Goal: Task Accomplishment & Management: Complete application form

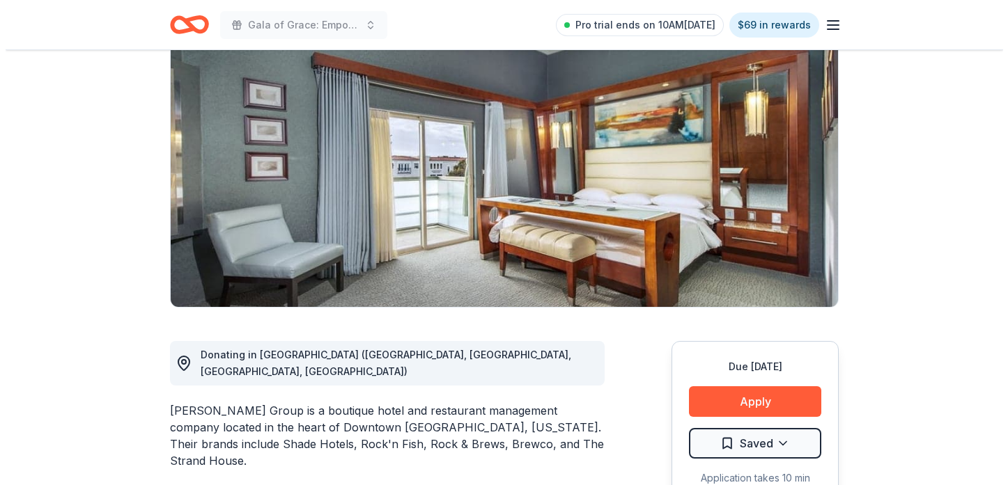
scroll to position [348, 0]
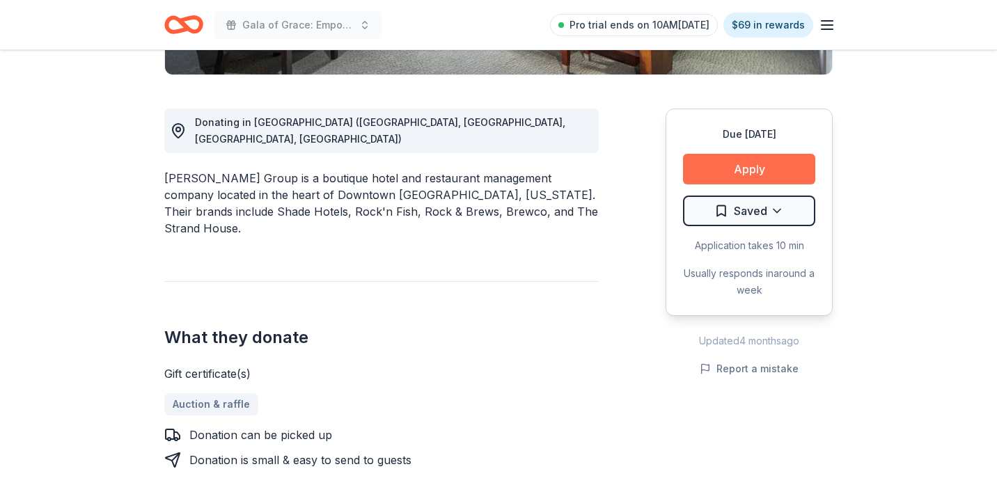
click at [693, 167] on button "Apply" at bounding box center [749, 169] width 132 height 31
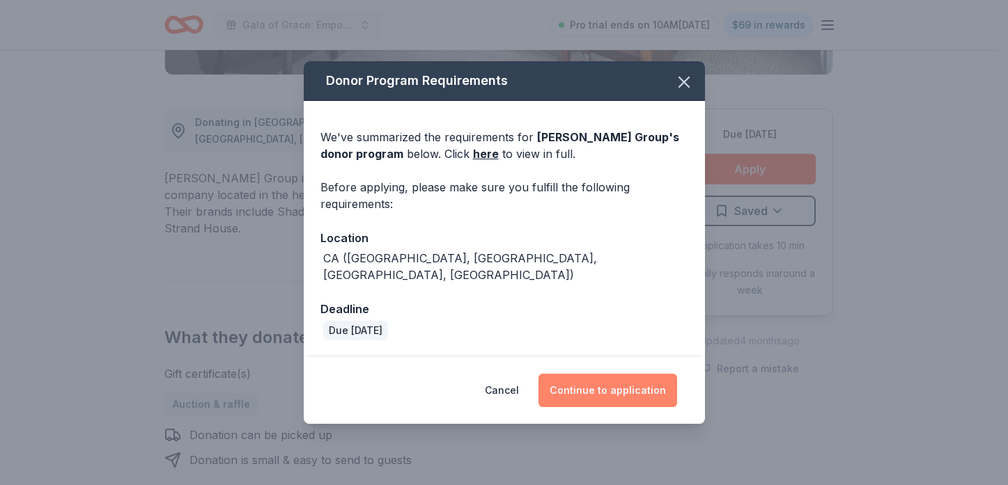
click at [625, 380] on button "Continue to application" at bounding box center [607, 390] width 139 height 33
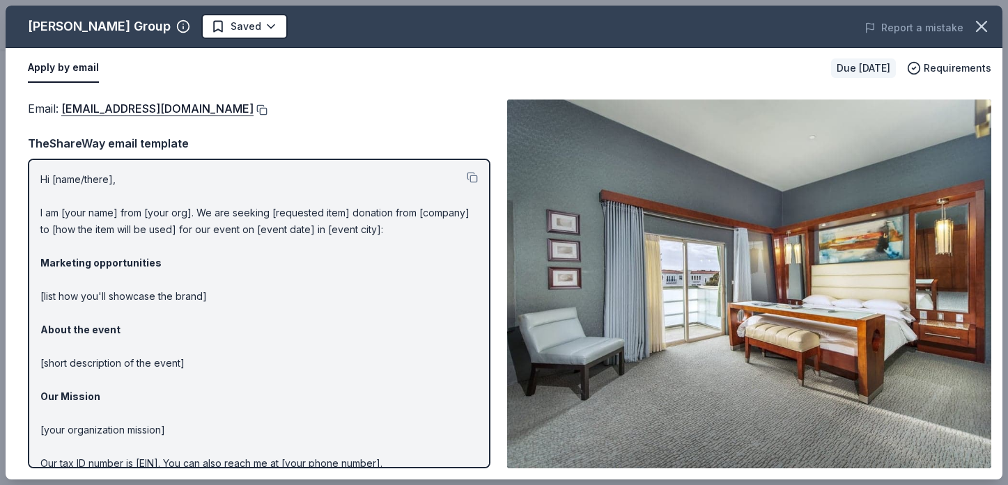
click at [254, 107] on button at bounding box center [261, 109] width 14 height 11
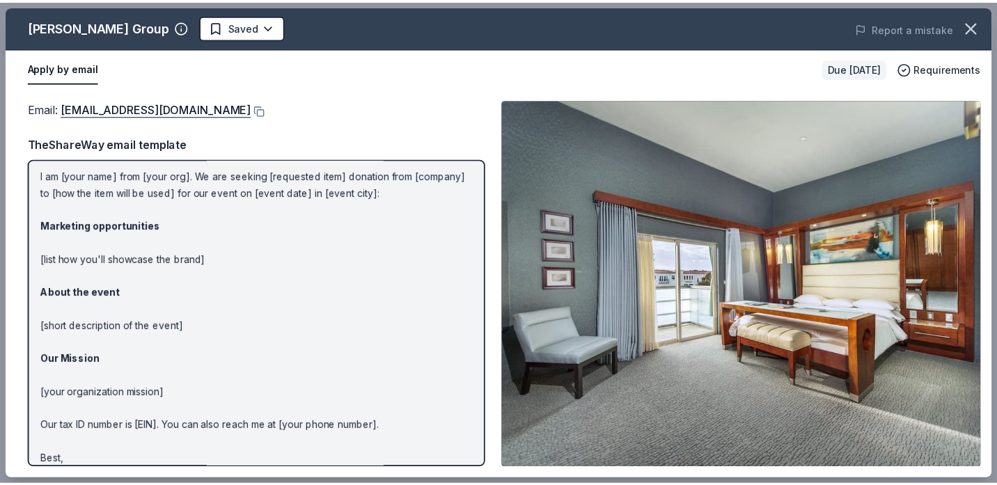
scroll to position [66, 0]
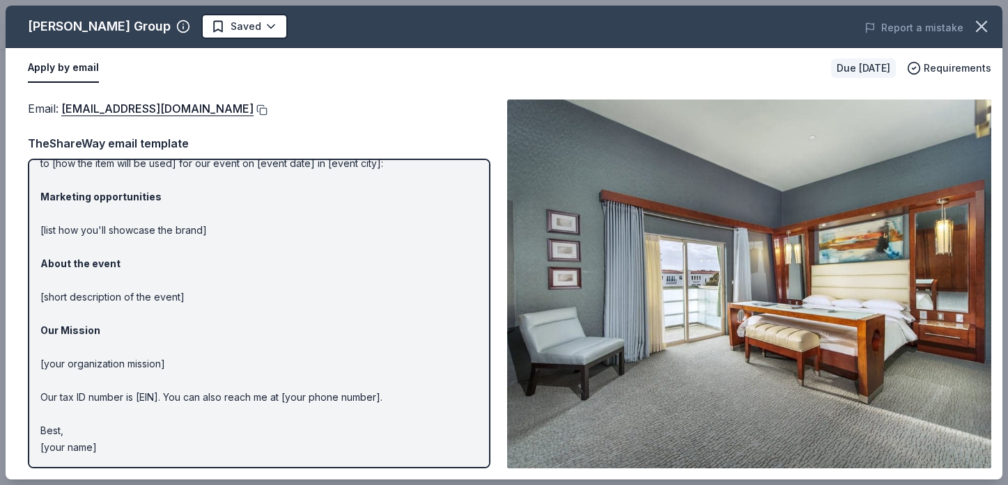
click at [254, 105] on button at bounding box center [261, 109] width 14 height 11
click at [978, 36] on icon "button" at bounding box center [982, 27] width 20 height 20
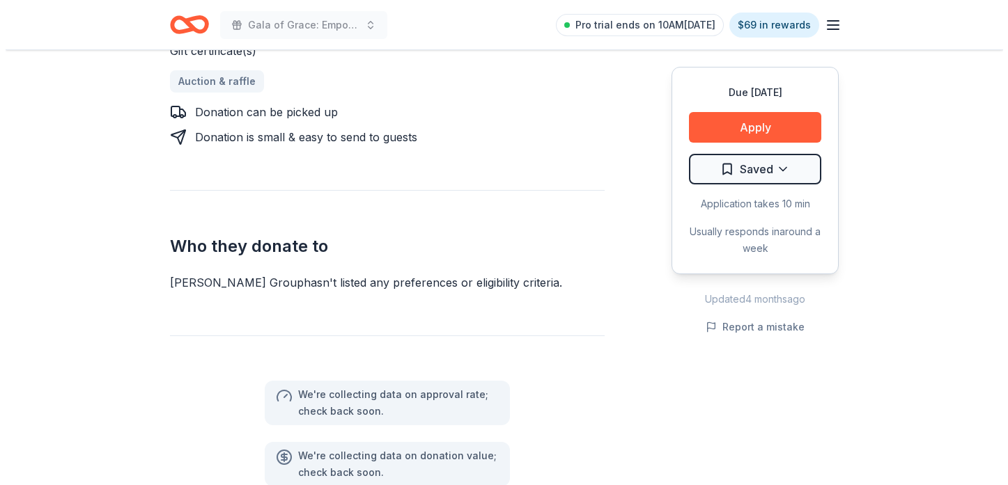
scroll to position [766, 0]
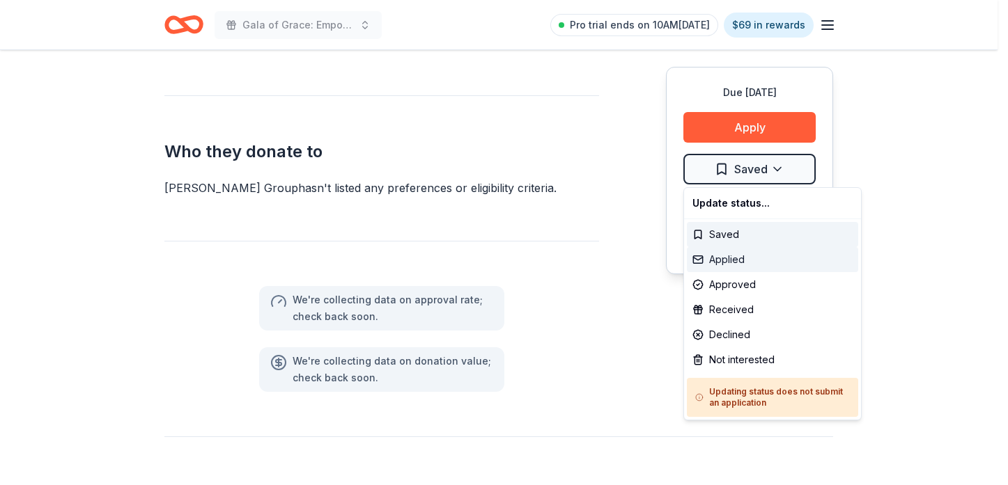
click at [740, 260] on div "Applied" at bounding box center [772, 259] width 171 height 25
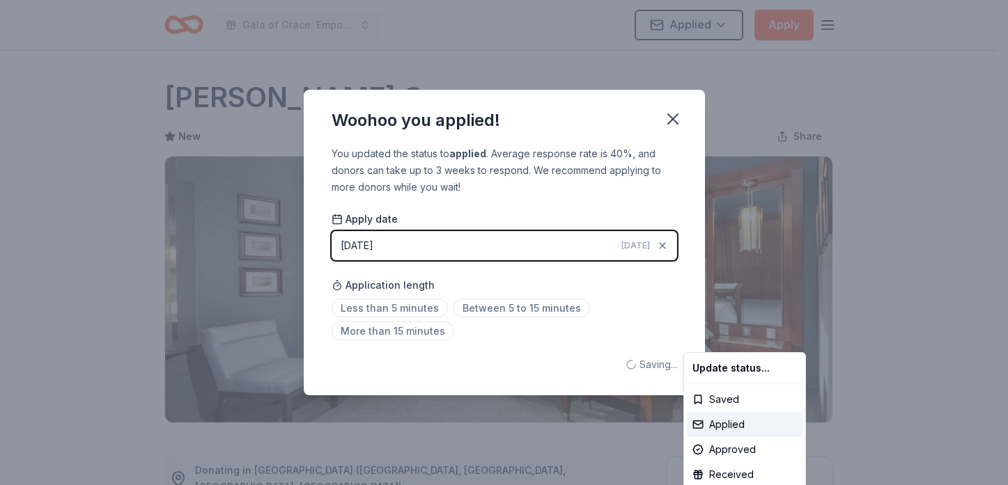
scroll to position [0, 0]
click at [678, 116] on html "Gala of Grace: Empowering Futures for El Porvenir Applied Apply Due in 43 days …" at bounding box center [504, 242] width 1008 height 485
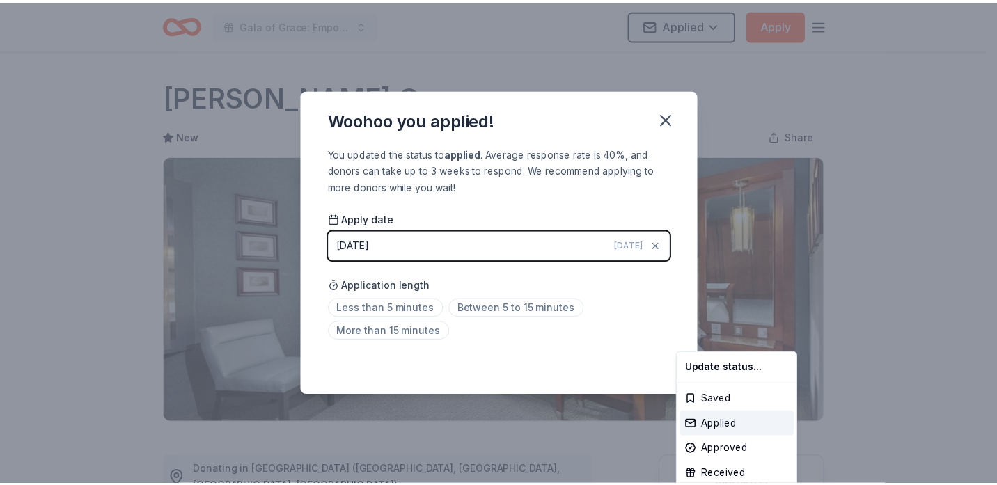
scroll to position [317, 0]
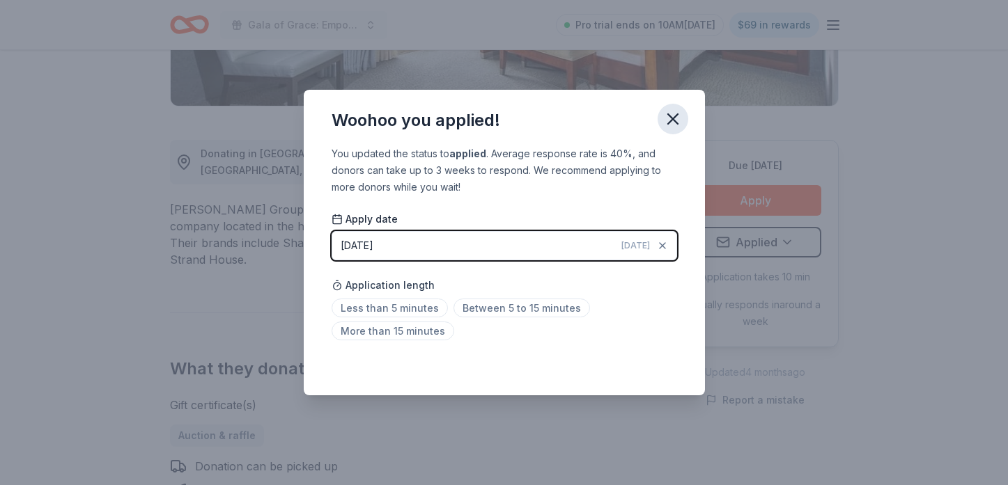
click at [675, 117] on icon "button" at bounding box center [673, 119] width 10 height 10
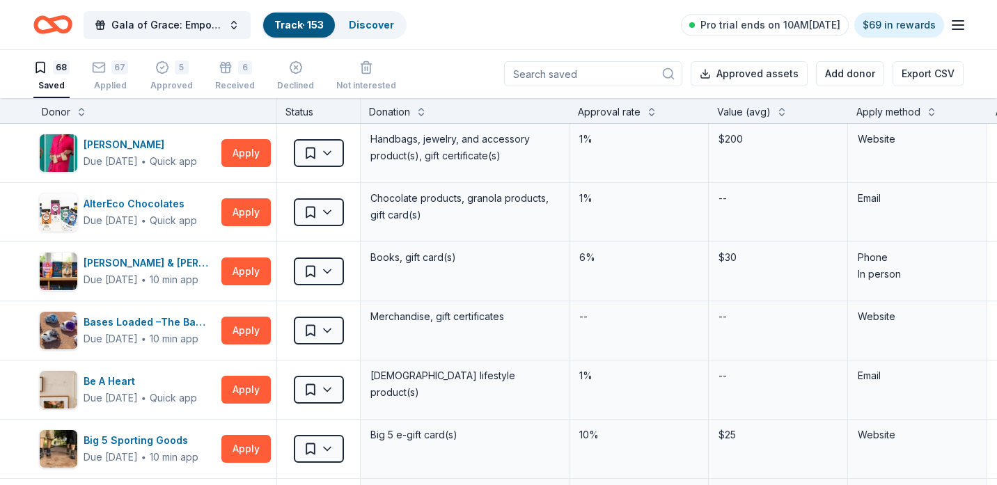
scroll to position [3831, 0]
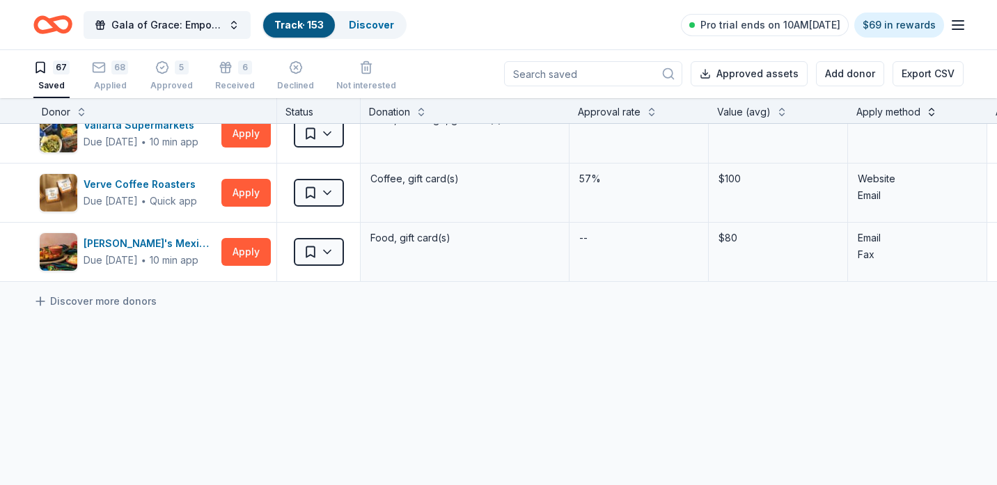
click at [933, 110] on button at bounding box center [931, 111] width 11 height 14
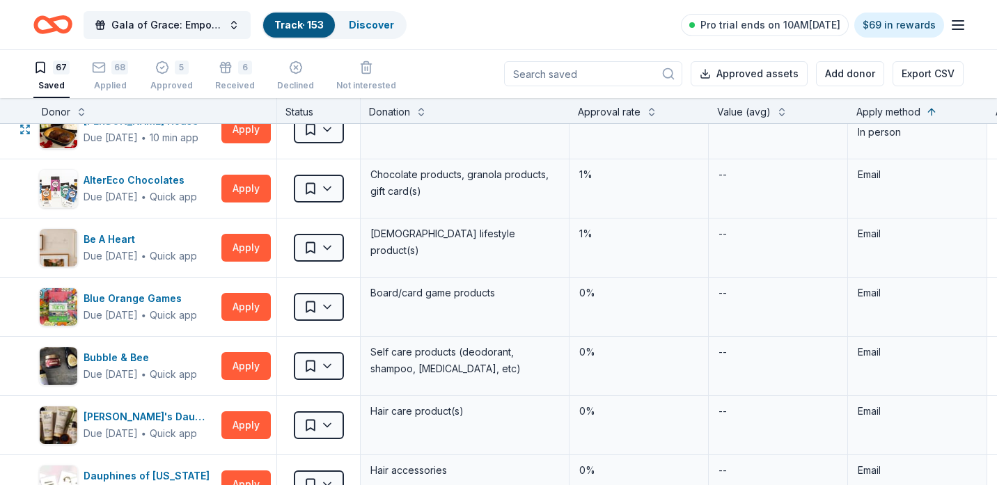
scroll to position [1114, 0]
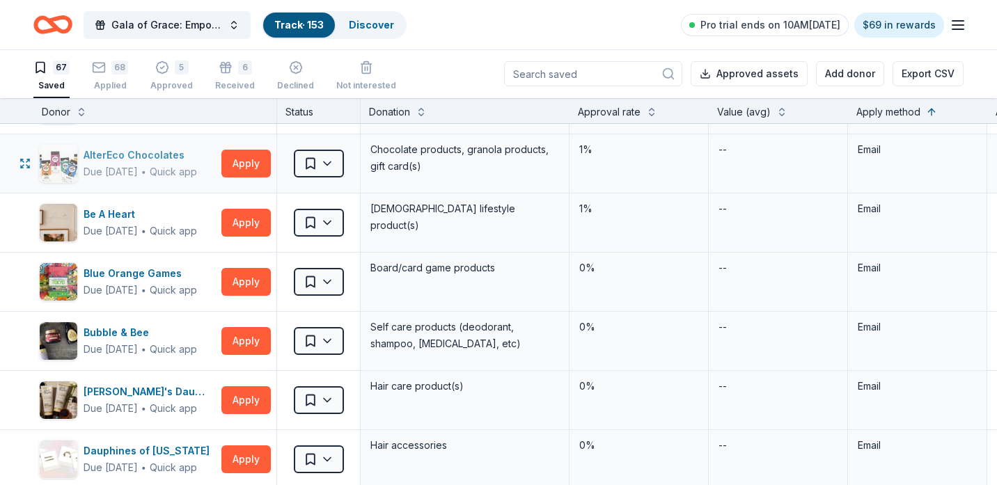
drag, startPoint x: 154, startPoint y: 150, endPoint x: 137, endPoint y: 153, distance: 17.5
click at [137, 153] on div "AlterEco Chocolates" at bounding box center [141, 155] width 114 height 17
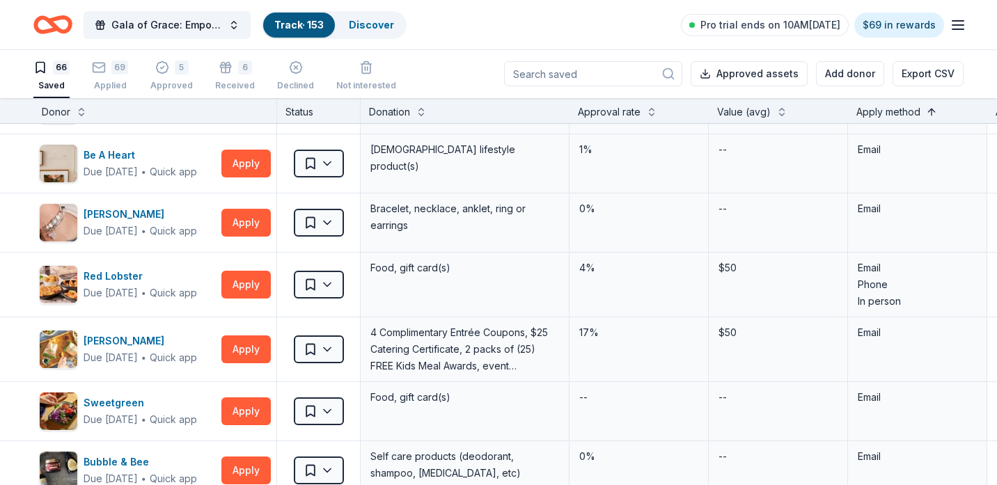
click at [928, 111] on button at bounding box center [931, 111] width 11 height 14
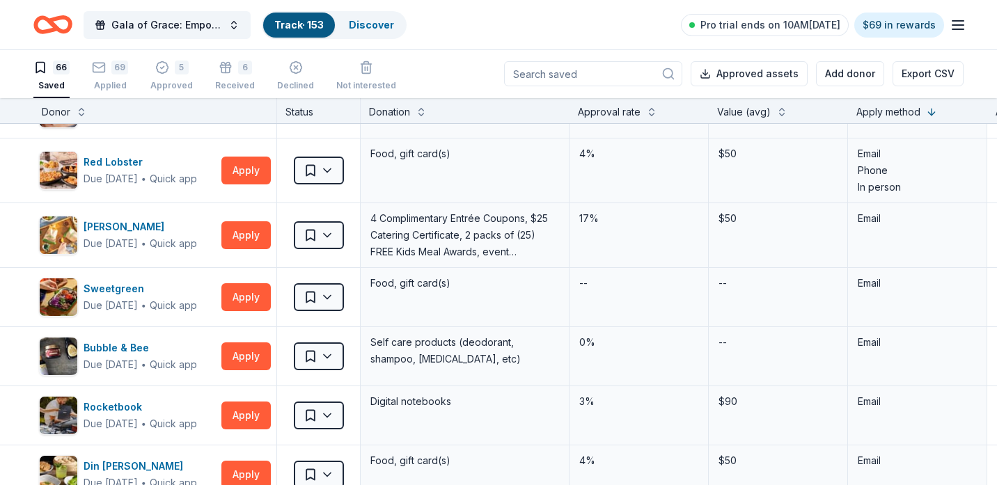
scroll to position [1880, 0]
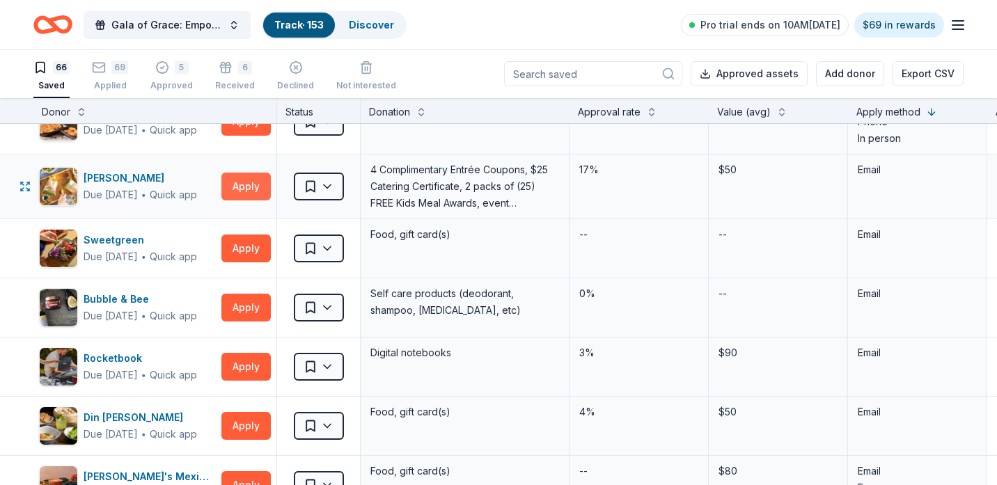
click at [240, 181] on button "Apply" at bounding box center [245, 187] width 49 height 28
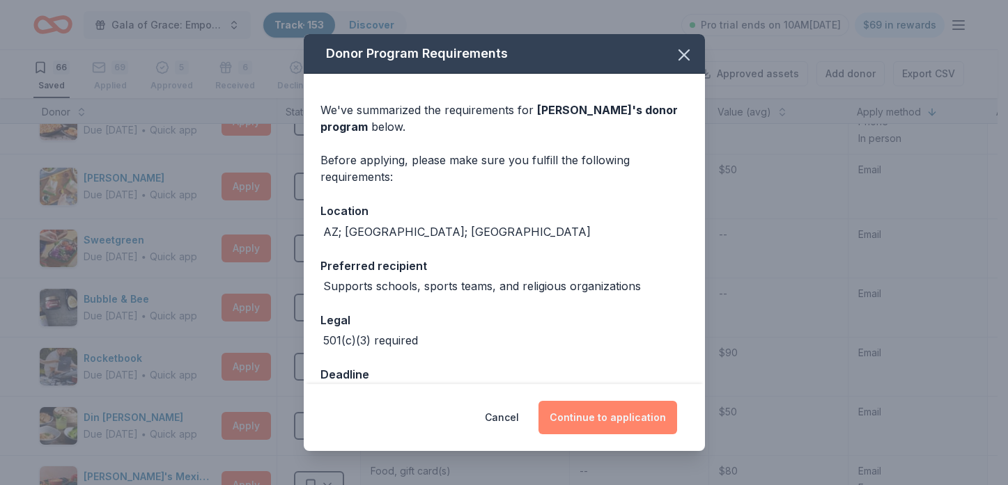
click at [614, 412] on button "Continue to application" at bounding box center [607, 417] width 139 height 33
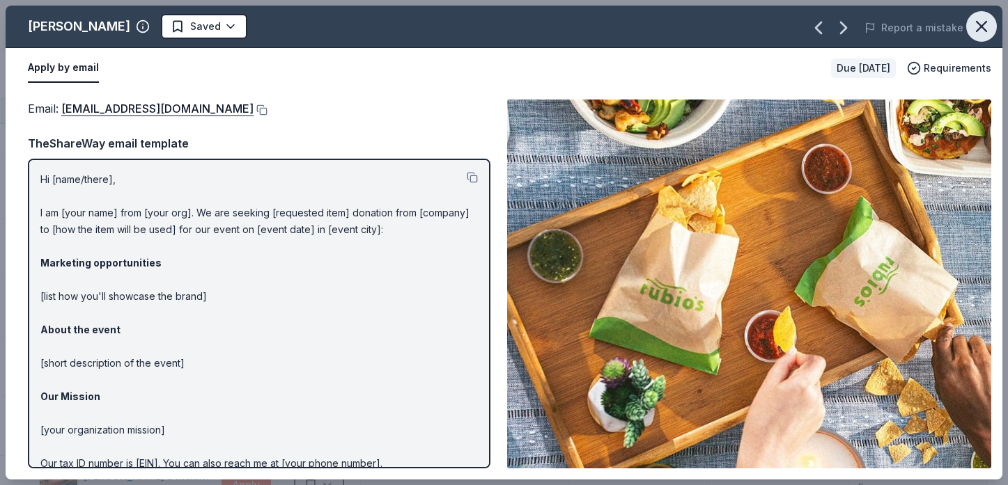
click at [974, 25] on icon "button" at bounding box center [982, 27] width 20 height 20
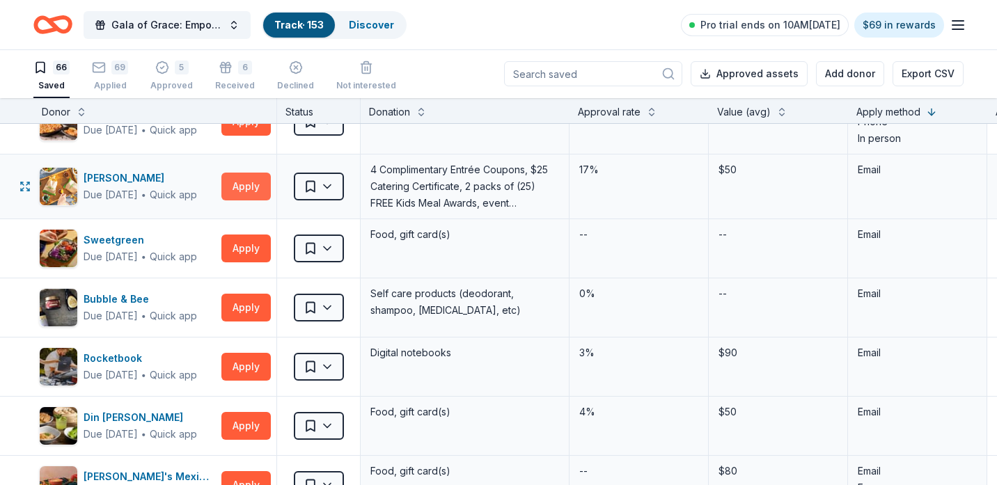
drag, startPoint x: 253, startPoint y: 183, endPoint x: 244, endPoint y: 183, distance: 9.1
click at [244, 183] on button "Apply" at bounding box center [245, 187] width 49 height 28
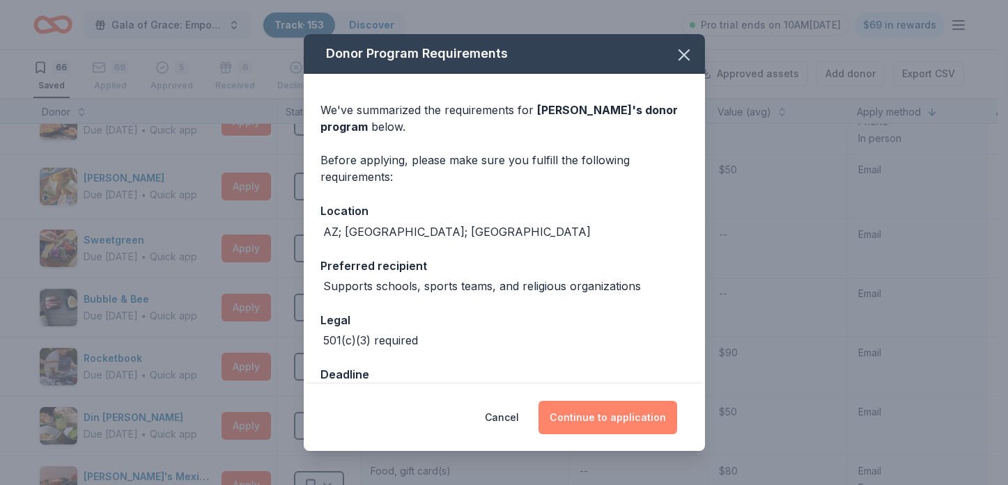
click at [586, 416] on button "Continue to application" at bounding box center [607, 417] width 139 height 33
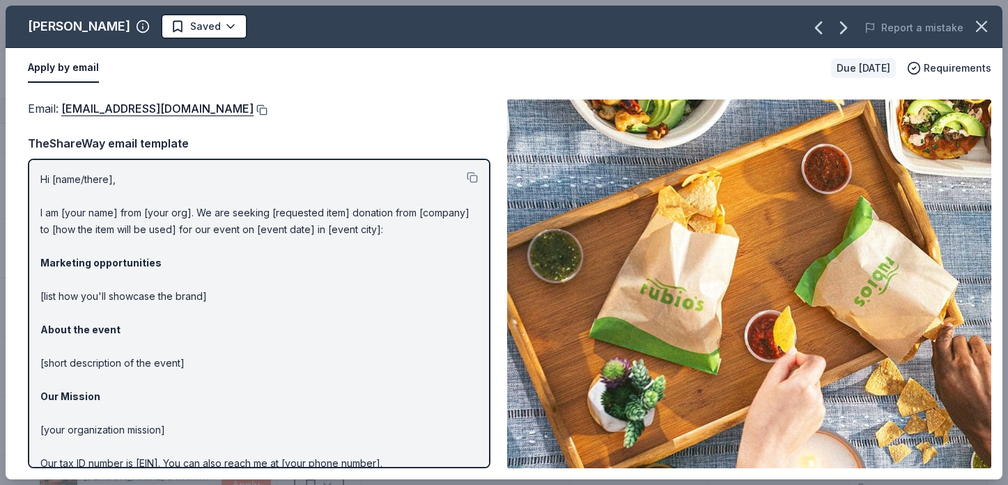
click at [254, 111] on button at bounding box center [261, 109] width 14 height 11
click at [974, 25] on icon "button" at bounding box center [982, 27] width 20 height 20
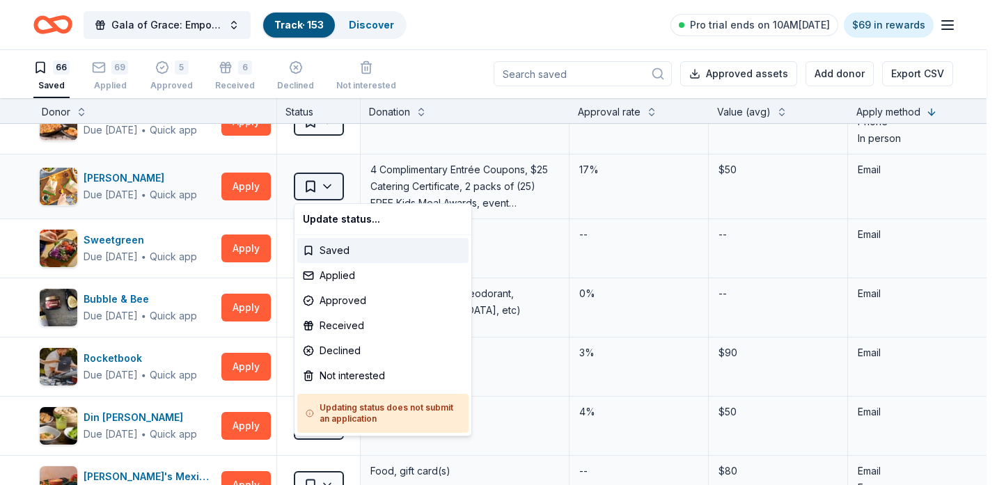
click at [328, 185] on html "Gala of Grace: Empowering Futures for El Porvenir Track · 153 Discover Pro tria…" at bounding box center [498, 241] width 997 height 485
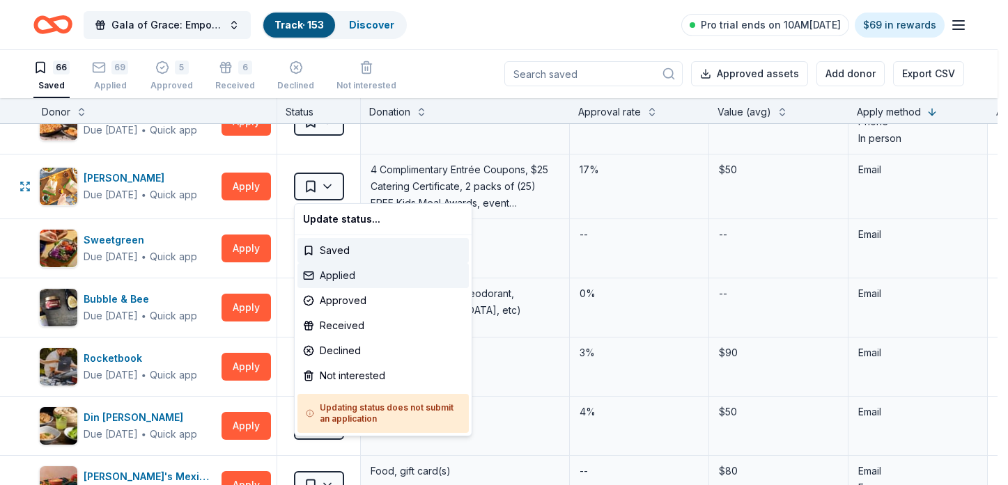
click at [343, 271] on div "Applied" at bounding box center [382, 275] width 171 height 25
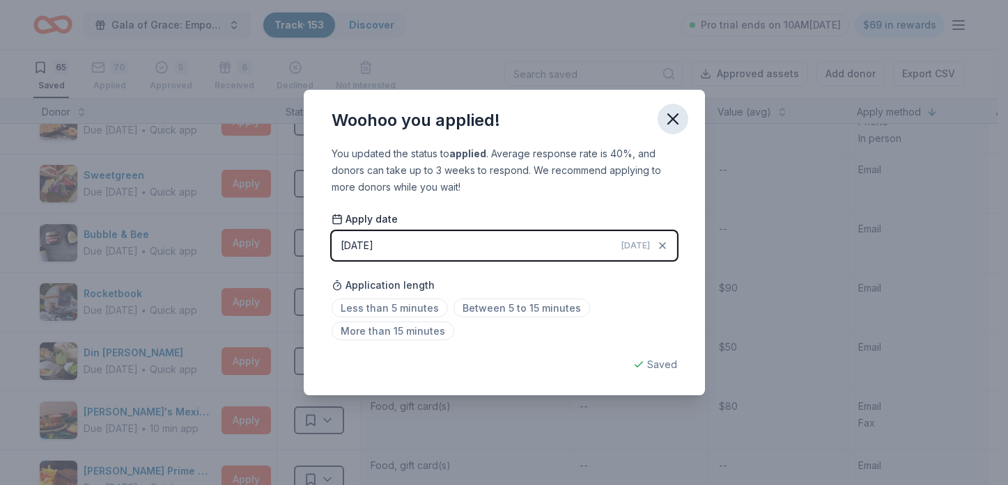
click at [680, 115] on icon "button" at bounding box center [673, 119] width 20 height 20
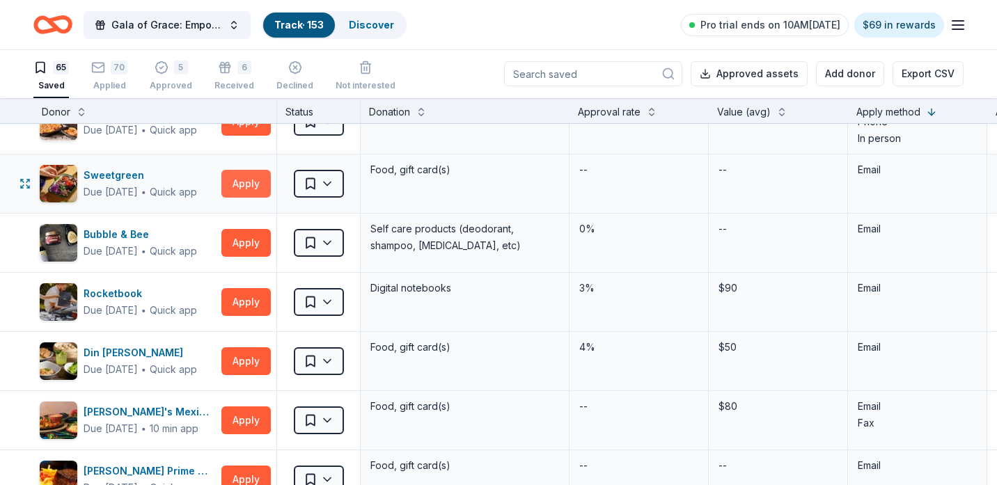
click at [246, 189] on button "Apply" at bounding box center [245, 184] width 49 height 28
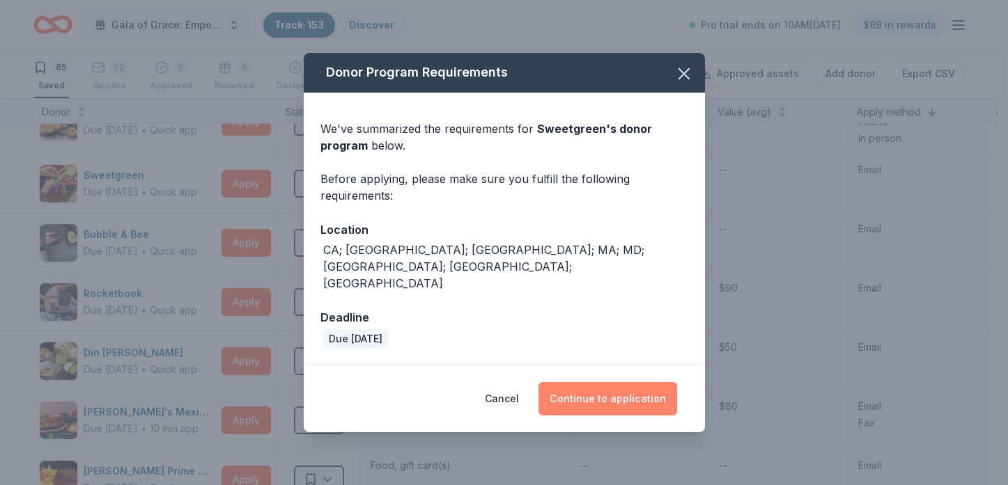
click at [584, 382] on button "Continue to application" at bounding box center [607, 398] width 139 height 33
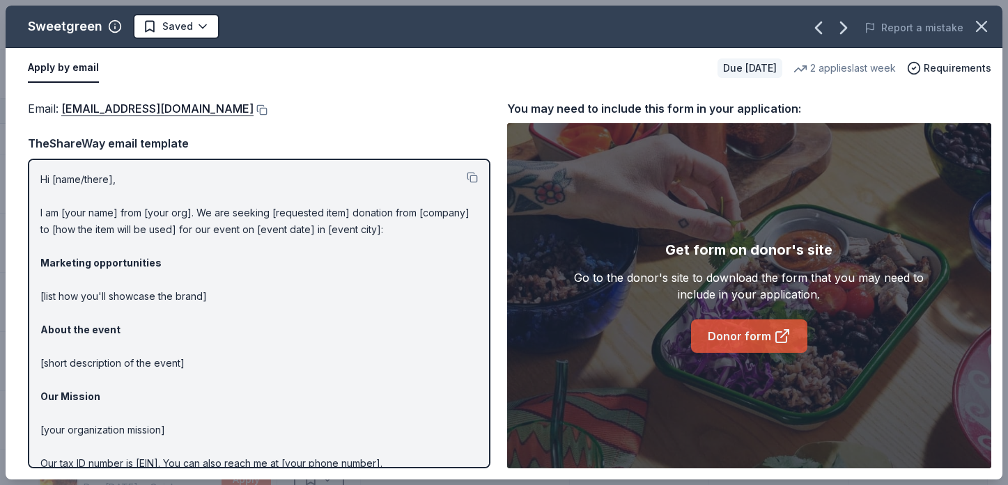
click at [719, 338] on link "Donor form" at bounding box center [749, 336] width 116 height 33
click at [254, 104] on button at bounding box center [261, 109] width 14 height 11
click at [991, 31] on button "button" at bounding box center [981, 26] width 31 height 31
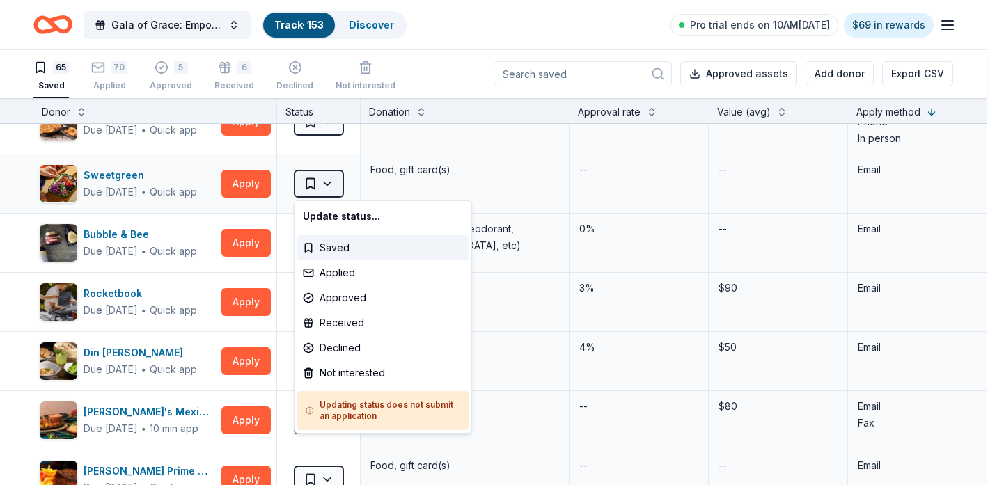
click at [323, 190] on html "Gala of Grace: Empowering Futures for El Porvenir Track · 153 Discover Pro tria…" at bounding box center [498, 241] width 997 height 485
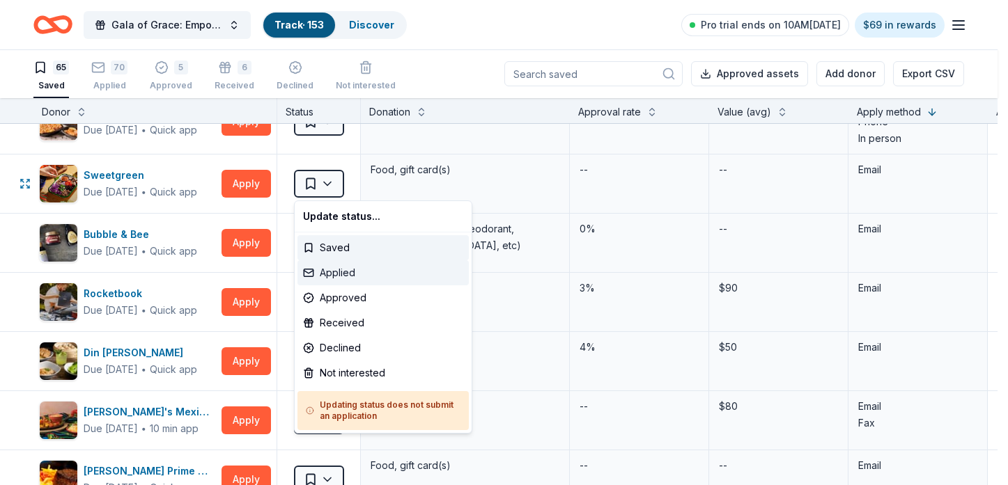
click at [329, 272] on div "Applied" at bounding box center [382, 272] width 171 height 25
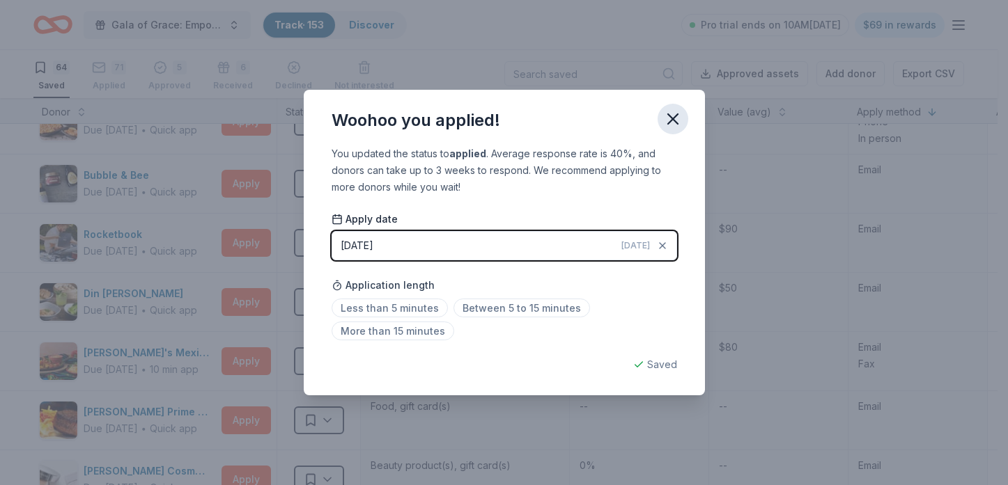
click at [676, 118] on icon "button" at bounding box center [673, 119] width 20 height 20
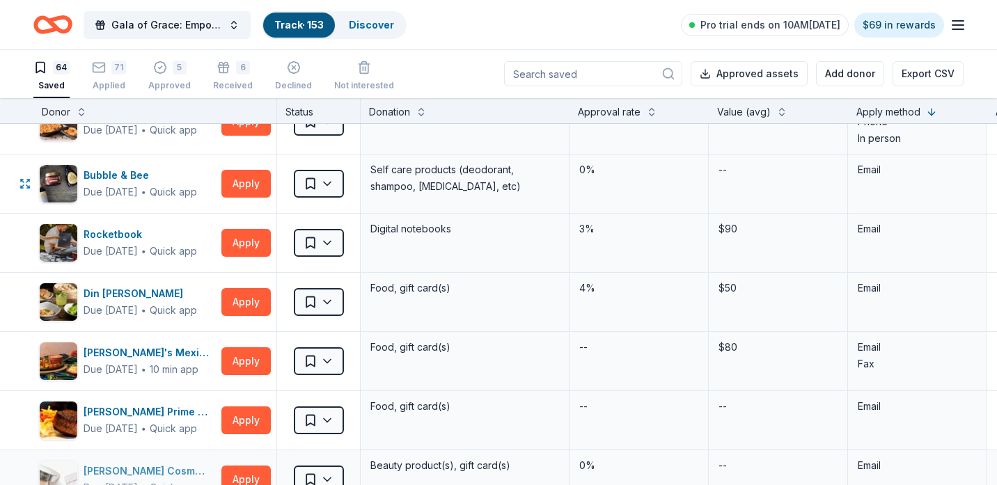
scroll to position [1811, 0]
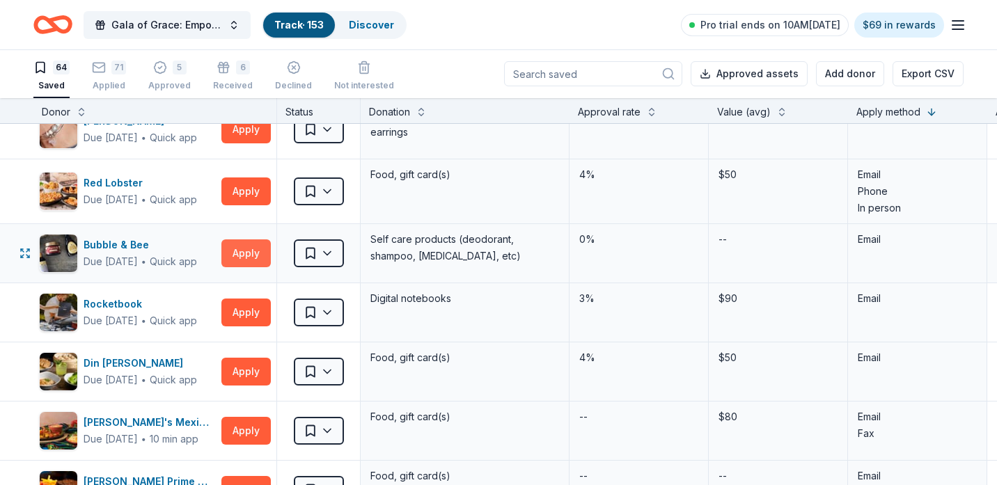
click at [246, 255] on button "Apply" at bounding box center [245, 254] width 49 height 28
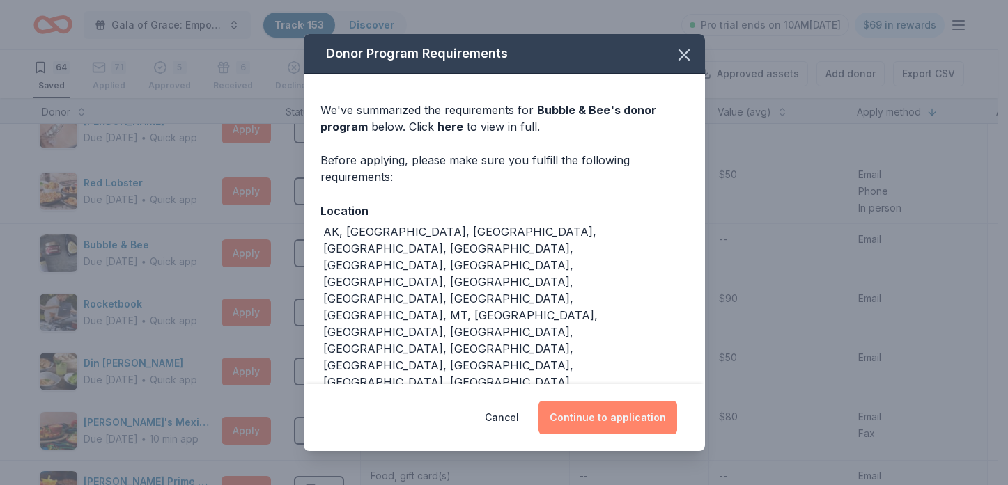
click at [658, 401] on button "Continue to application" at bounding box center [607, 417] width 139 height 33
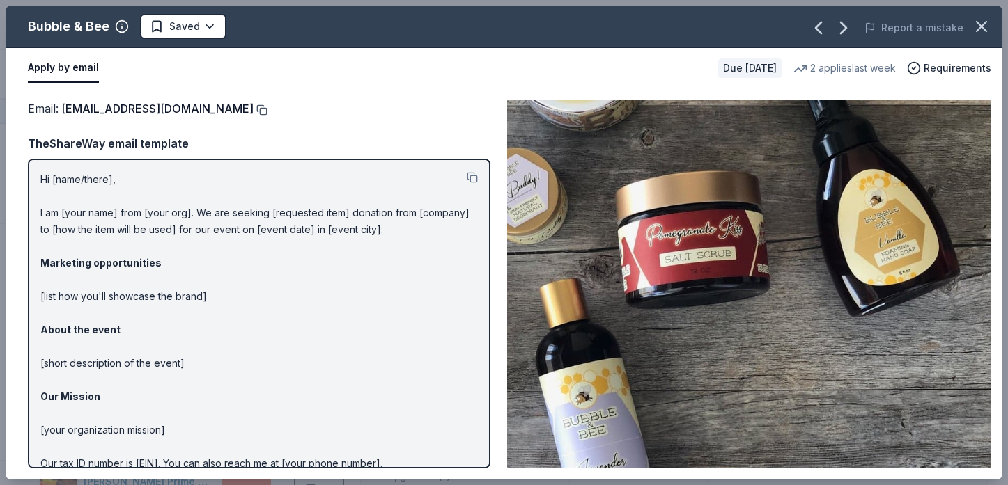
click at [254, 109] on button at bounding box center [261, 109] width 14 height 11
click at [984, 28] on icon "button" at bounding box center [982, 27] width 20 height 20
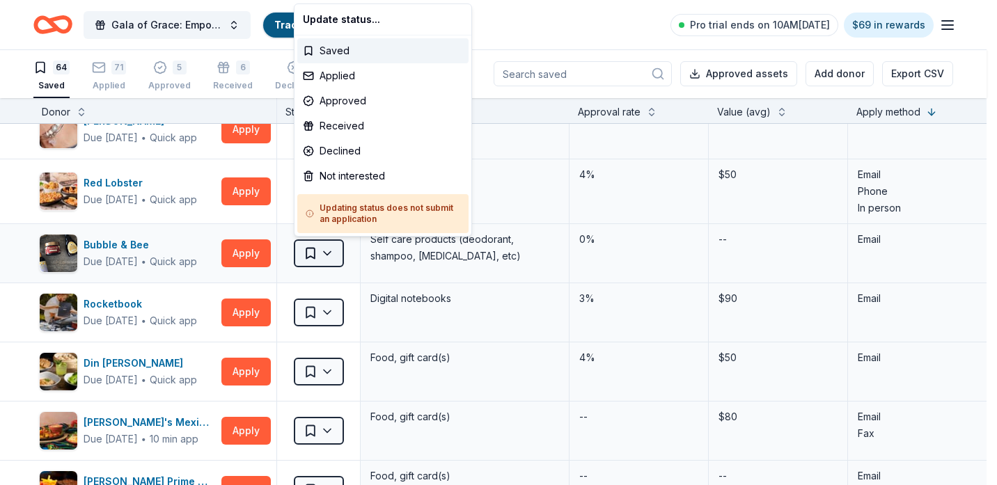
click at [326, 251] on html "Gala of Grace: Empowering Futures for El Porvenir Track · 153 Discover Pro tria…" at bounding box center [498, 241] width 997 height 485
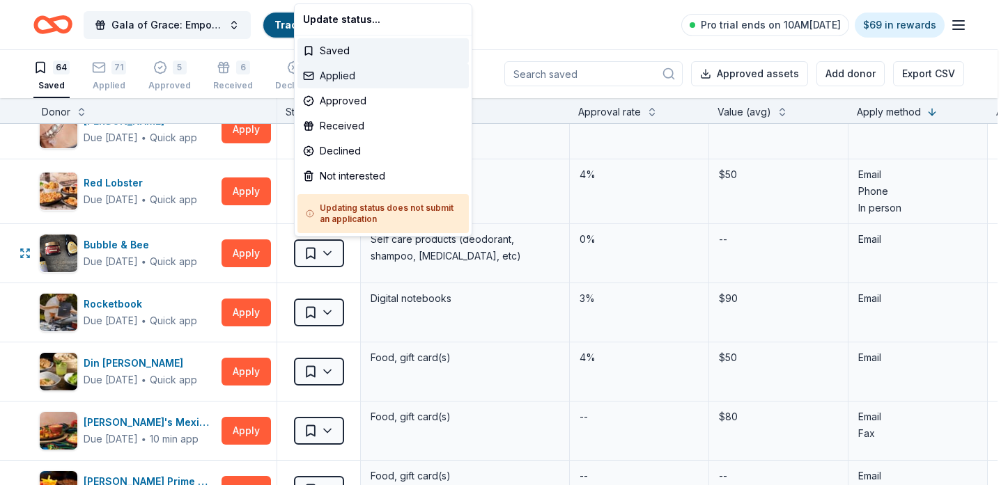
click at [378, 83] on div "Applied" at bounding box center [382, 75] width 171 height 25
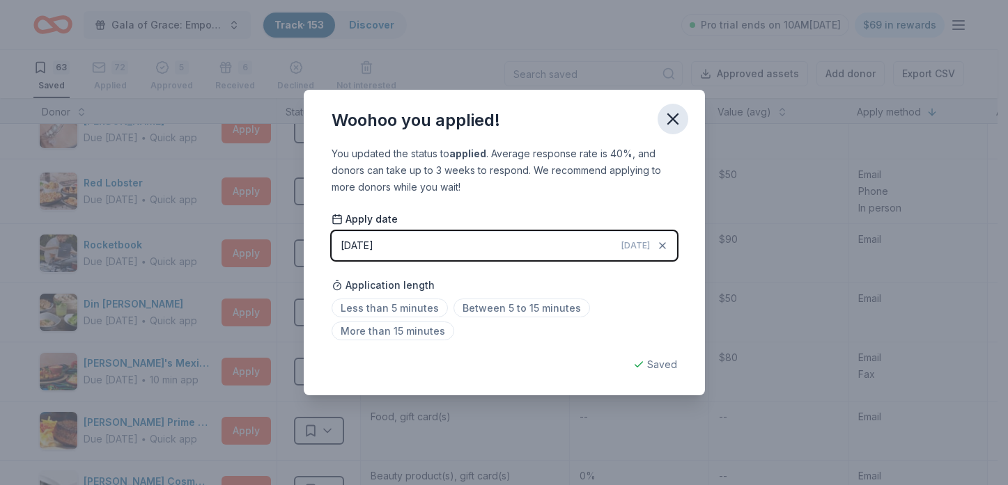
click at [667, 123] on icon "button" at bounding box center [673, 119] width 20 height 20
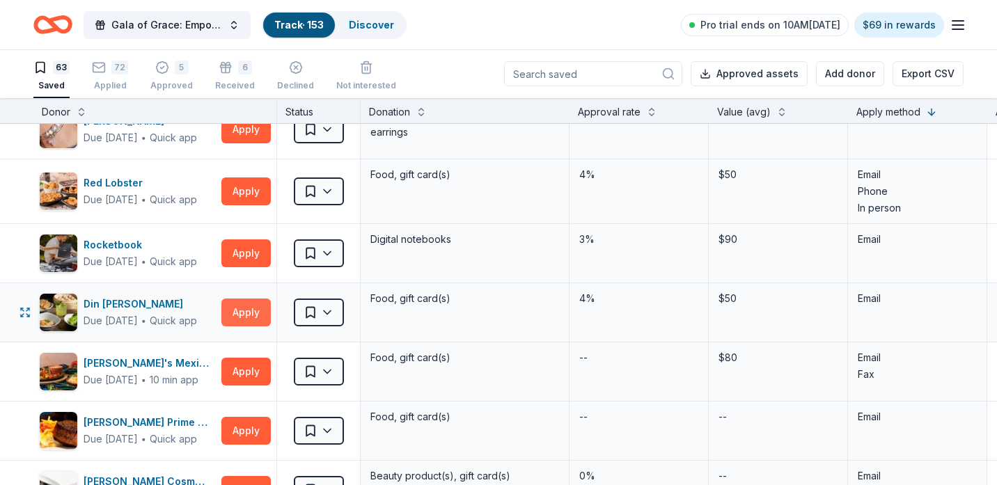
click at [241, 308] on button "Apply" at bounding box center [245, 313] width 49 height 28
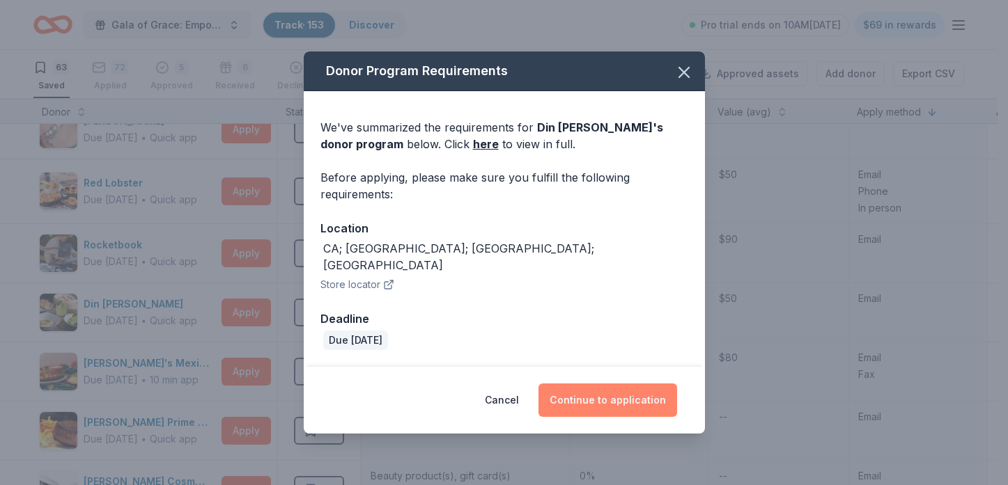
click at [594, 384] on button "Continue to application" at bounding box center [607, 400] width 139 height 33
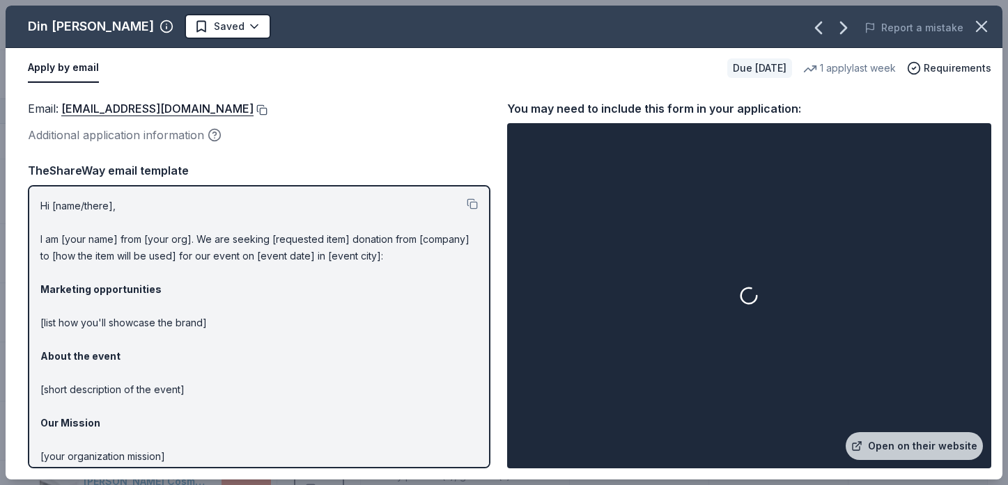
click at [255, 110] on button at bounding box center [261, 109] width 14 height 11
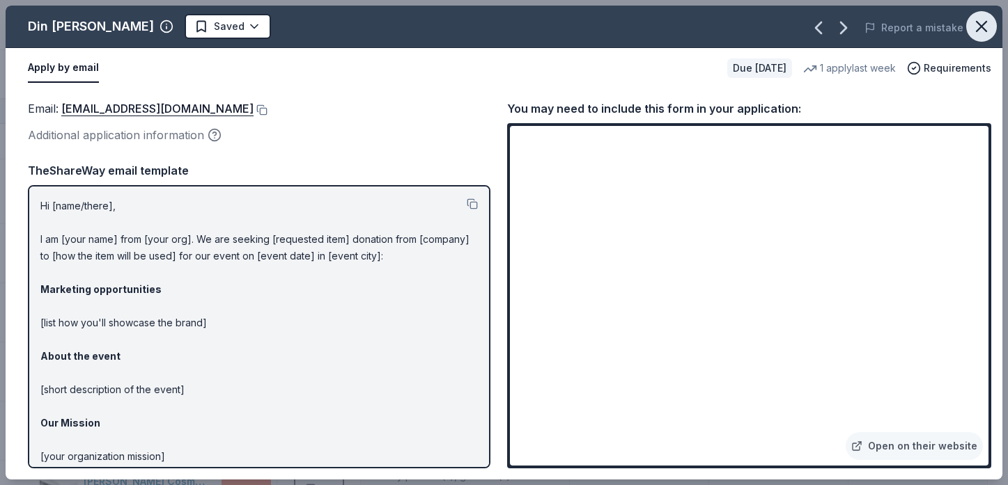
click at [977, 28] on icon "button" at bounding box center [982, 27] width 20 height 20
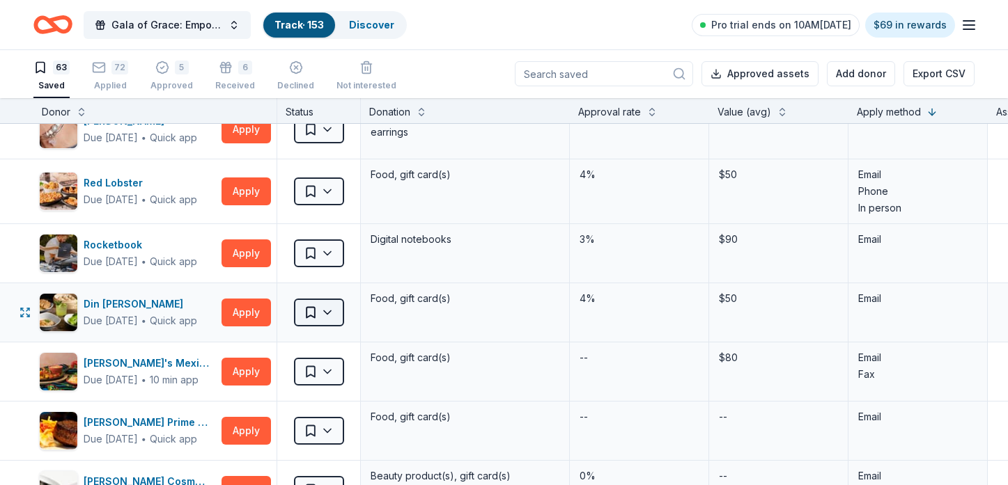
click at [336, 313] on html "Gala of Grace: Empowering Futures for El Porvenir Track · 153 Discover Pro tria…" at bounding box center [504, 241] width 1008 height 485
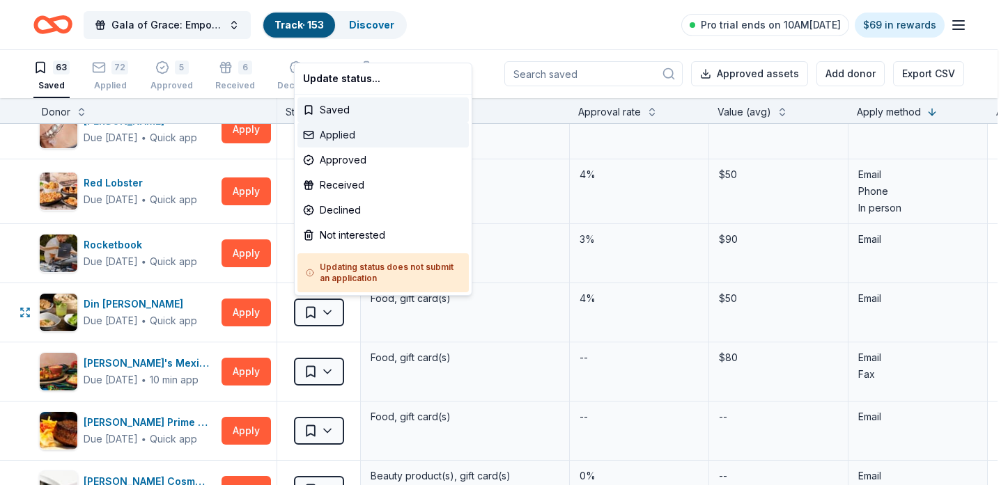
click at [371, 133] on div "Applied" at bounding box center [382, 135] width 171 height 25
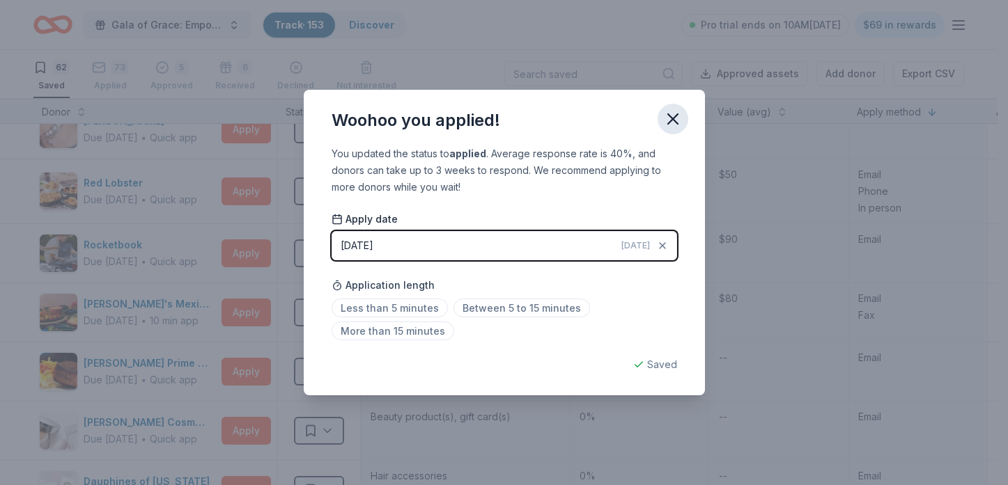
click at [667, 120] on icon "button" at bounding box center [673, 119] width 20 height 20
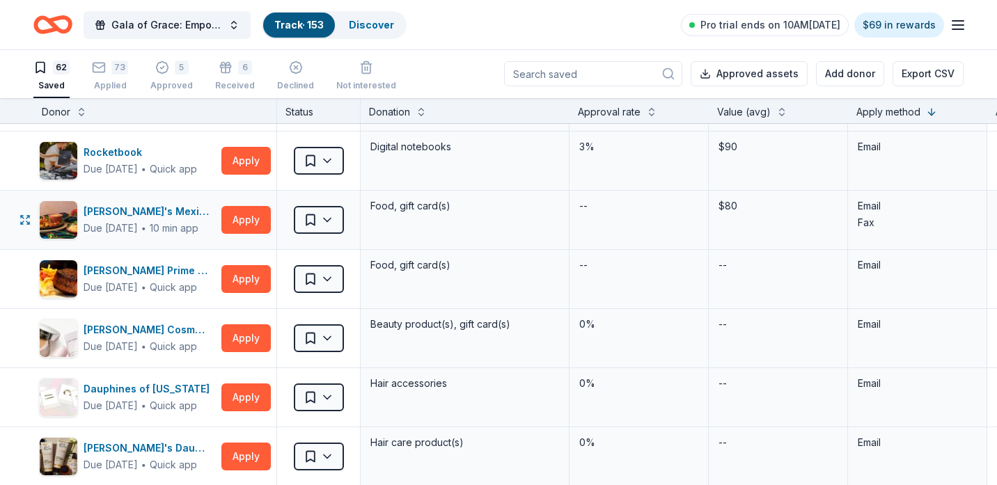
scroll to position [1880, 0]
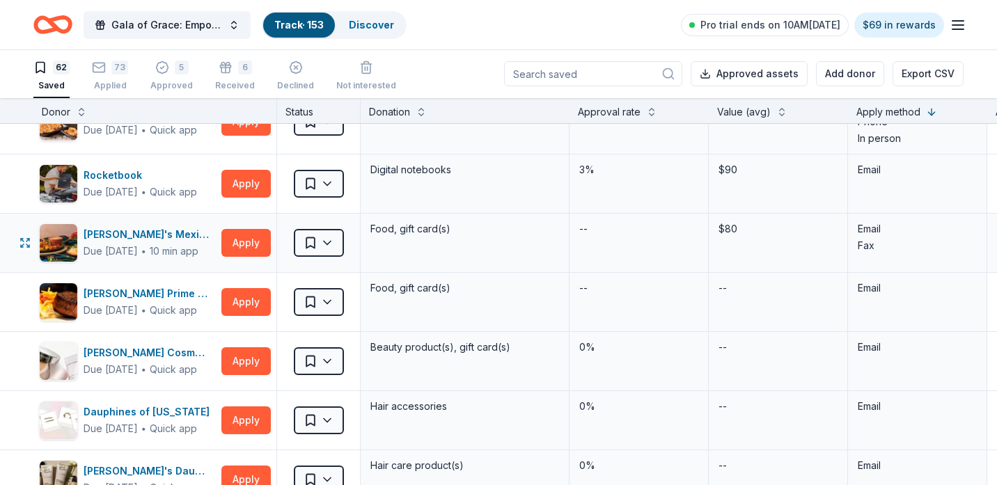
click at [271, 242] on div "Yolanda's Mexican Cafe Due in 43 days ∙ 10 min app Apply" at bounding box center [154, 243] width 243 height 59
click at [260, 242] on button "Apply" at bounding box center [245, 243] width 49 height 28
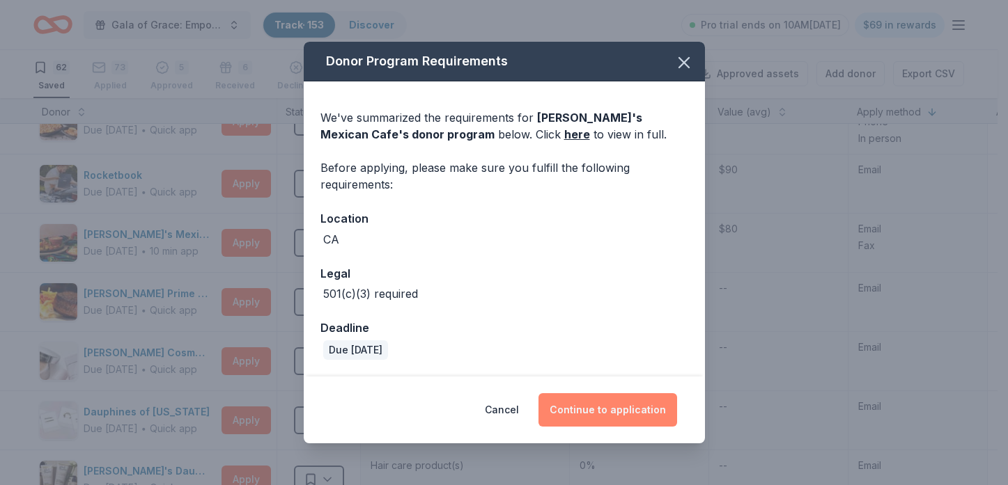
click at [577, 403] on button "Continue to application" at bounding box center [607, 410] width 139 height 33
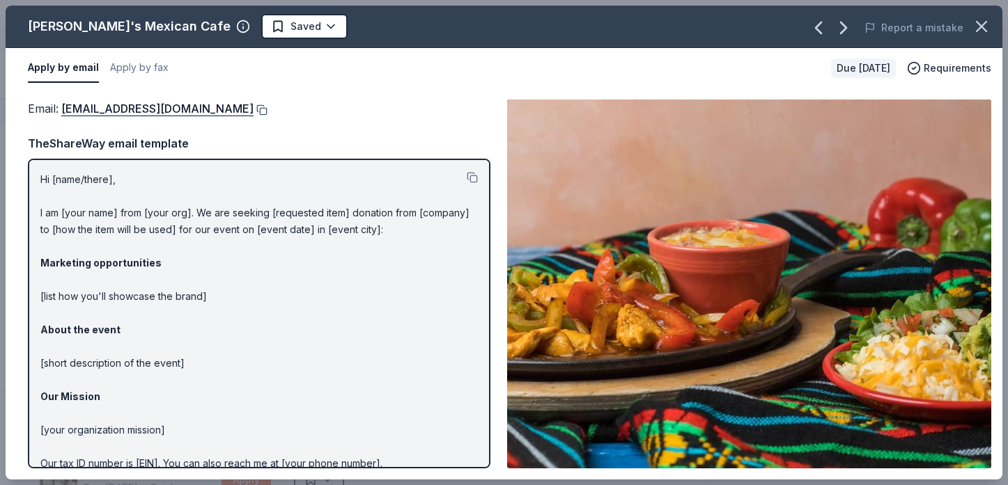
click at [267, 111] on button at bounding box center [261, 109] width 14 height 11
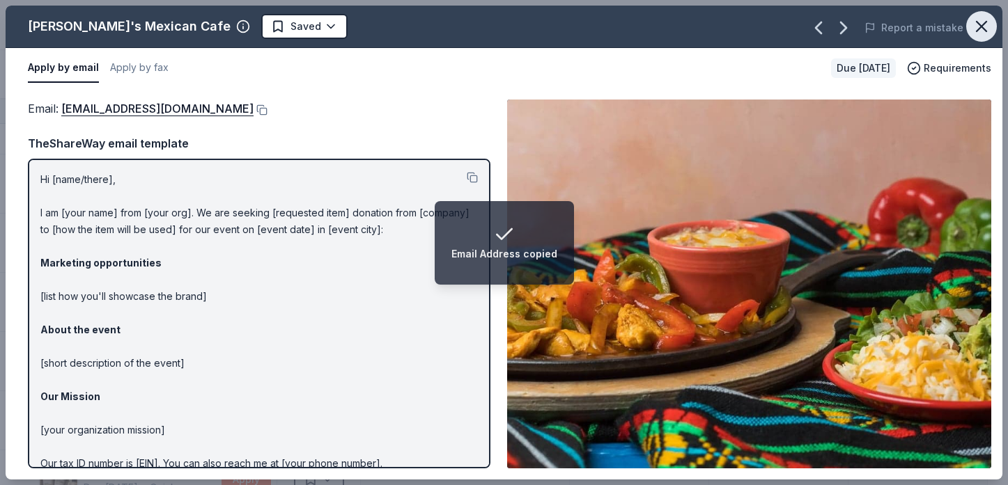
click at [987, 34] on icon "button" at bounding box center [982, 27] width 20 height 20
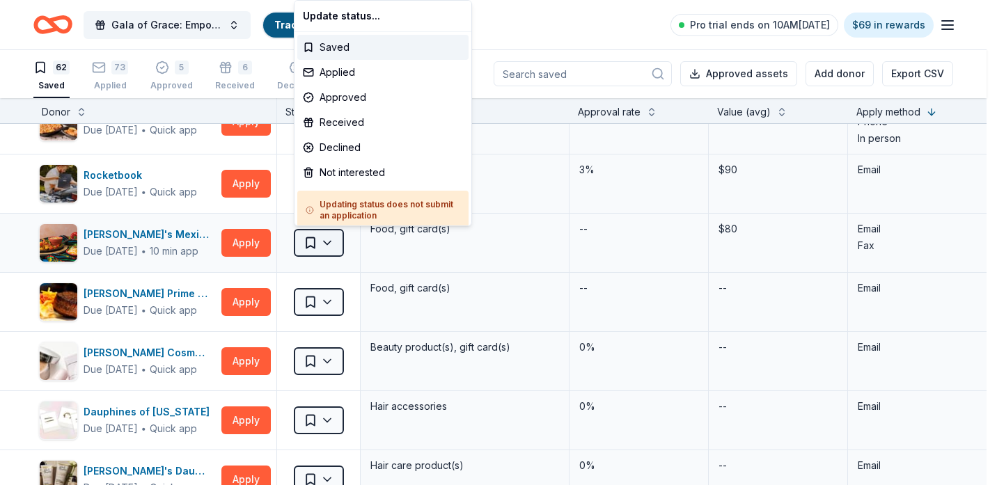
click at [334, 240] on html "Gala of Grace: Empowering Futures for El Porvenir Track · 153 Discover Pro tria…" at bounding box center [498, 241] width 997 height 485
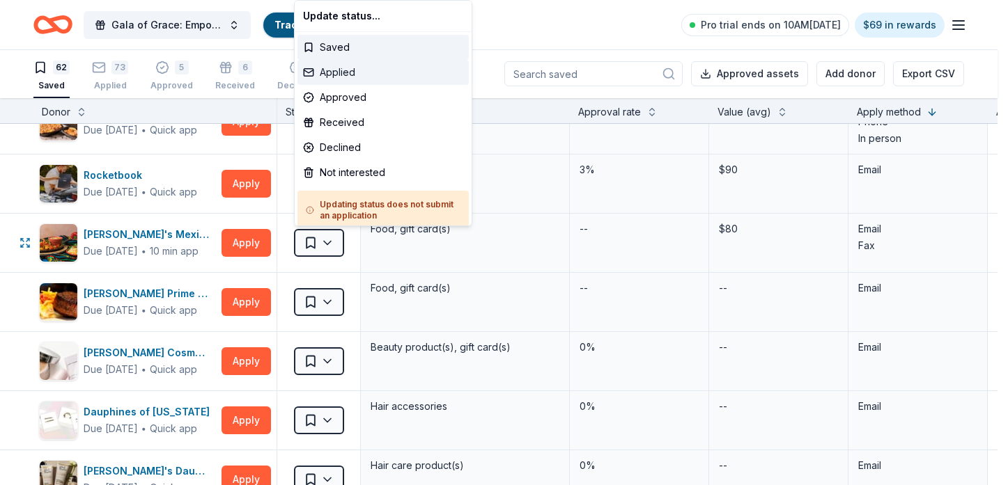
click at [387, 81] on div "Applied" at bounding box center [382, 72] width 171 height 25
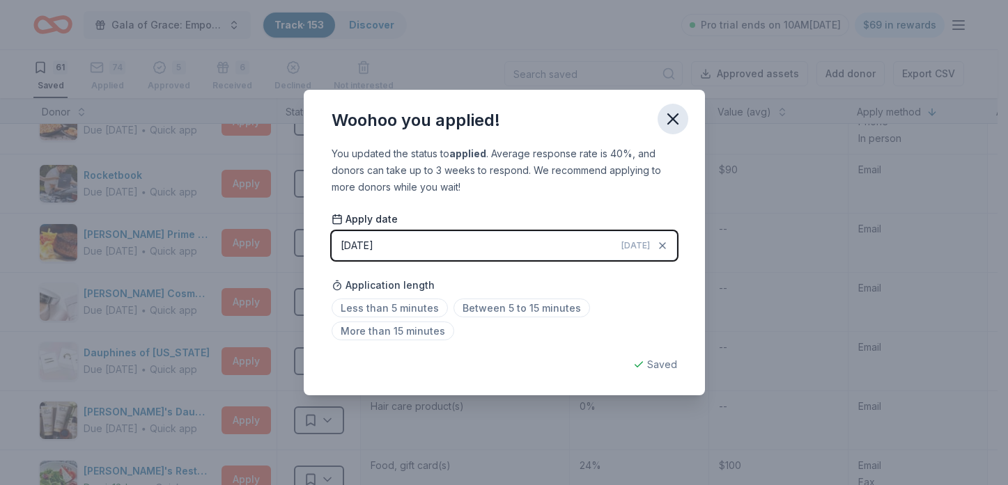
click at [673, 116] on icon "button" at bounding box center [673, 119] width 20 height 20
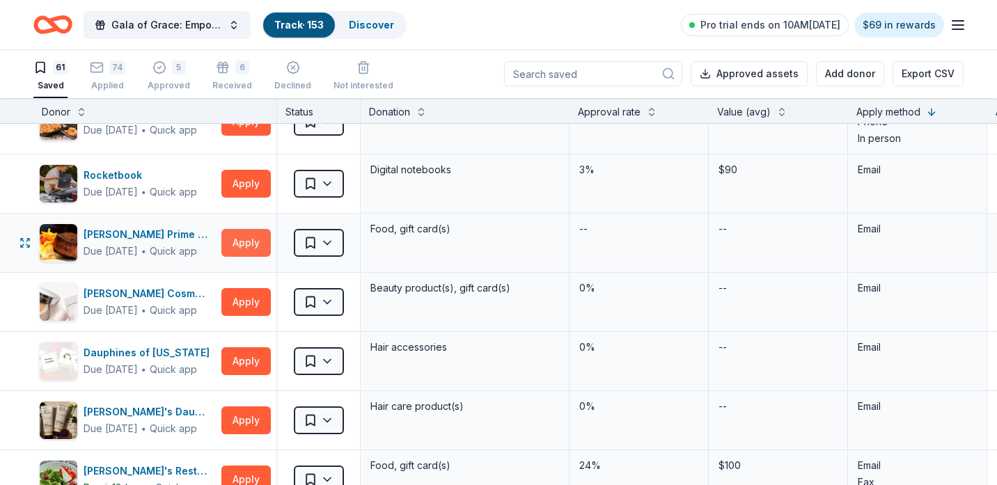
click at [247, 237] on button "Apply" at bounding box center [245, 243] width 49 height 28
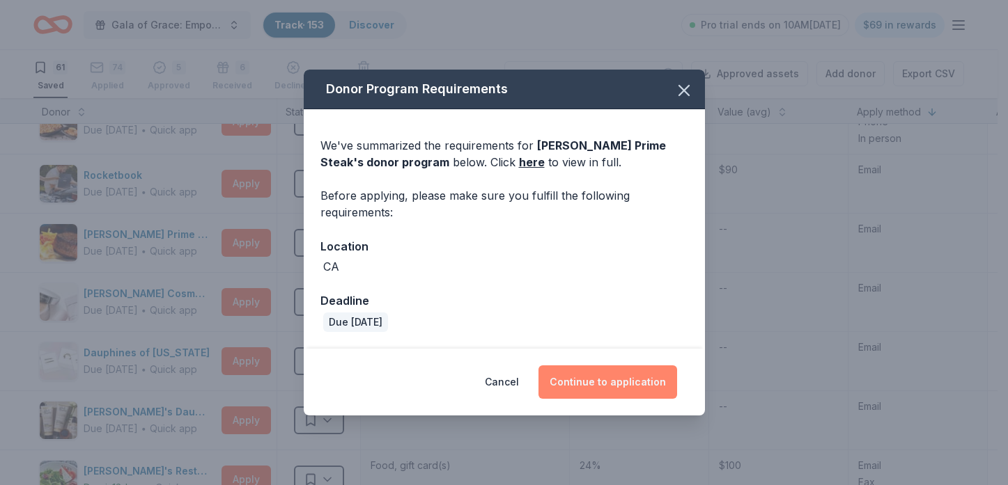
click at [625, 389] on button "Continue to application" at bounding box center [607, 382] width 139 height 33
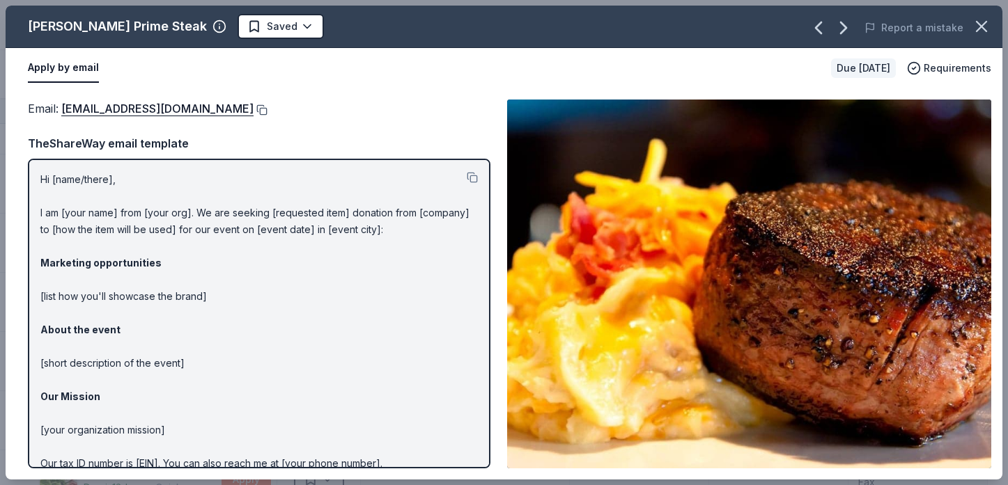
click at [267, 109] on button at bounding box center [261, 109] width 14 height 11
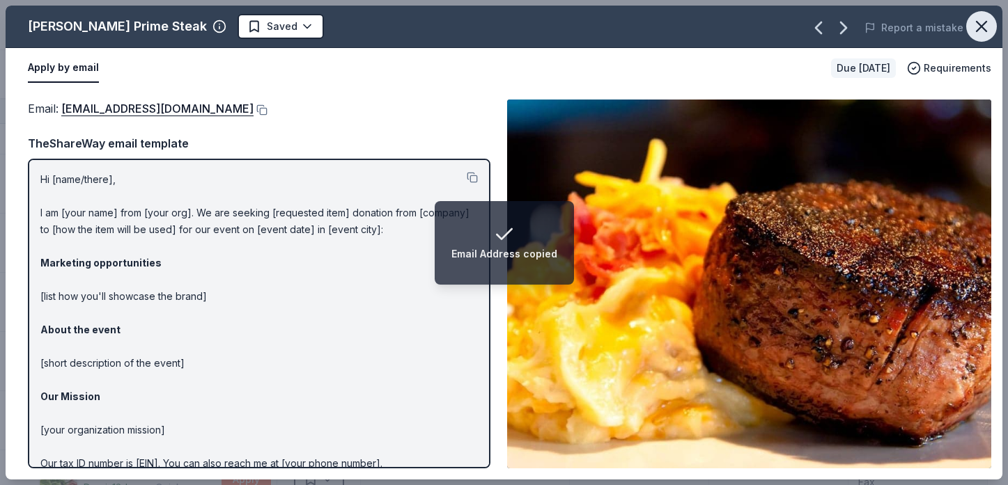
click at [986, 23] on icon "button" at bounding box center [981, 27] width 10 height 10
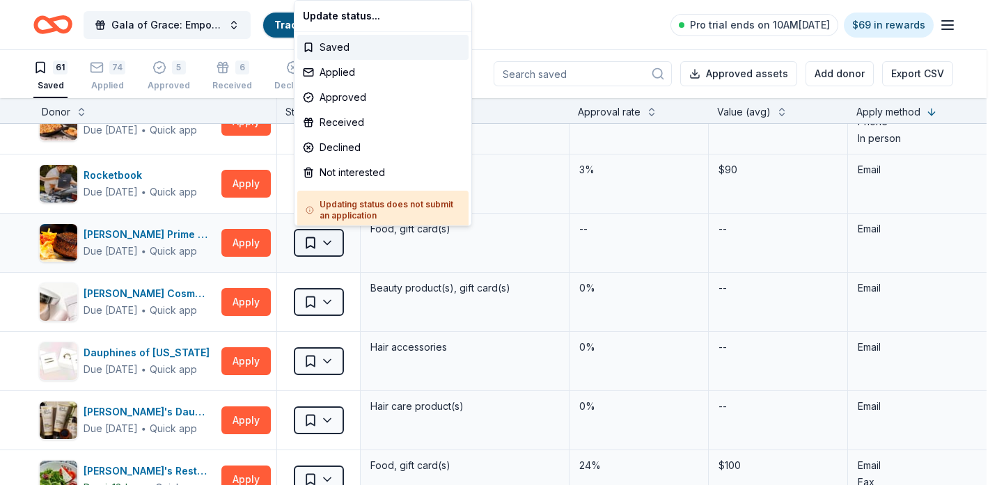
click at [323, 235] on html "Gala of Grace: Empowering Futures for El Porvenir Track · 153 Discover Pro tria…" at bounding box center [498, 241] width 997 height 485
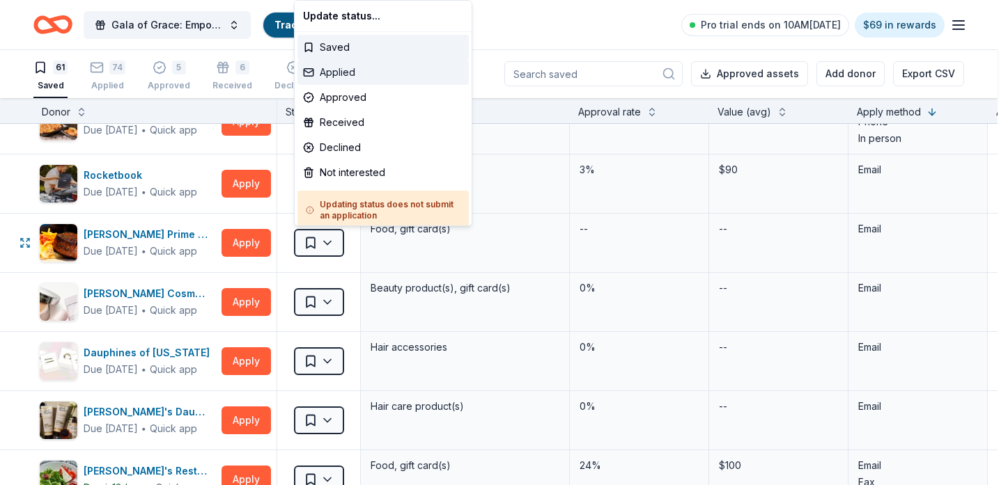
click at [380, 70] on div "Applied" at bounding box center [382, 72] width 171 height 25
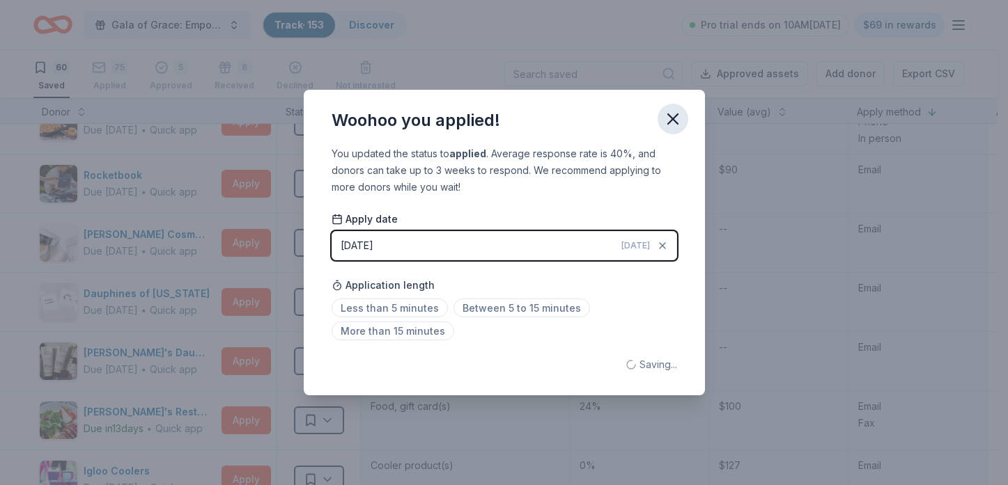
click at [669, 122] on icon "button" at bounding box center [673, 119] width 10 height 10
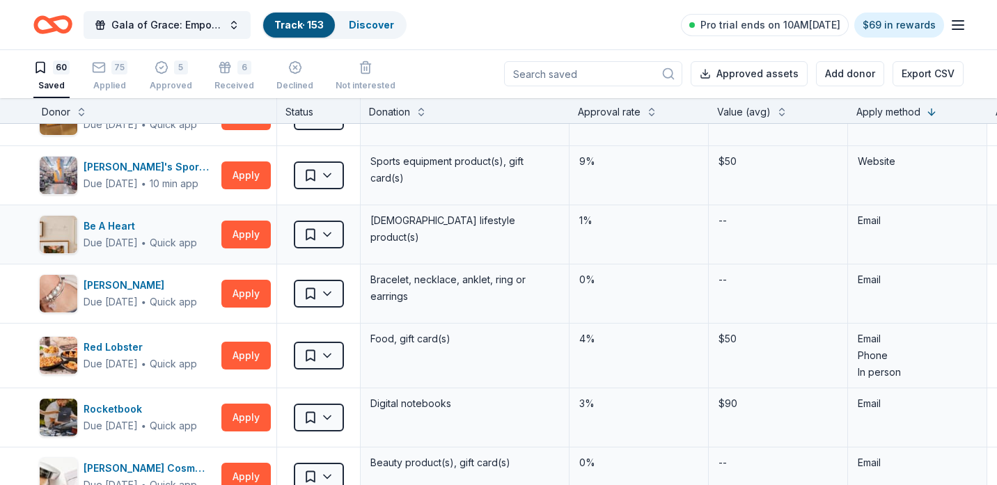
scroll to position [1672, 0]
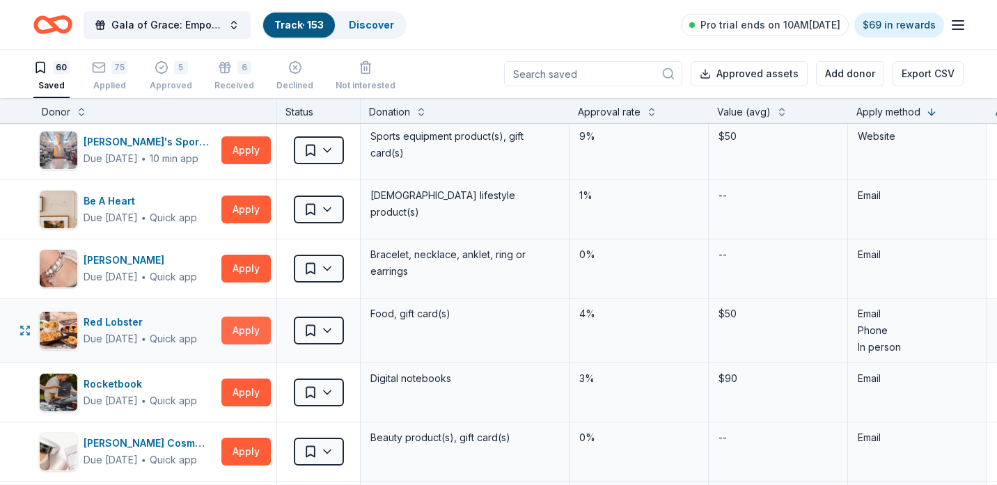
click at [243, 334] on button "Apply" at bounding box center [245, 331] width 49 height 28
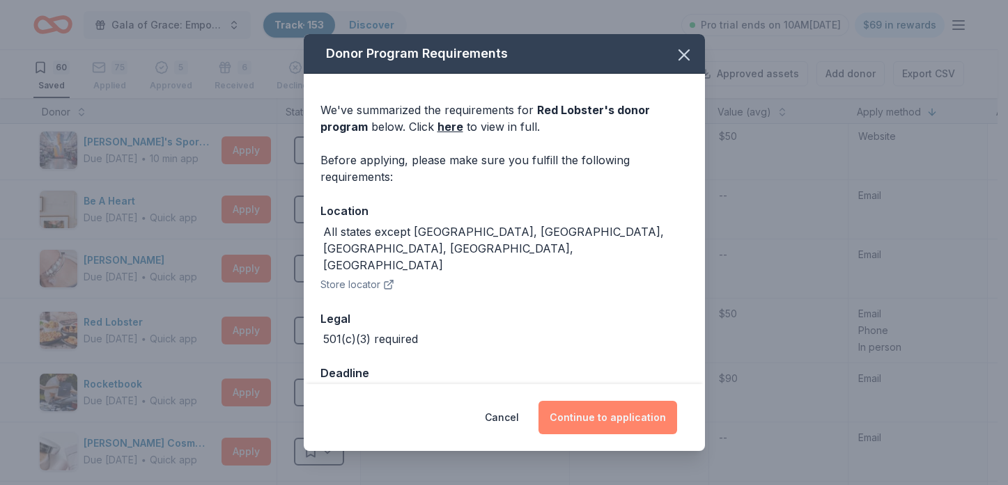
click at [576, 414] on button "Continue to application" at bounding box center [607, 417] width 139 height 33
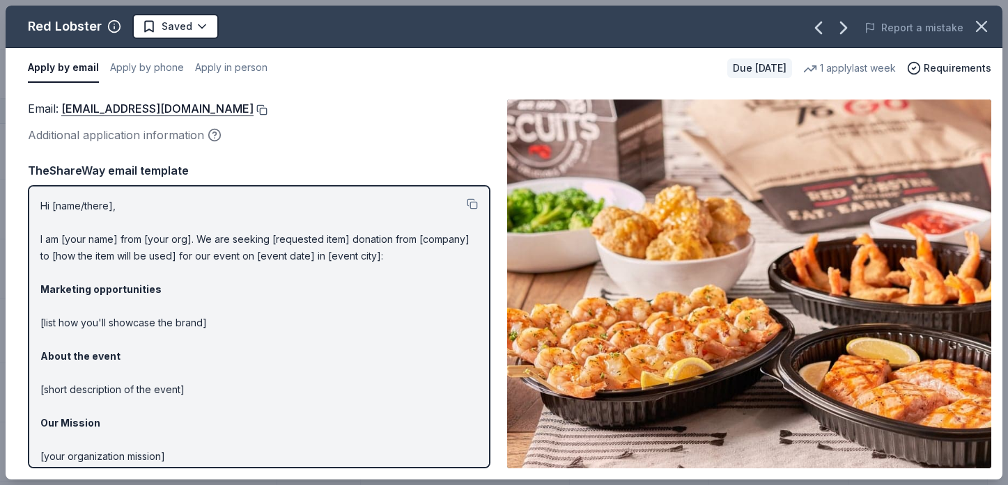
click at [267, 105] on button at bounding box center [261, 109] width 14 height 11
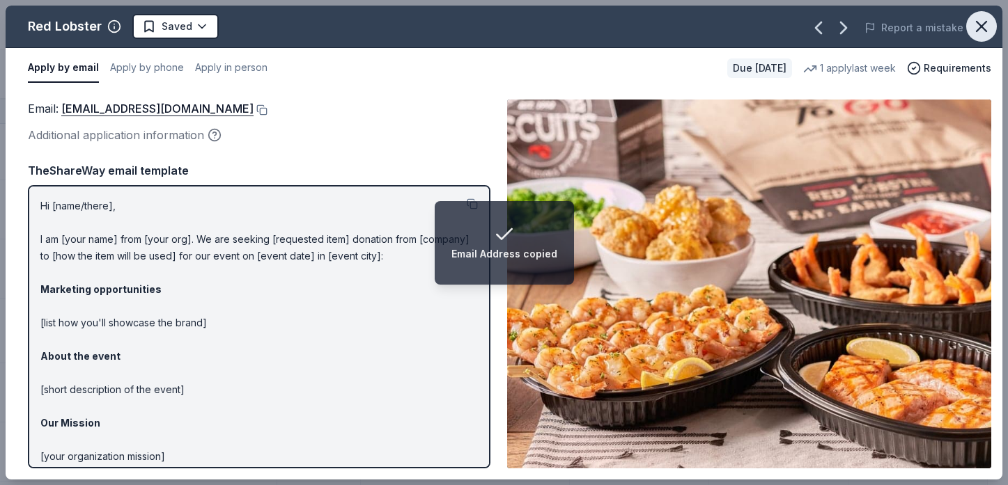
click at [983, 21] on icon "button" at bounding box center [982, 27] width 20 height 20
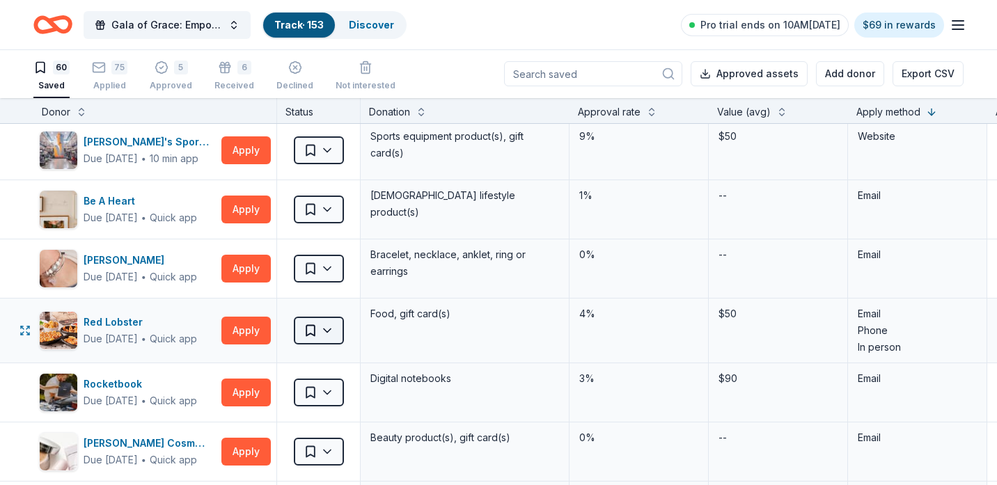
click at [309, 333] on html "Gala of Grace: Empowering Futures for El Porvenir Track · 153 Discover Pro tria…" at bounding box center [498, 241] width 997 height 485
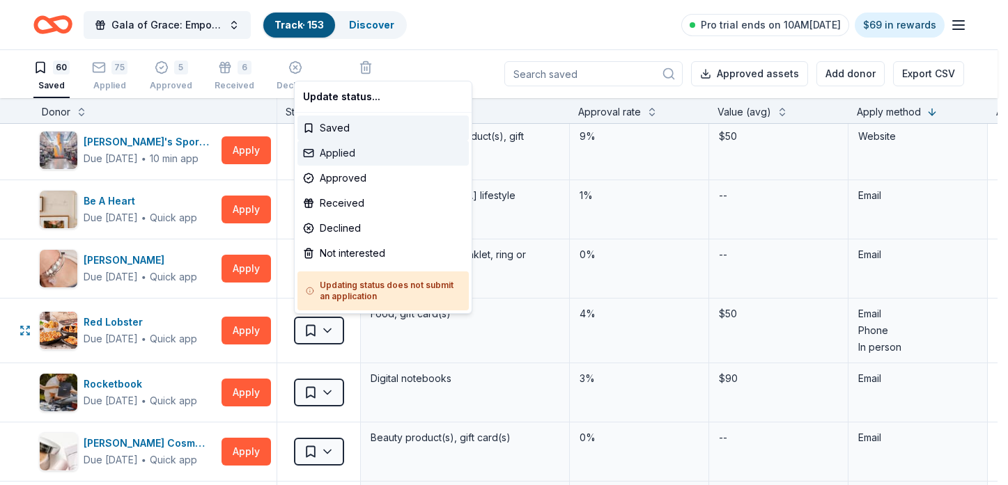
click at [380, 157] on div "Applied" at bounding box center [382, 153] width 171 height 25
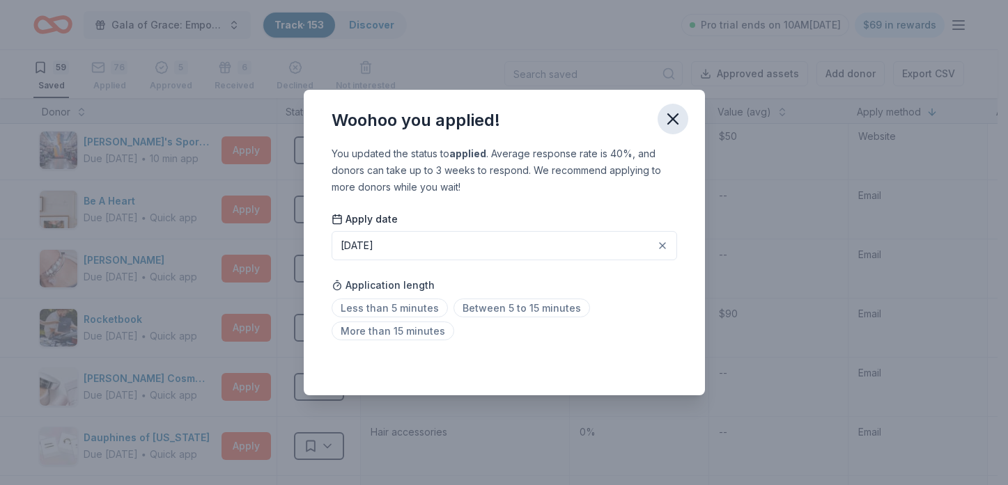
click at [666, 122] on icon "button" at bounding box center [673, 119] width 20 height 20
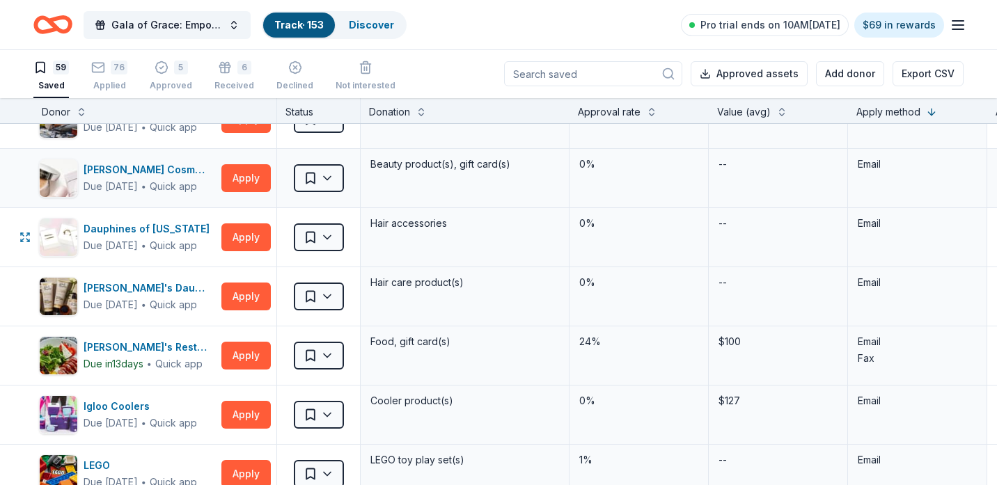
scroll to position [1950, 0]
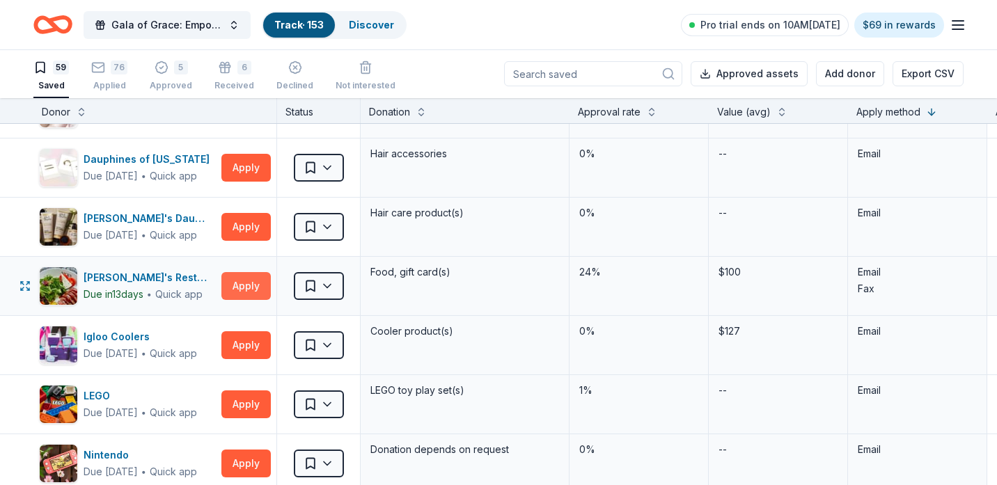
click at [244, 282] on button "Apply" at bounding box center [245, 286] width 49 height 28
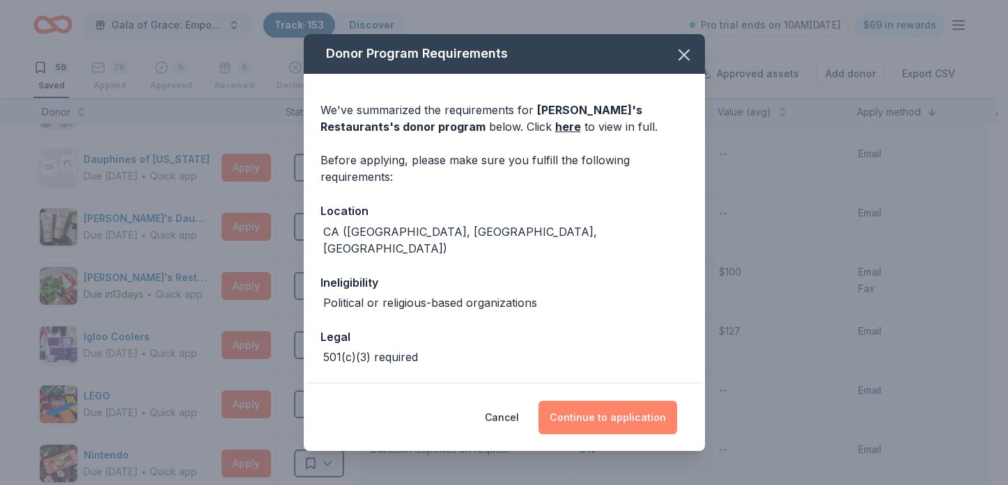
click at [598, 407] on button "Continue to application" at bounding box center [607, 417] width 139 height 33
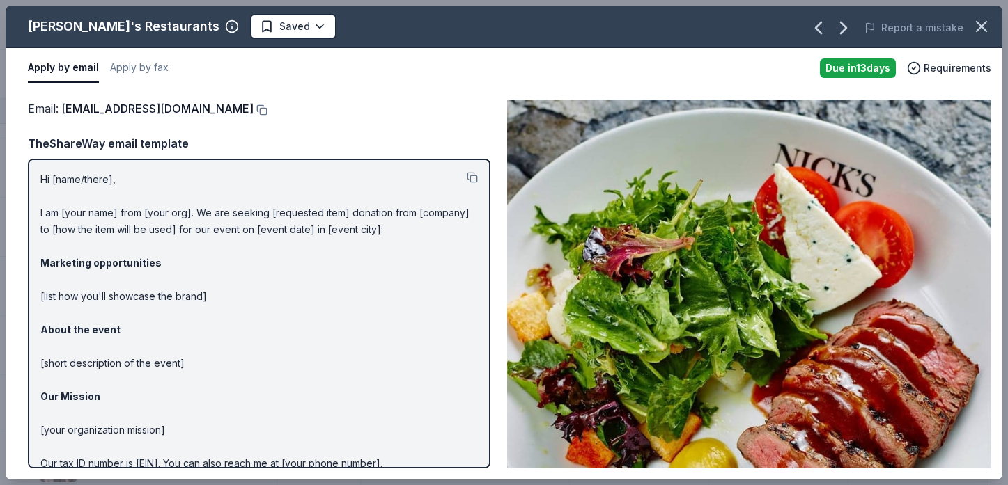
drag, startPoint x: 249, startPoint y: 109, endPoint x: 256, endPoint y: 96, distance: 15.0
click at [254, 109] on button at bounding box center [261, 109] width 14 height 11
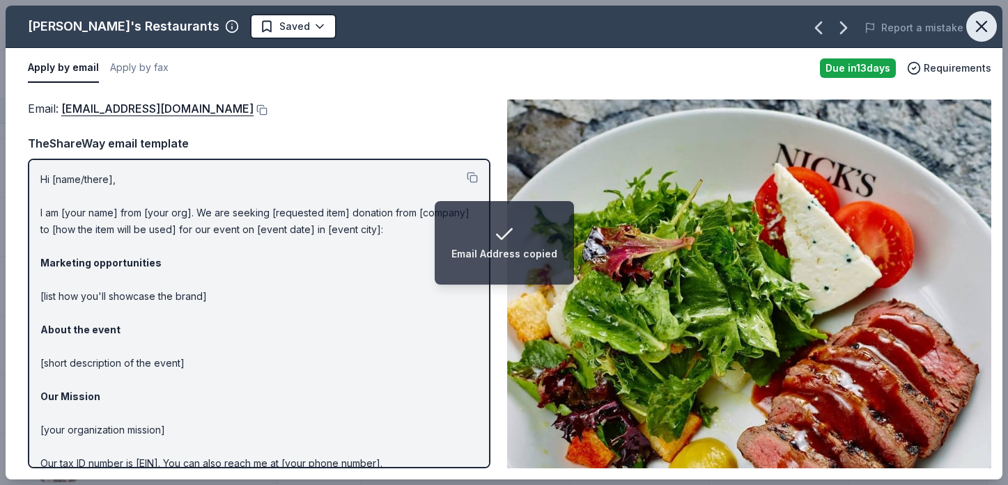
click at [990, 23] on icon "button" at bounding box center [982, 27] width 20 height 20
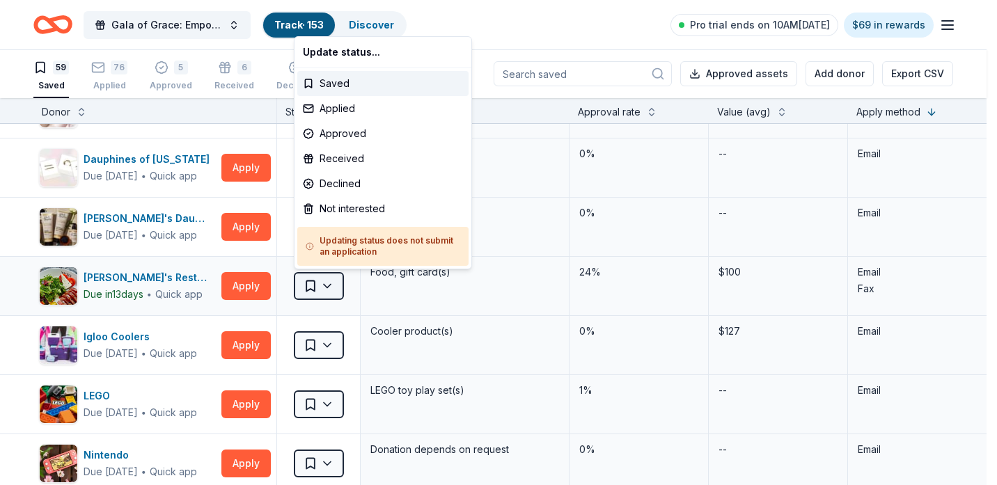
click at [320, 277] on html "Gala of Grace: Empowering Futures for El Porvenir Track · 153 Discover Pro tria…" at bounding box center [498, 241] width 997 height 485
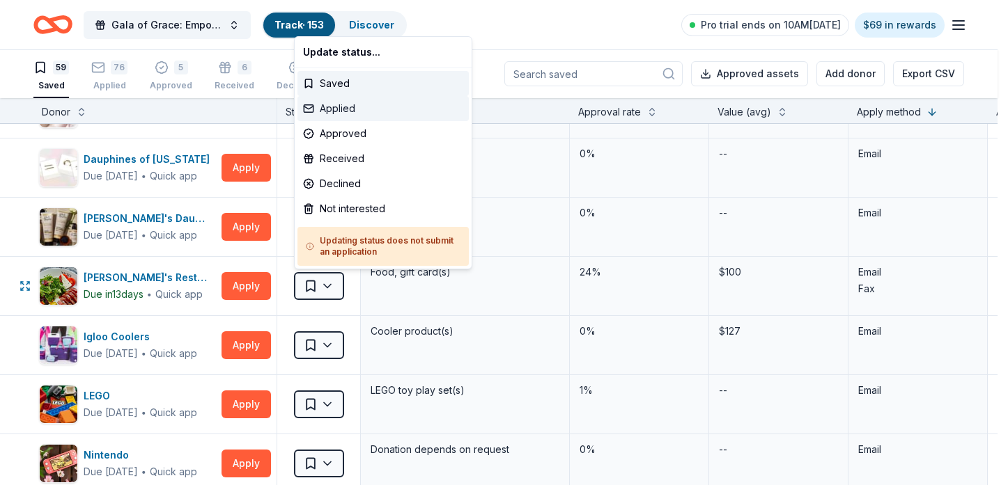
click at [368, 107] on div "Applied" at bounding box center [382, 108] width 171 height 25
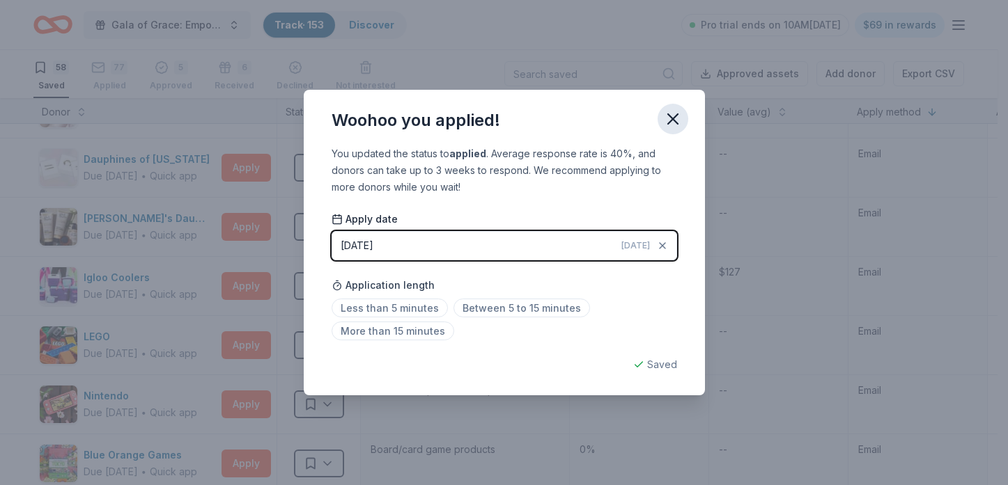
click at [681, 118] on icon "button" at bounding box center [673, 119] width 20 height 20
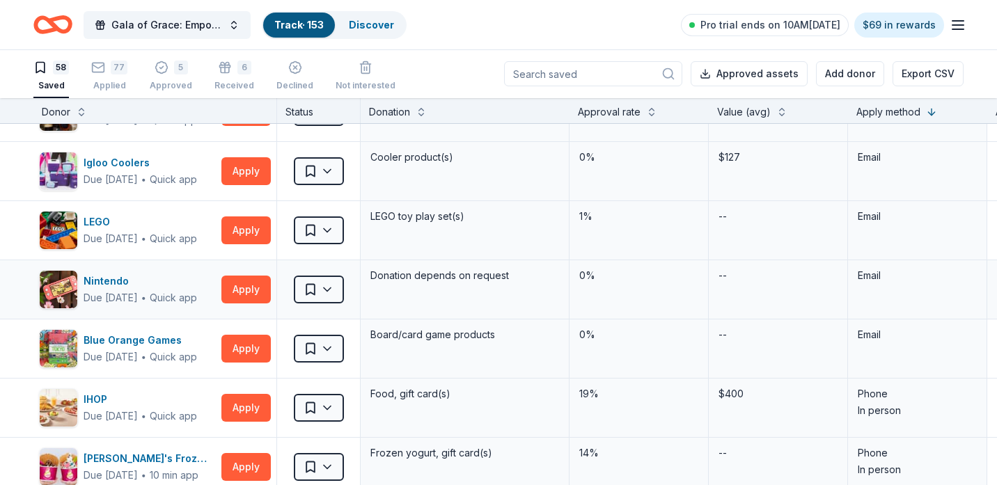
scroll to position [2089, 0]
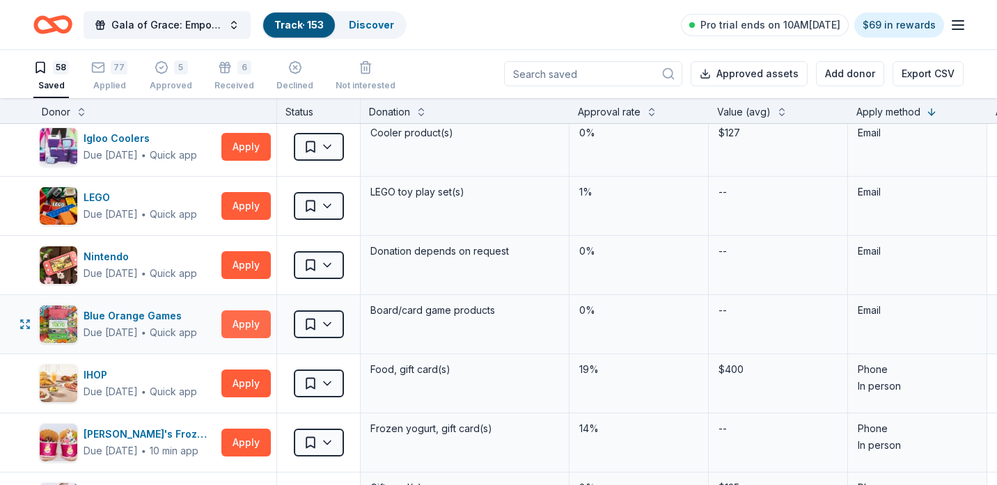
click at [249, 320] on button "Apply" at bounding box center [245, 325] width 49 height 28
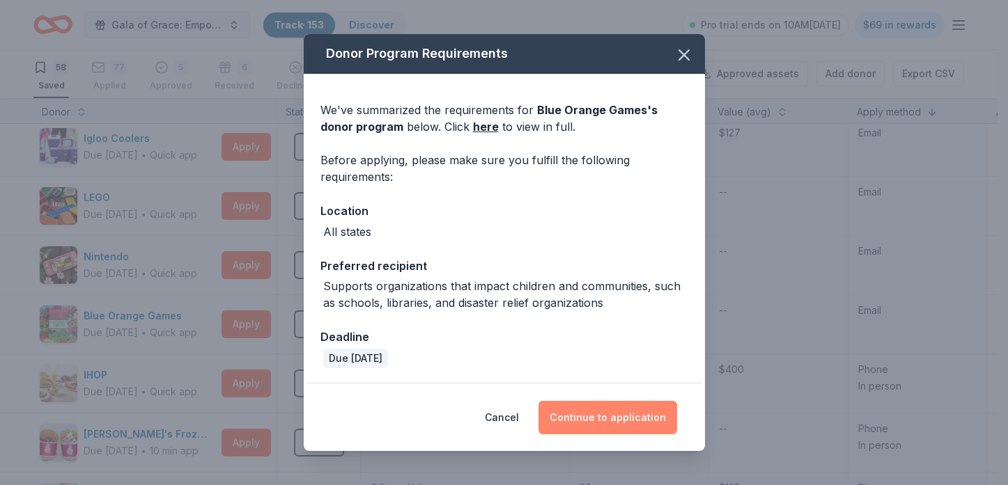
click at [622, 417] on button "Continue to application" at bounding box center [607, 417] width 139 height 33
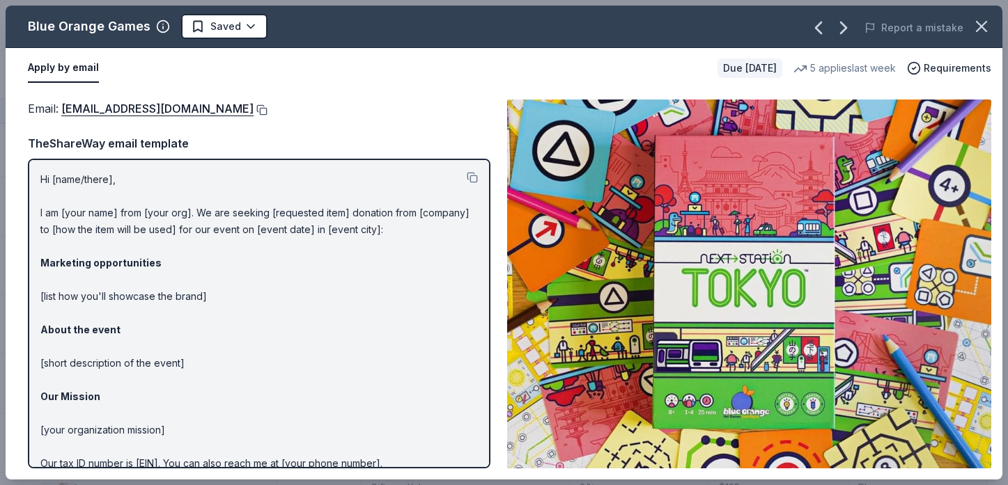
click at [254, 107] on button at bounding box center [261, 109] width 14 height 11
click at [989, 22] on icon "button" at bounding box center [982, 27] width 20 height 20
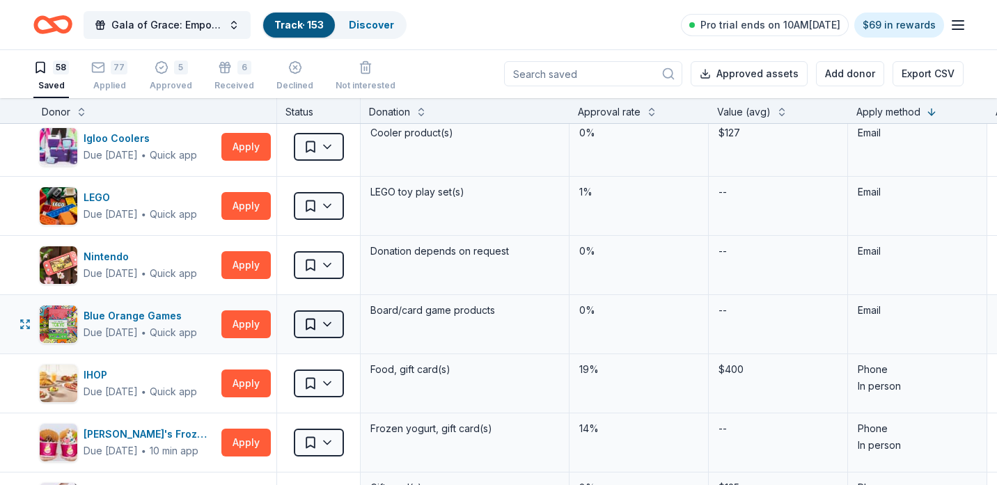
click at [329, 320] on html "Gala of Grace: Empowering Futures for El Porvenir Track · 153 Discover Pro tria…" at bounding box center [498, 241] width 997 height 485
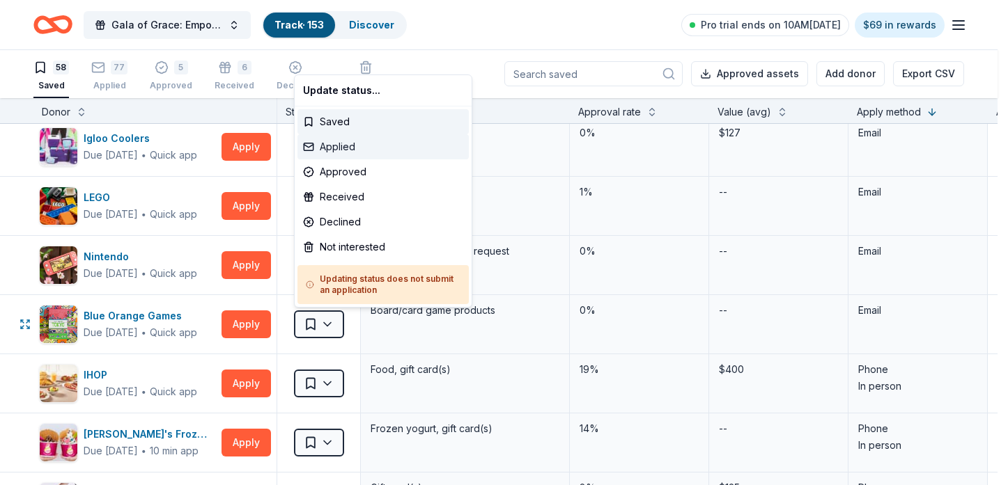
click at [366, 153] on div "Applied" at bounding box center [382, 146] width 171 height 25
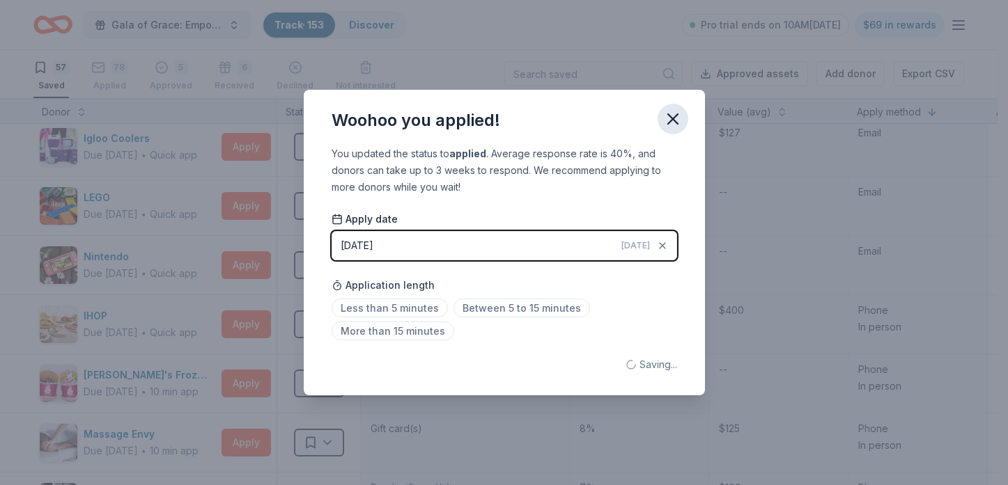
click at [678, 125] on icon "button" at bounding box center [673, 119] width 20 height 20
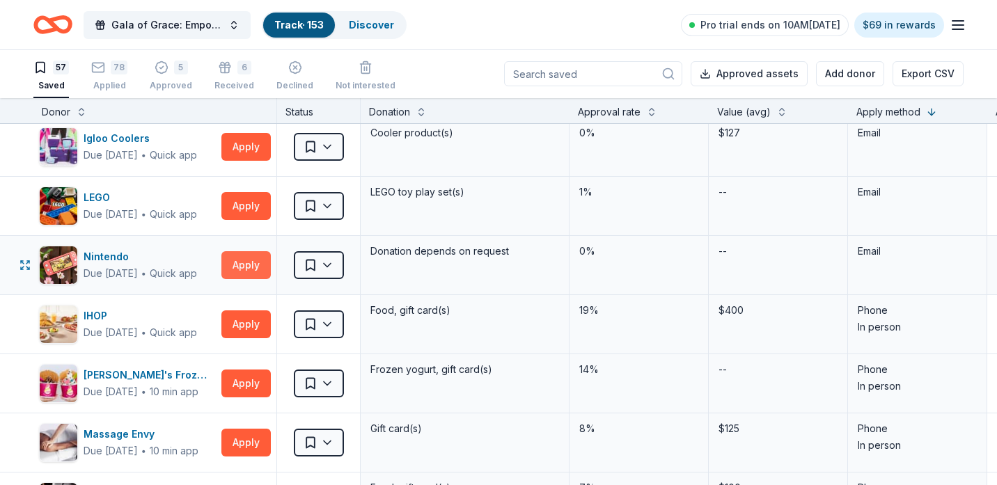
click at [254, 263] on button "Apply" at bounding box center [245, 265] width 49 height 28
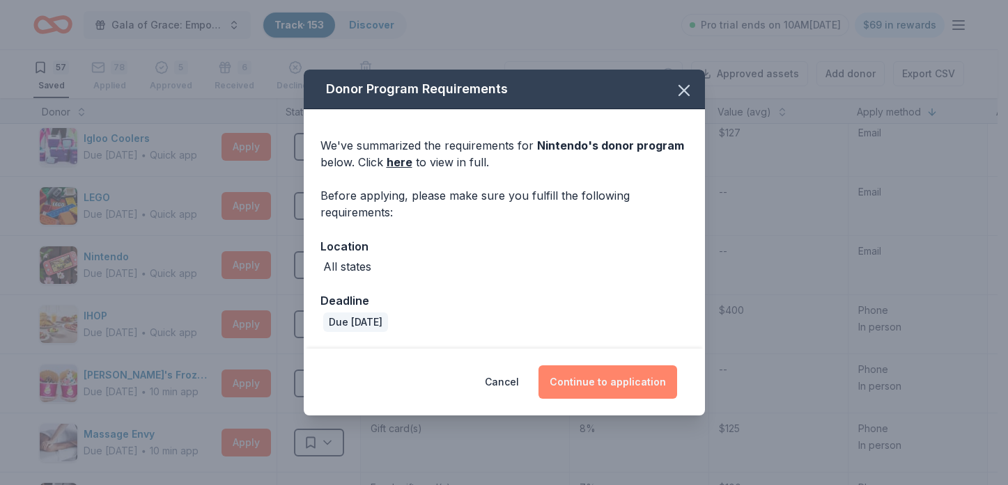
click at [554, 370] on button "Continue to application" at bounding box center [607, 382] width 139 height 33
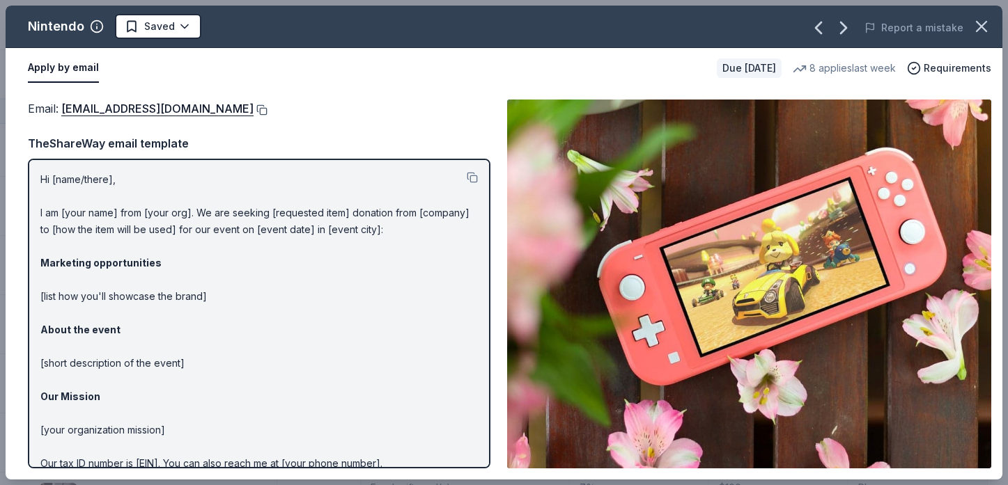
click at [267, 107] on button at bounding box center [261, 109] width 14 height 11
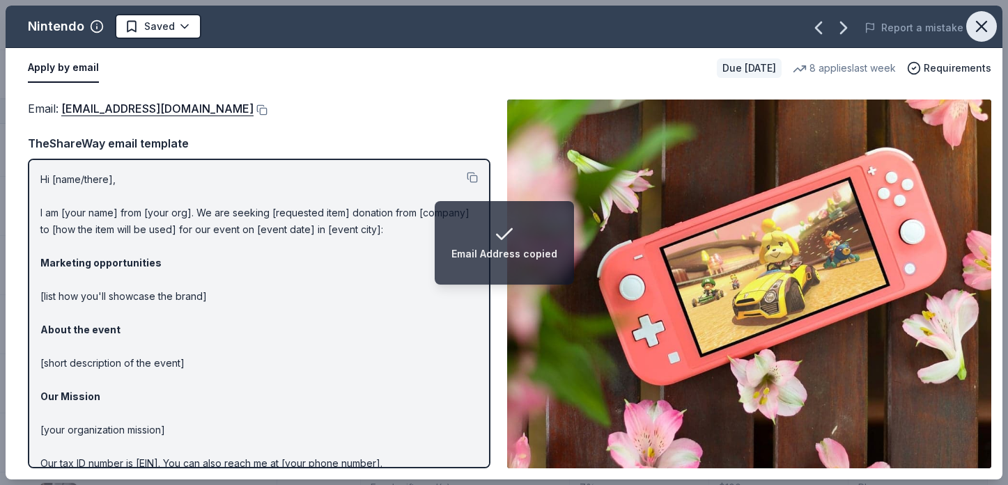
click at [976, 22] on icon "button" at bounding box center [982, 27] width 20 height 20
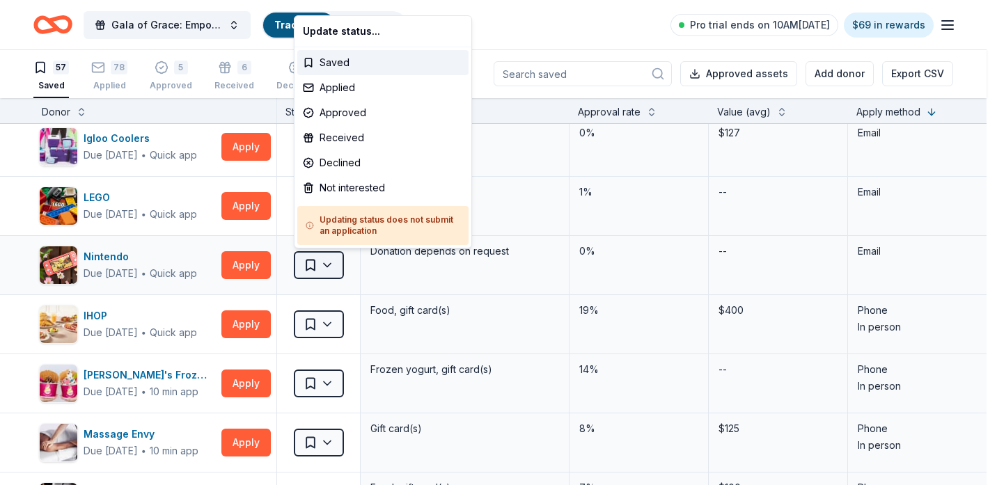
click at [316, 269] on html "Gala of Grace: Empowering Futures for El Porvenir Track · 153 Discover Pro tria…" at bounding box center [498, 241] width 997 height 485
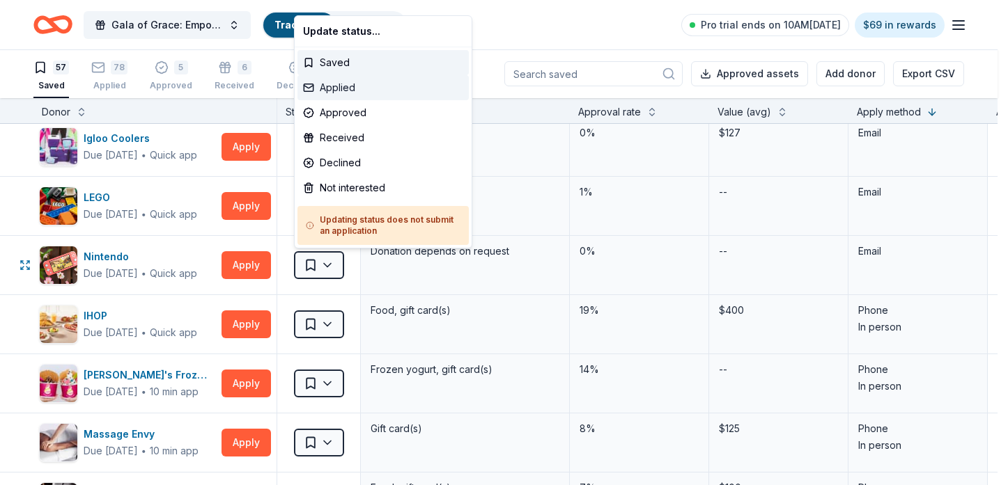
click at [394, 93] on div "Applied" at bounding box center [382, 87] width 171 height 25
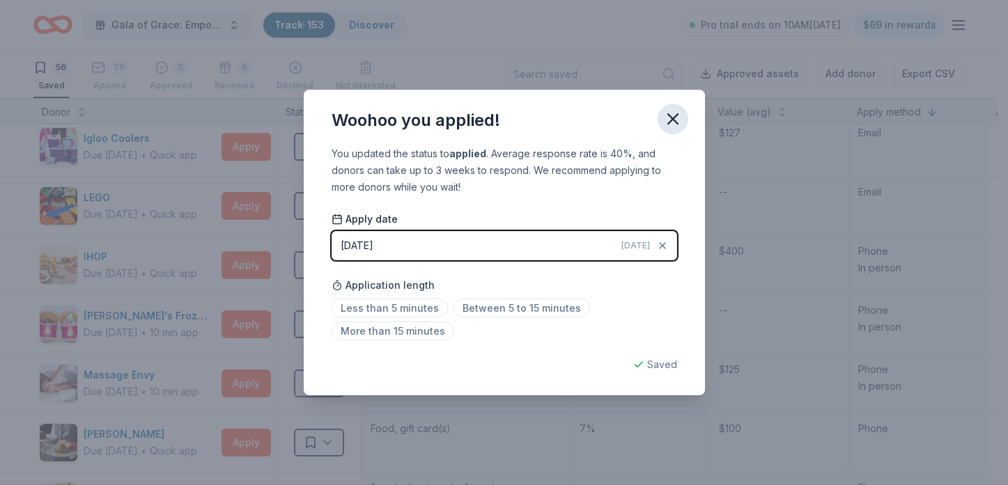
click at [671, 130] on button "button" at bounding box center [672, 119] width 31 height 31
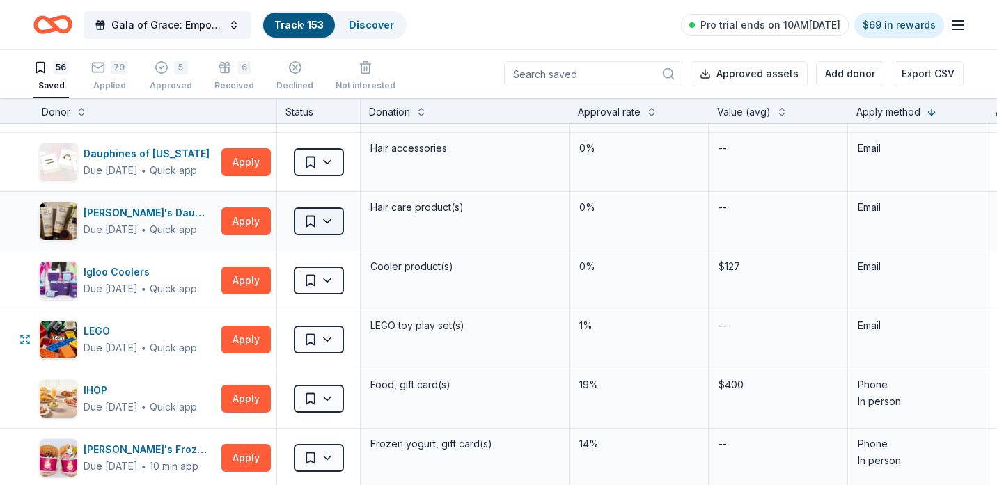
scroll to position [1950, 0]
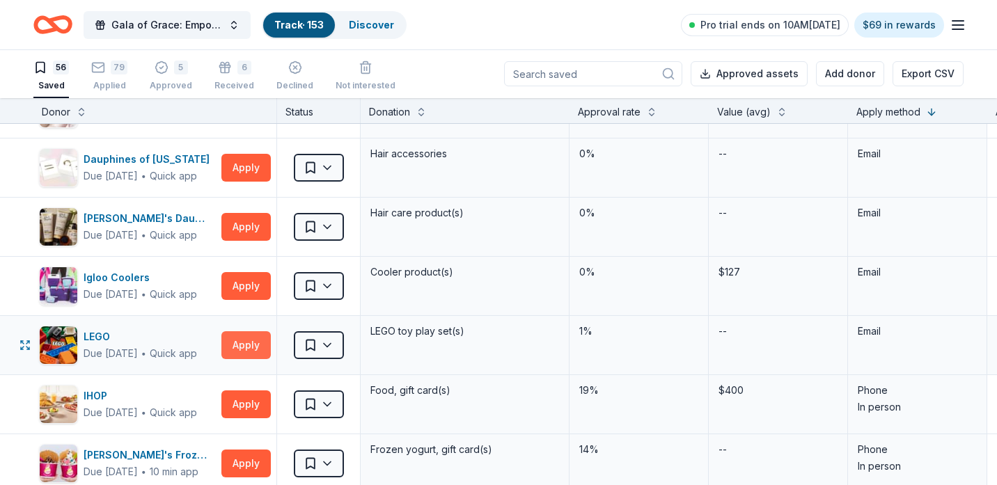
click at [254, 334] on button "Apply" at bounding box center [245, 346] width 49 height 28
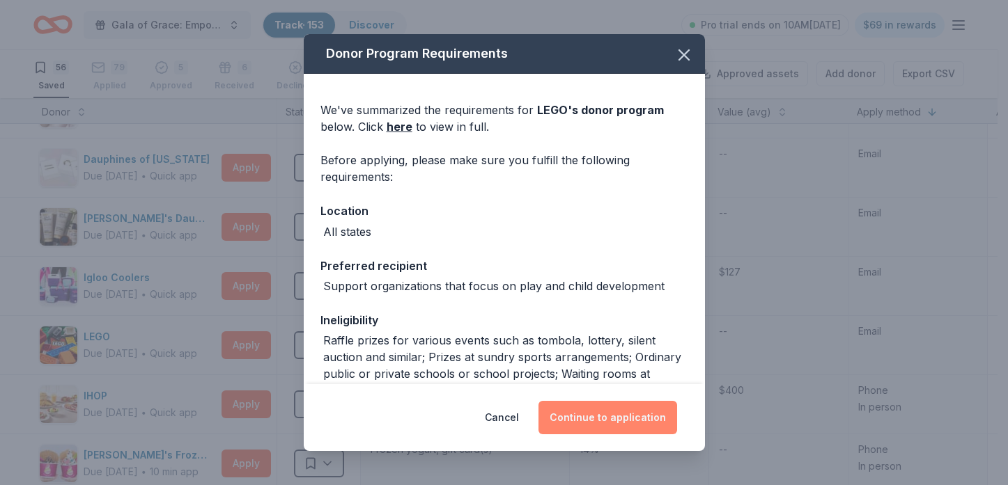
click at [591, 423] on button "Continue to application" at bounding box center [607, 417] width 139 height 33
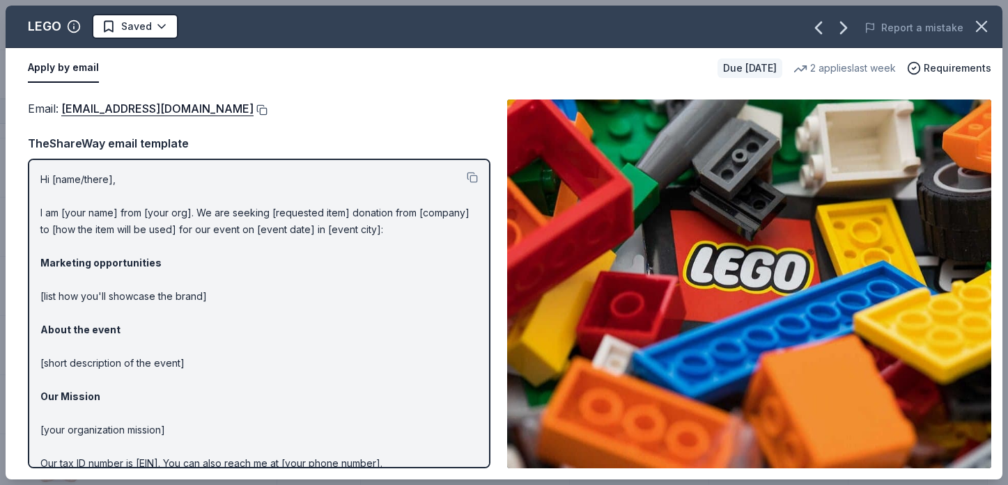
click at [254, 111] on button at bounding box center [261, 109] width 14 height 11
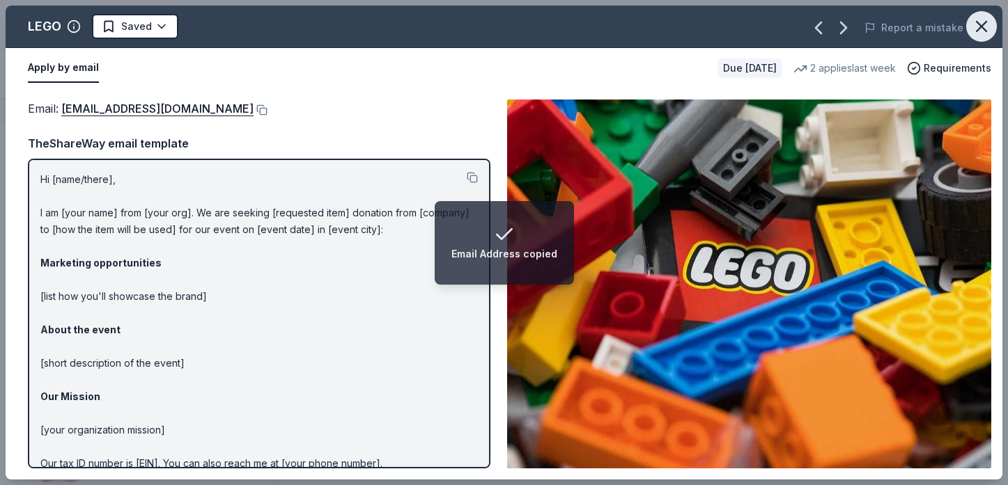
click at [979, 23] on icon "button" at bounding box center [982, 27] width 20 height 20
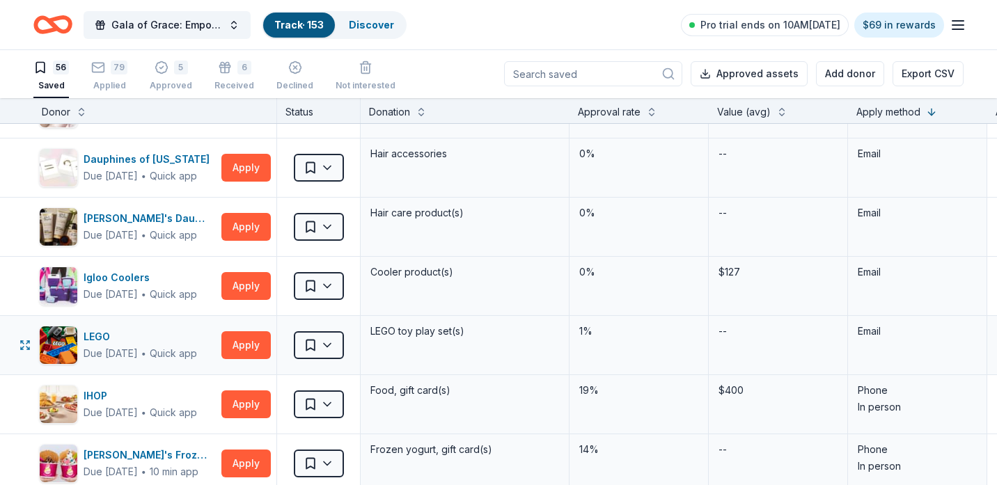
click at [303, 329] on div "Saved" at bounding box center [318, 345] width 83 height 59
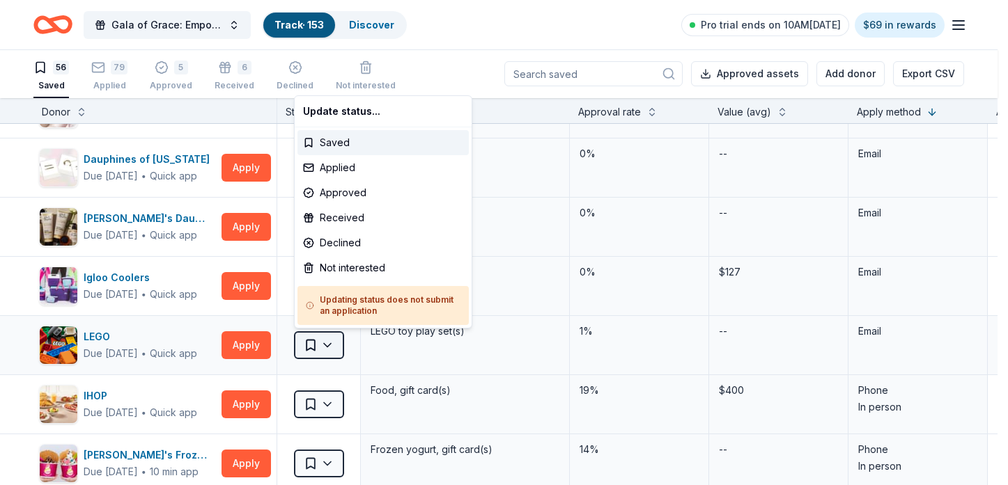
click at [321, 352] on html "Gala of Grace: Empowering Futures for El Porvenir Track · 153 Discover Pro tria…" at bounding box center [504, 241] width 1008 height 485
click at [369, 165] on div "Applied" at bounding box center [382, 167] width 171 height 25
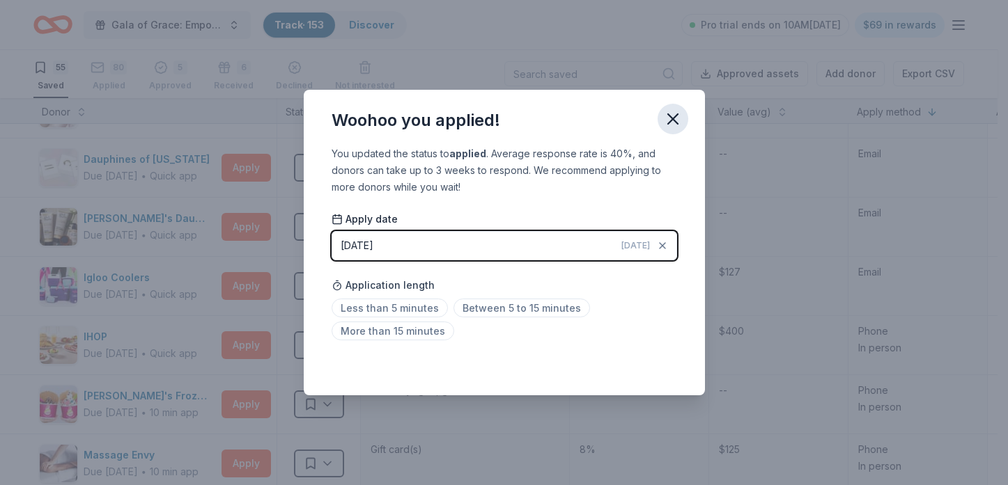
click at [662, 125] on button "button" at bounding box center [672, 119] width 31 height 31
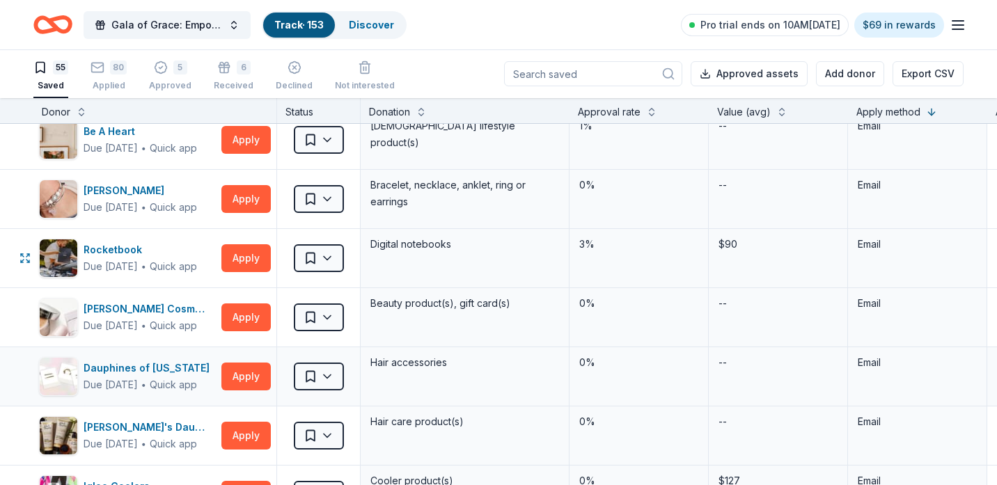
scroll to position [1672, 0]
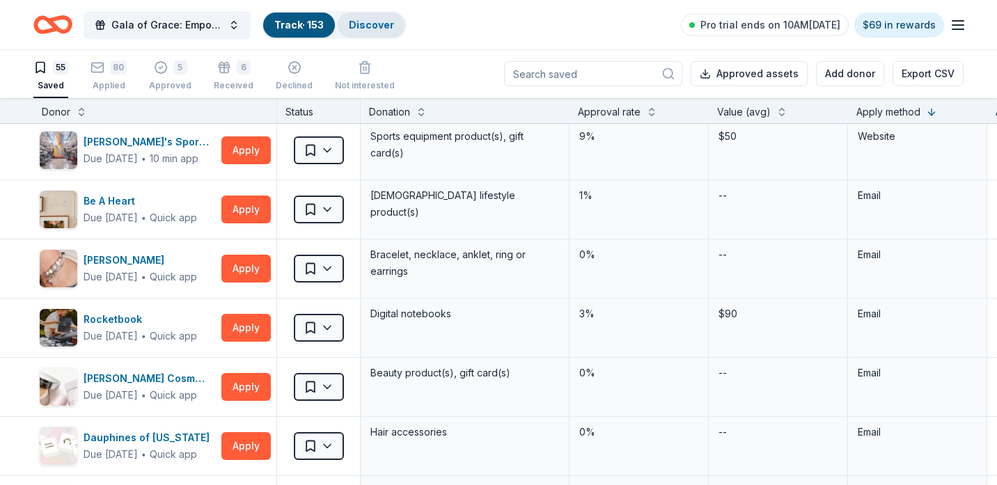
click at [352, 27] on link "Discover" at bounding box center [371, 25] width 45 height 12
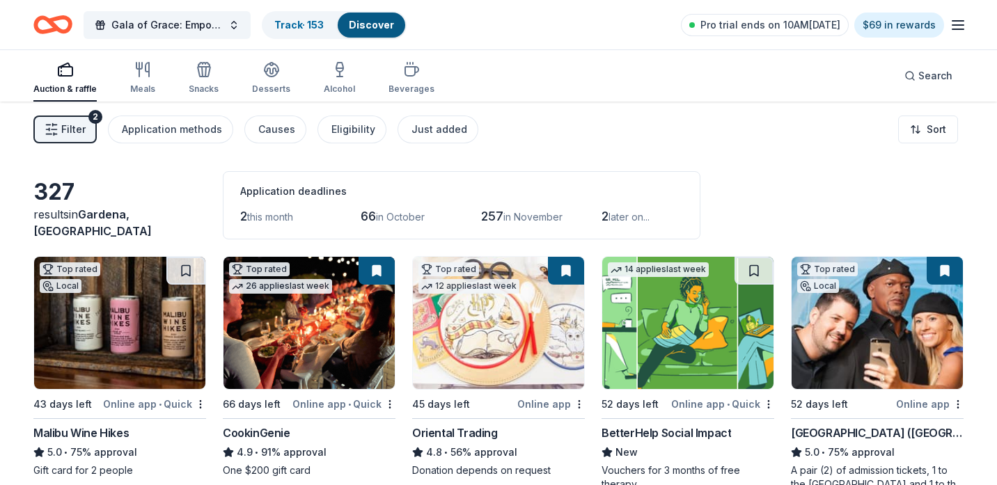
click at [75, 129] on span "Filter" at bounding box center [73, 129] width 24 height 17
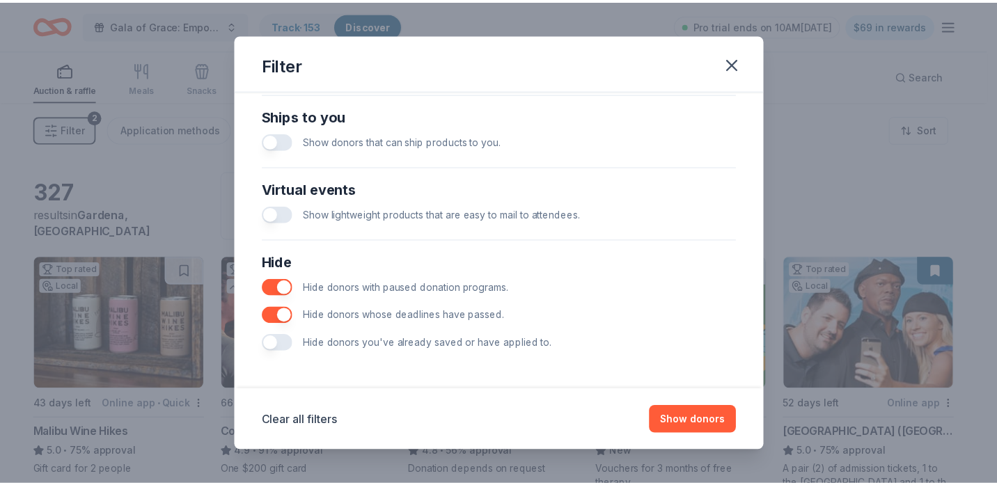
scroll to position [618, 0]
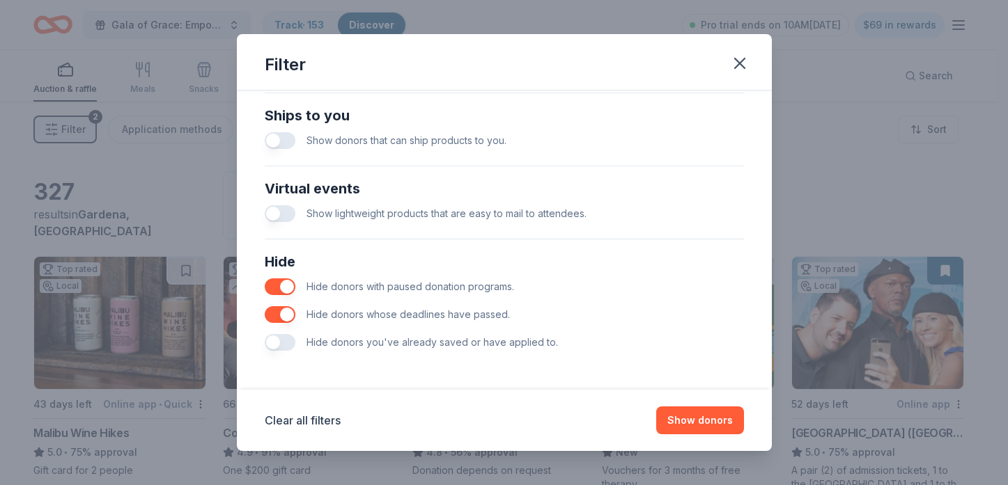
click at [293, 348] on button "button" at bounding box center [280, 342] width 31 height 17
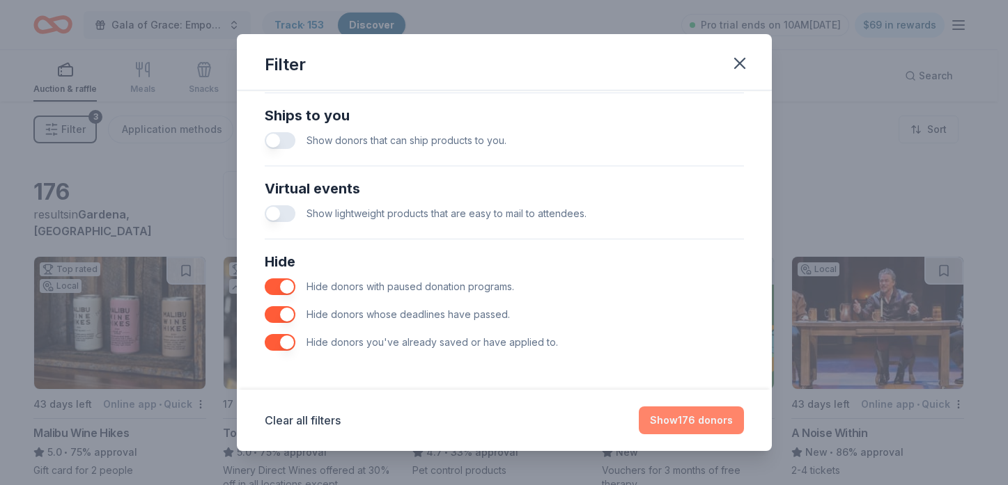
click at [720, 417] on button "Show 176 donors" at bounding box center [691, 421] width 105 height 28
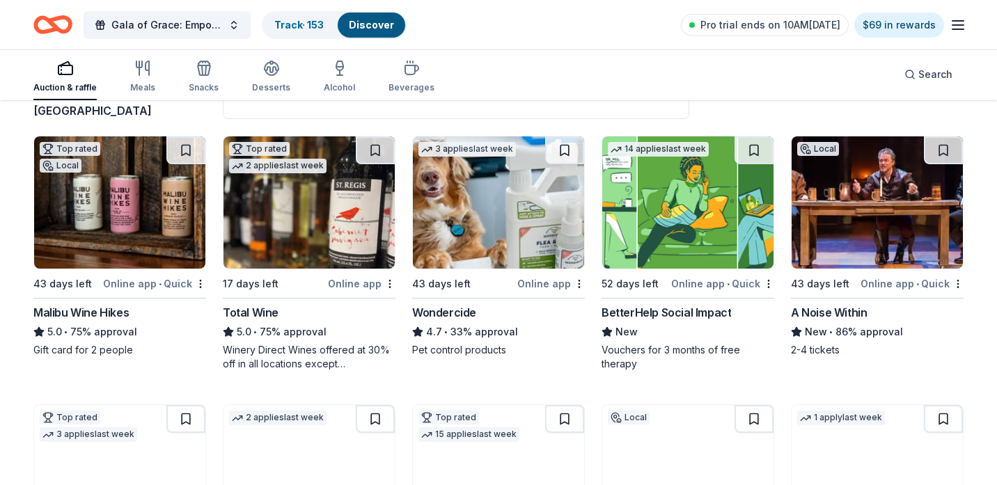
scroll to position [139, 0]
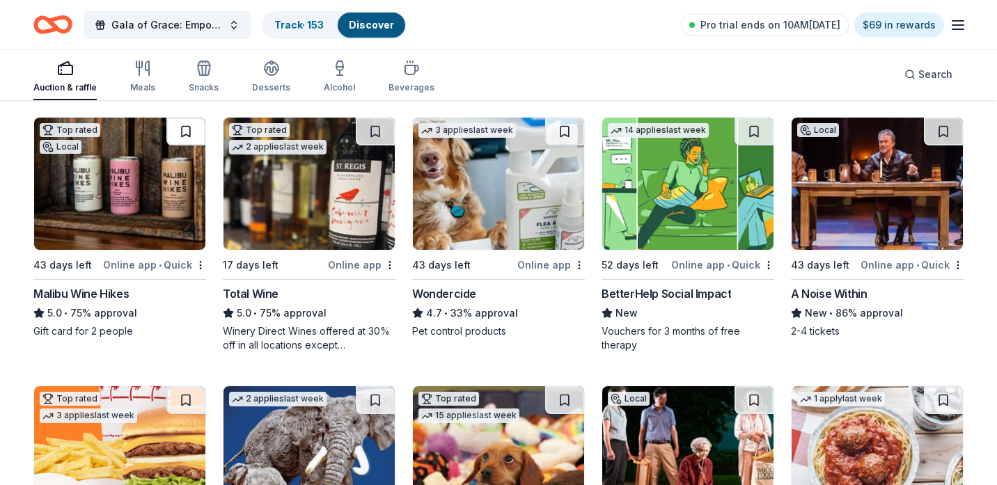
click at [187, 134] on button at bounding box center [185, 132] width 39 height 28
click at [318, 31] on div "Track · 154" at bounding box center [299, 25] width 72 height 25
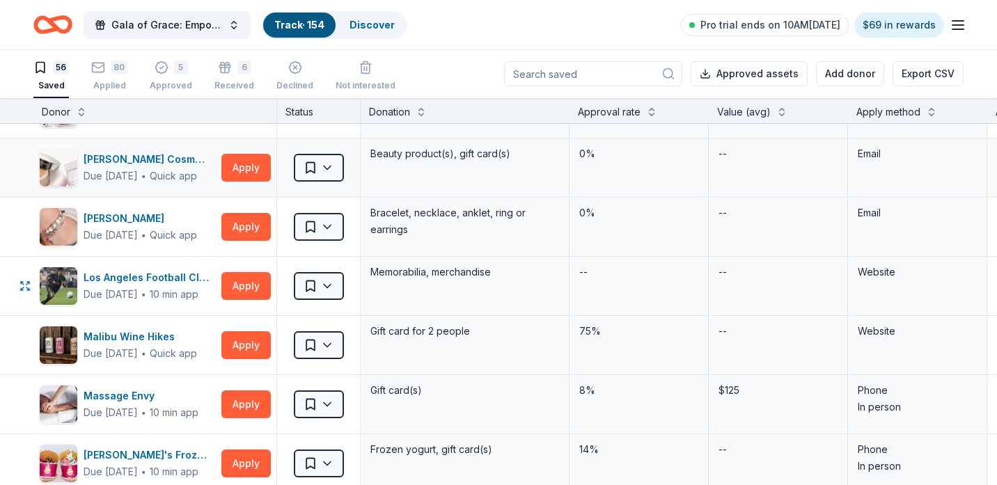
scroll to position [2089, 0]
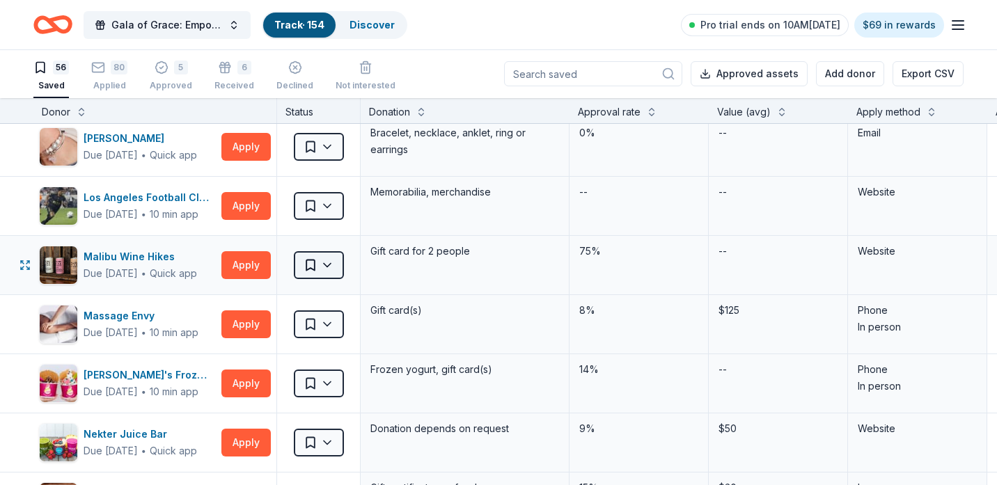
click at [322, 266] on html "Gala of Grace: Empowering Futures for El Porvenir Track · 154 Discover Pro tria…" at bounding box center [498, 241] width 997 height 485
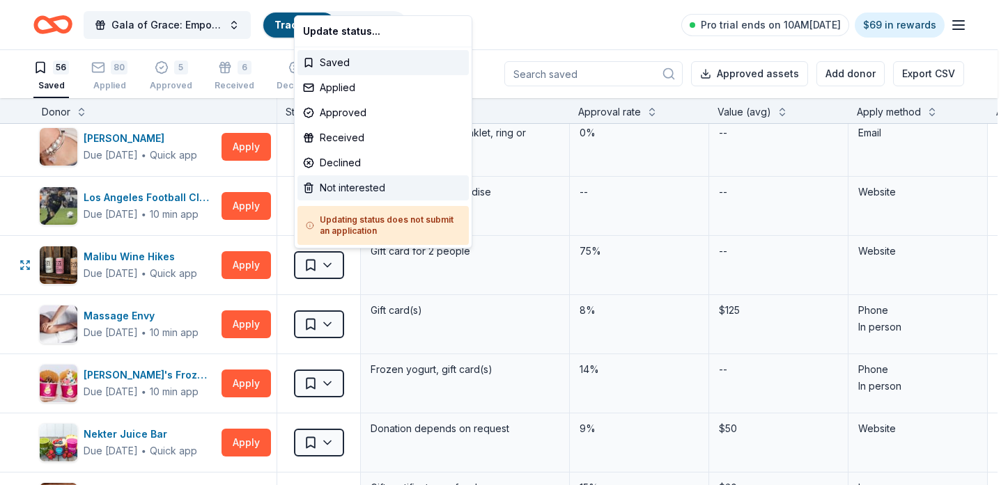
click at [332, 180] on div "Not interested" at bounding box center [382, 188] width 171 height 25
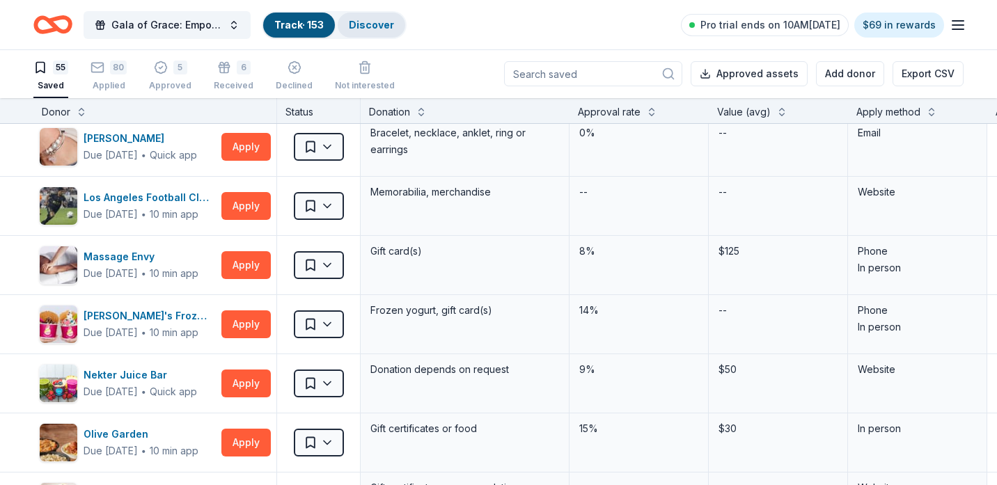
click at [383, 29] on link "Discover" at bounding box center [371, 25] width 45 height 12
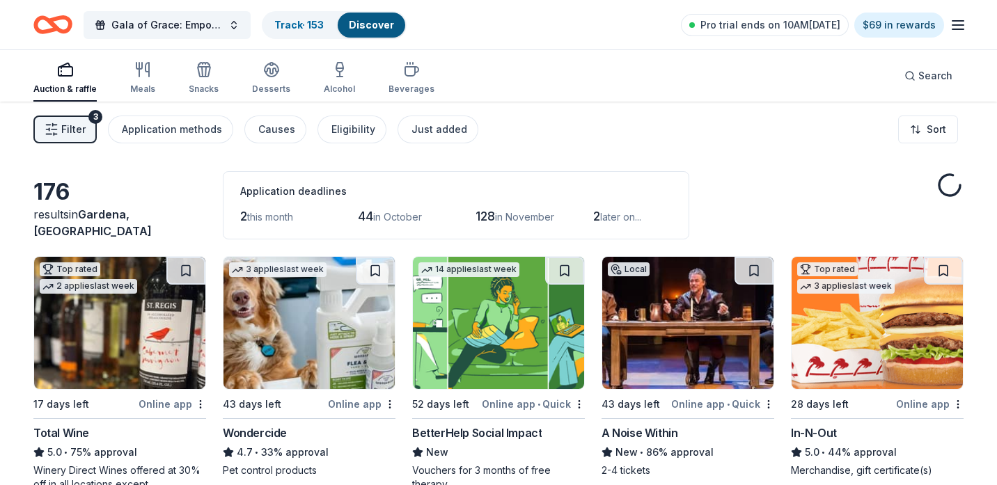
scroll to position [70, 0]
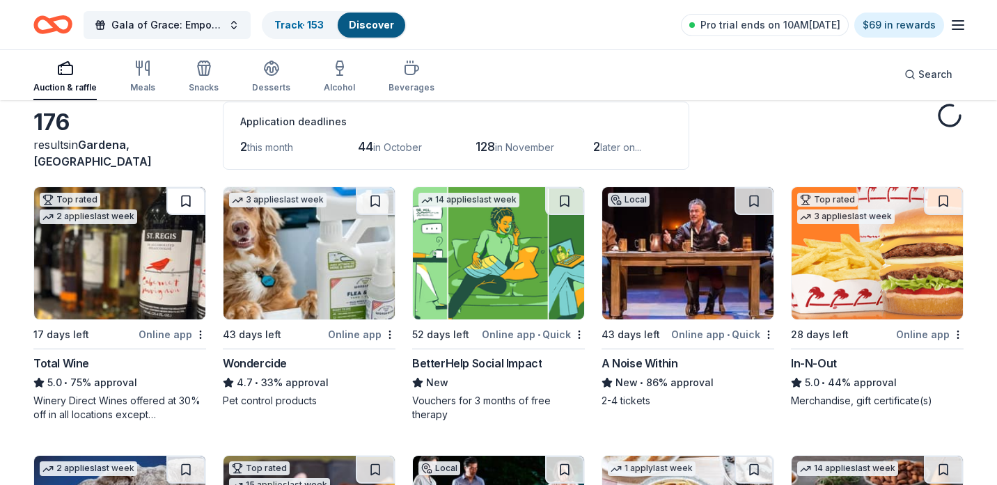
click at [195, 195] on button at bounding box center [185, 201] width 39 height 28
click at [290, 29] on link "Track · 154" at bounding box center [299, 25] width 50 height 12
click at [288, 26] on link "Track · 154" at bounding box center [299, 25] width 50 height 12
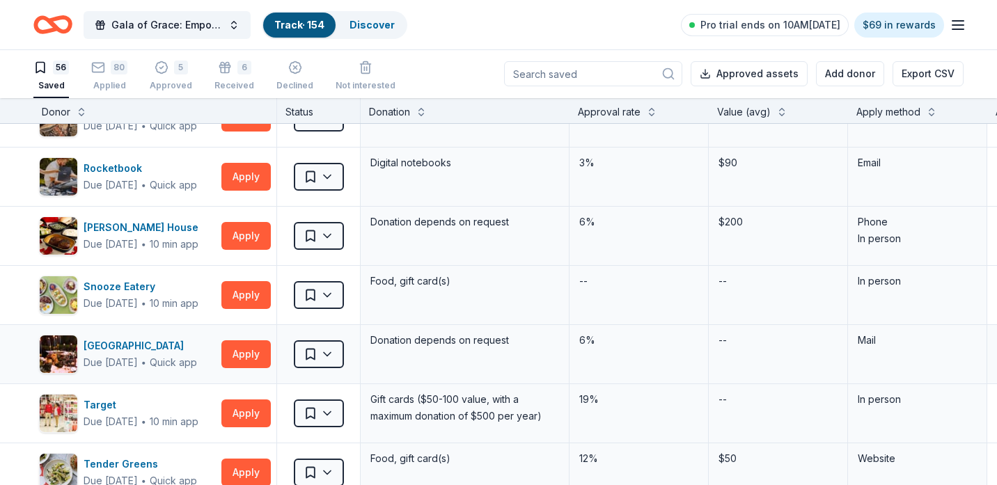
scroll to position [2925, 0]
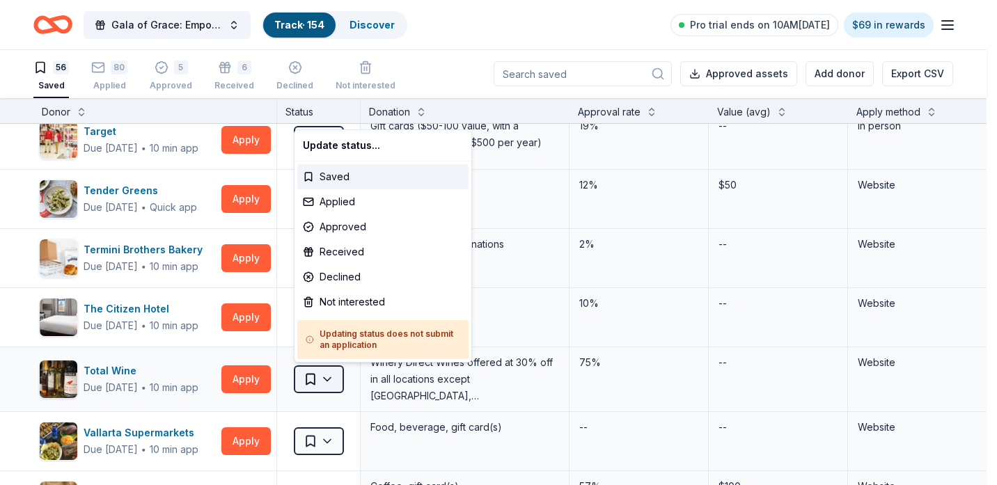
click at [338, 373] on html "Gala of Grace: Empowering Futures for El Porvenir Track · 154 Discover Pro tria…" at bounding box center [498, 241] width 997 height 485
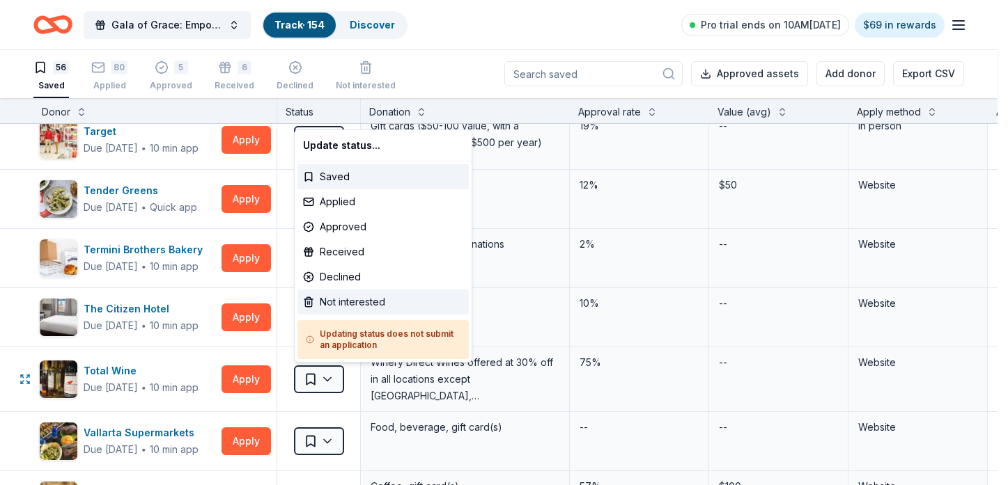
click at [338, 306] on div "Not interested" at bounding box center [382, 302] width 171 height 25
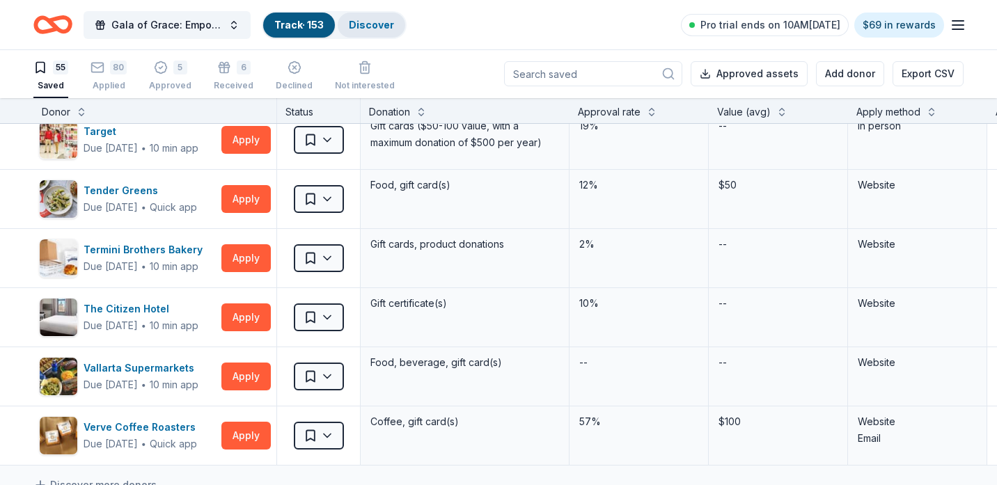
click at [377, 29] on link "Discover" at bounding box center [371, 25] width 45 height 12
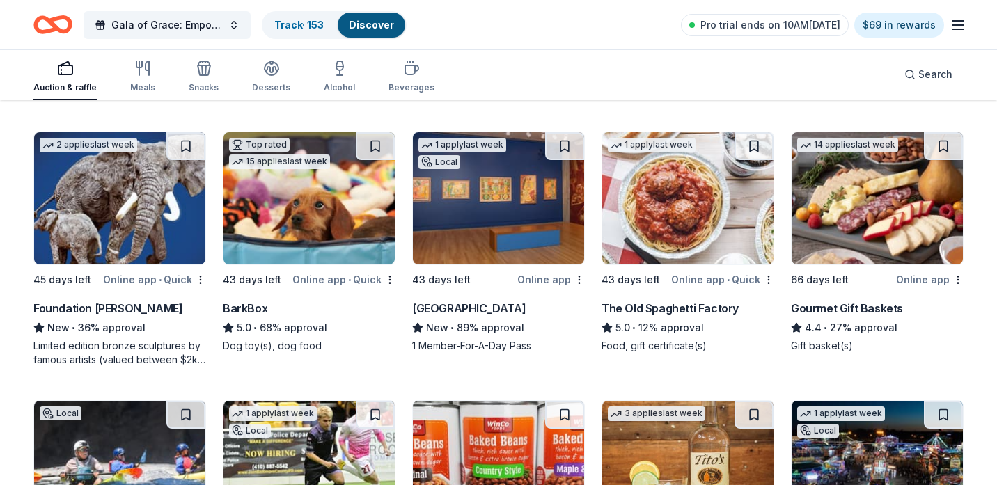
scroll to position [418, 0]
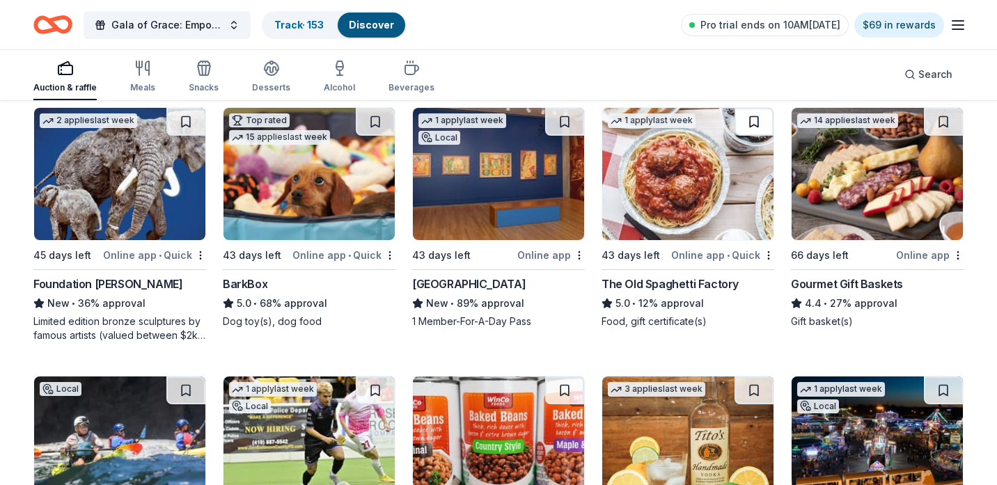
click at [769, 121] on button at bounding box center [754, 122] width 39 height 28
click at [940, 123] on button at bounding box center [943, 122] width 39 height 28
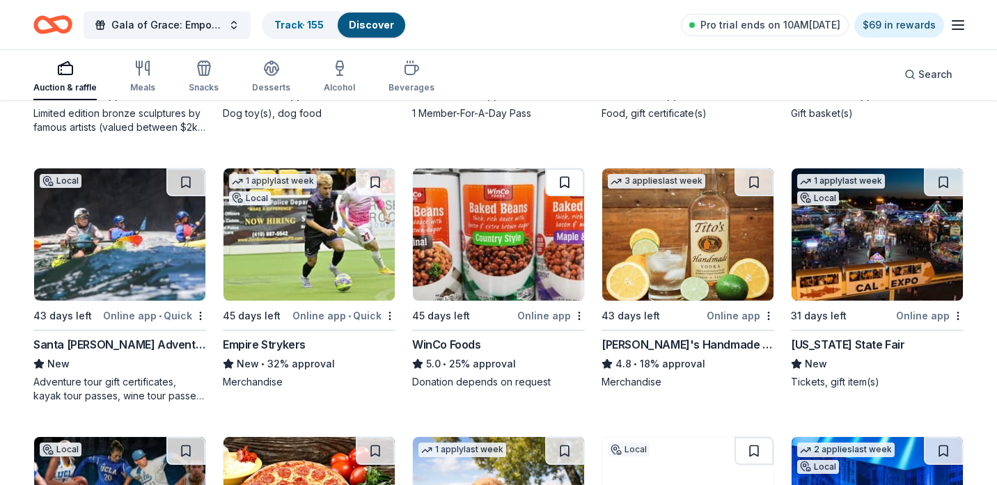
scroll to position [627, 0]
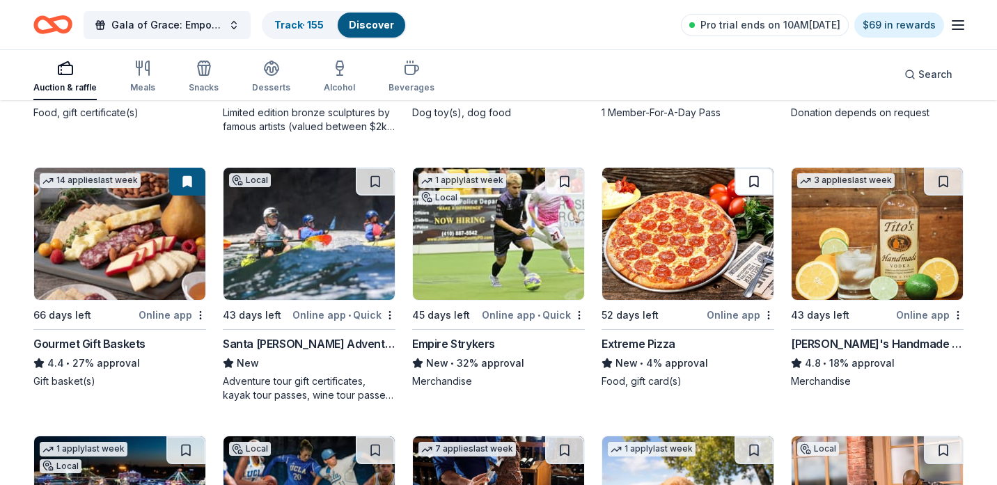
click at [758, 178] on button at bounding box center [754, 182] width 39 height 28
click at [943, 179] on button at bounding box center [943, 182] width 39 height 28
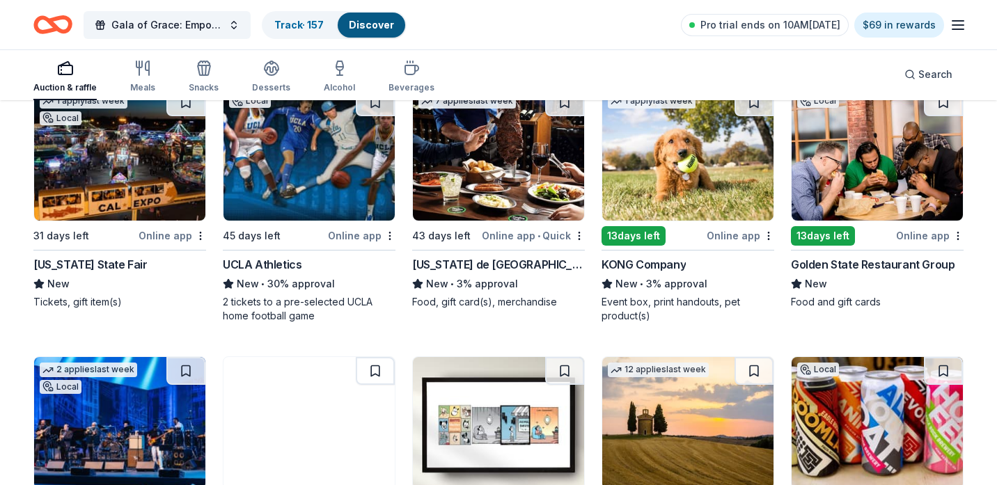
scroll to position [905, 0]
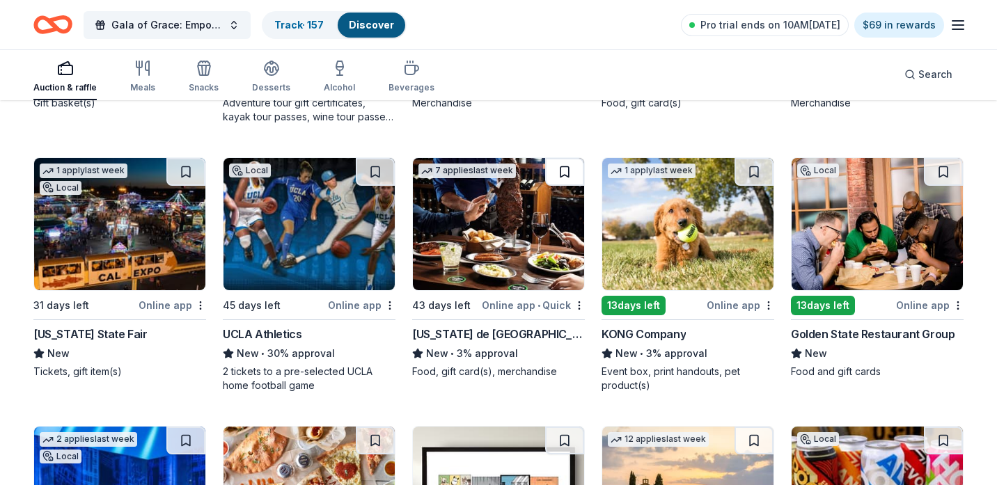
click at [568, 166] on button at bounding box center [564, 172] width 39 height 28
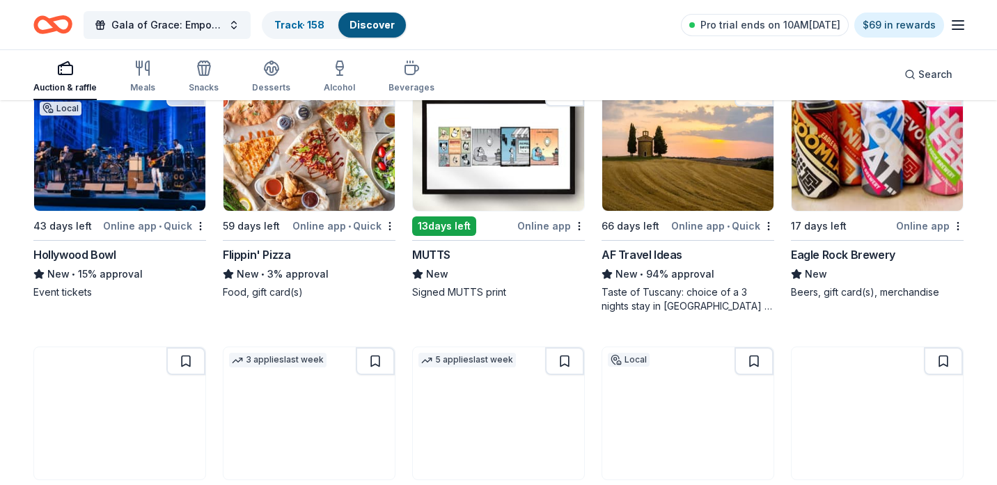
scroll to position [1323, 0]
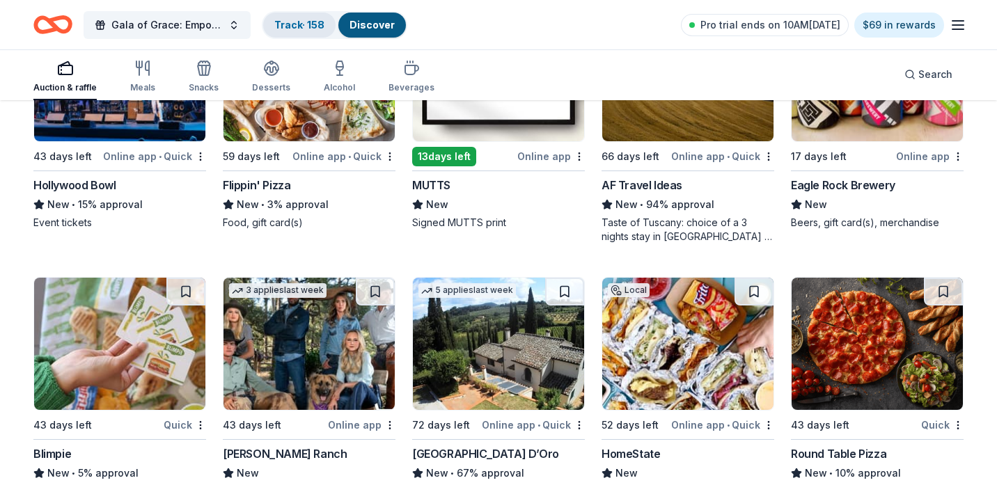
click at [286, 28] on link "Track · 158" at bounding box center [299, 25] width 50 height 12
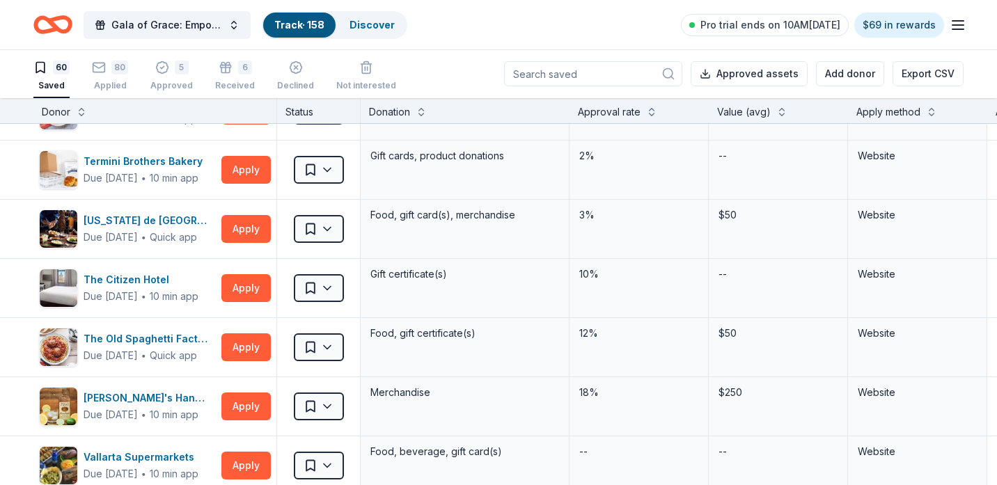
scroll to position [3134, 0]
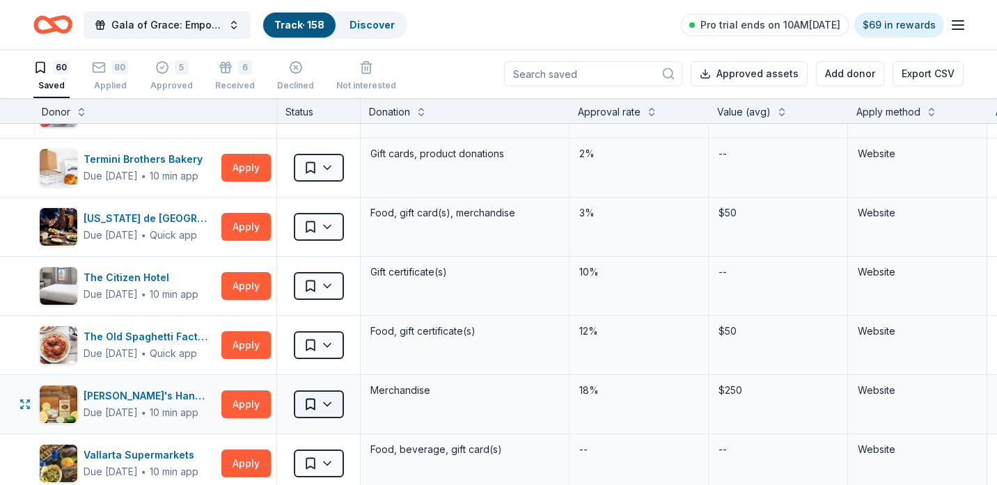
click at [323, 401] on html "Gala of Grace: Empowering Futures for El Porvenir Track · 158 Discover Pro tria…" at bounding box center [498, 241] width 997 height 485
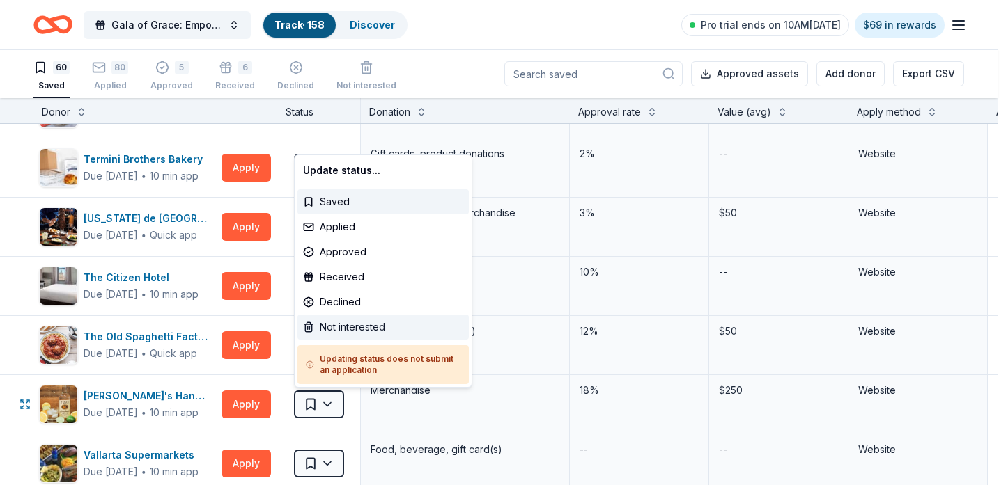
click at [349, 322] on div "Not interested" at bounding box center [382, 327] width 171 height 25
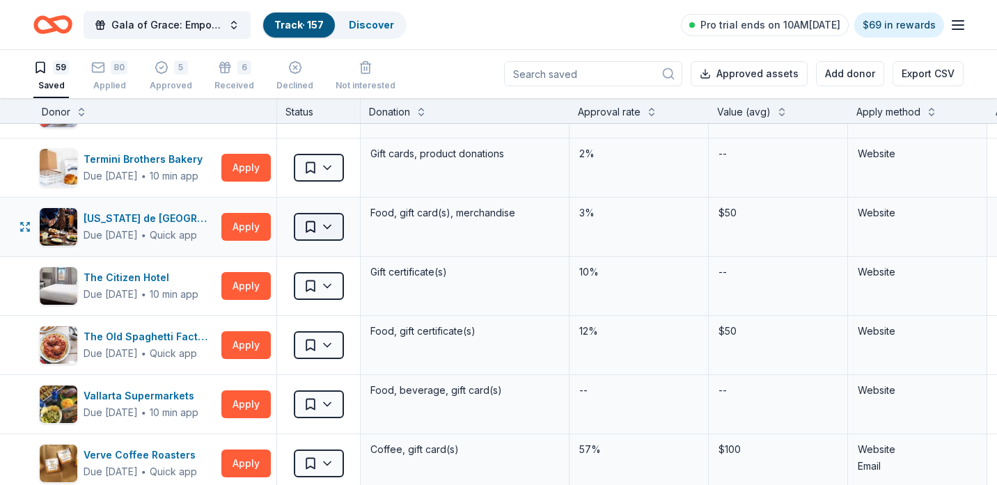
click at [332, 228] on html "Gala of Grace: Empowering Futures for El Porvenir Track · 157 Discover Pro tria…" at bounding box center [498, 241] width 997 height 485
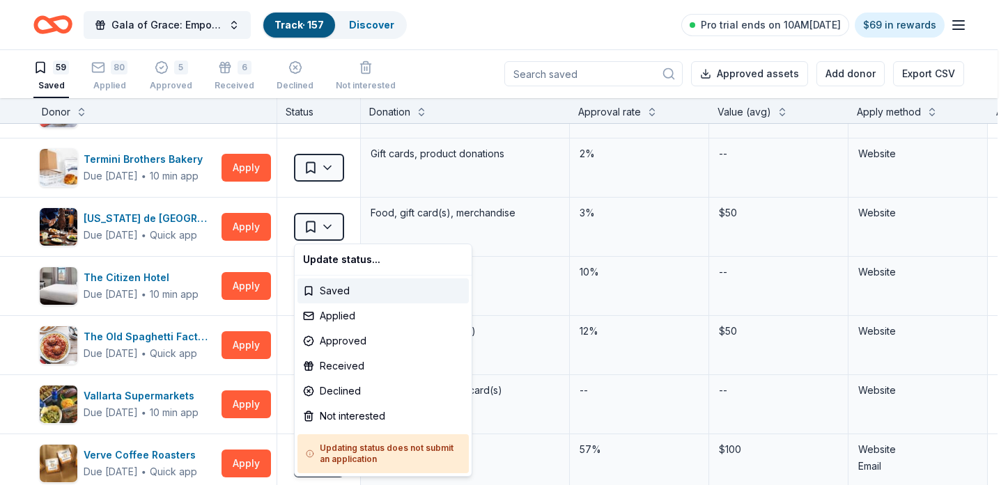
click at [366, 35] on html "Gala of Grace: Empowering Futures for El Porvenir Track · 157 Discover Pro tria…" at bounding box center [504, 241] width 1008 height 485
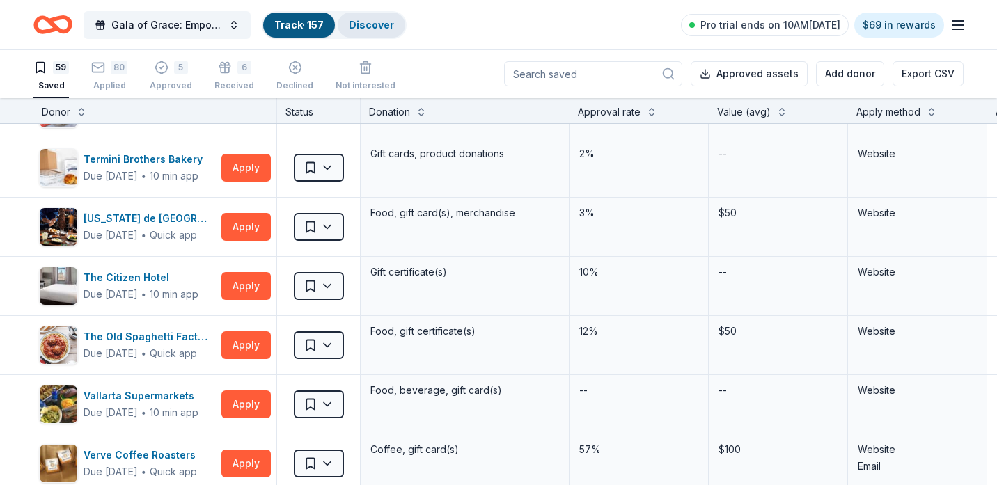
click at [366, 34] on div "Discover" at bounding box center [372, 25] width 68 height 25
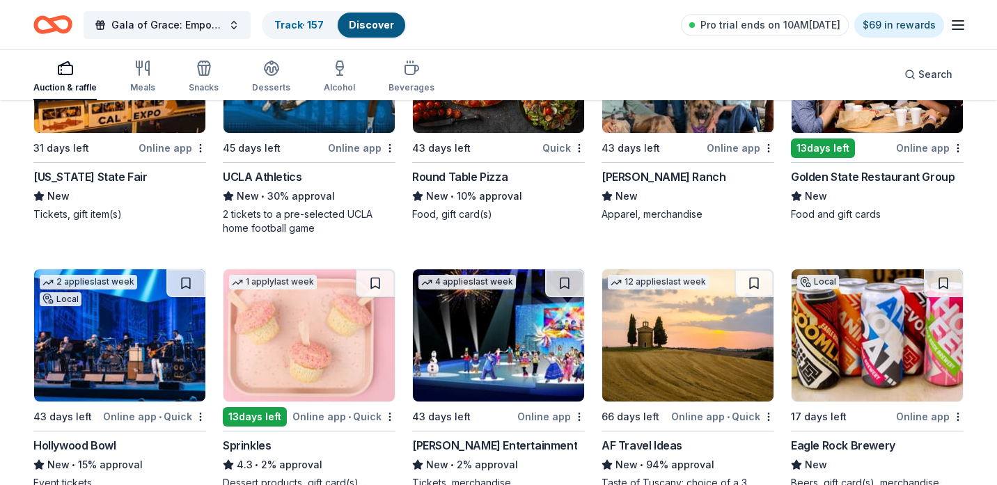
scroll to position [1144, 0]
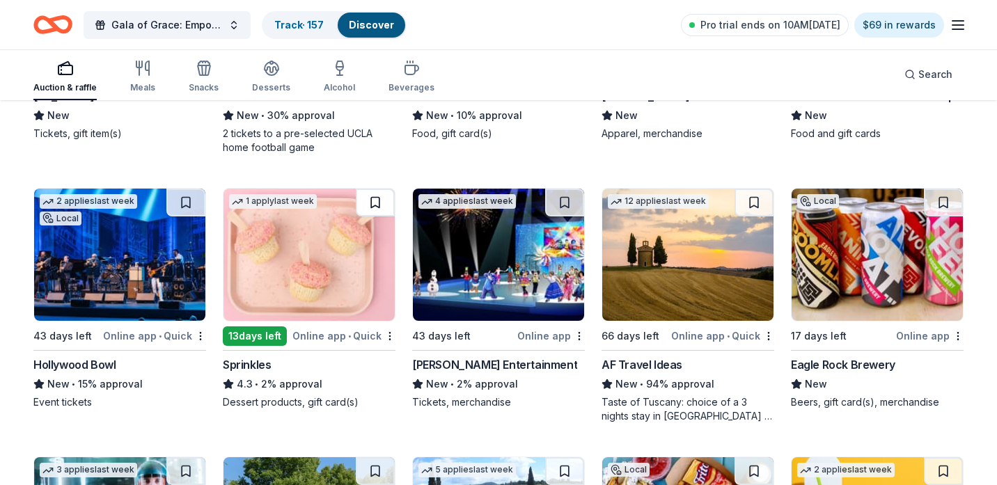
click at [379, 198] on button at bounding box center [375, 203] width 39 height 28
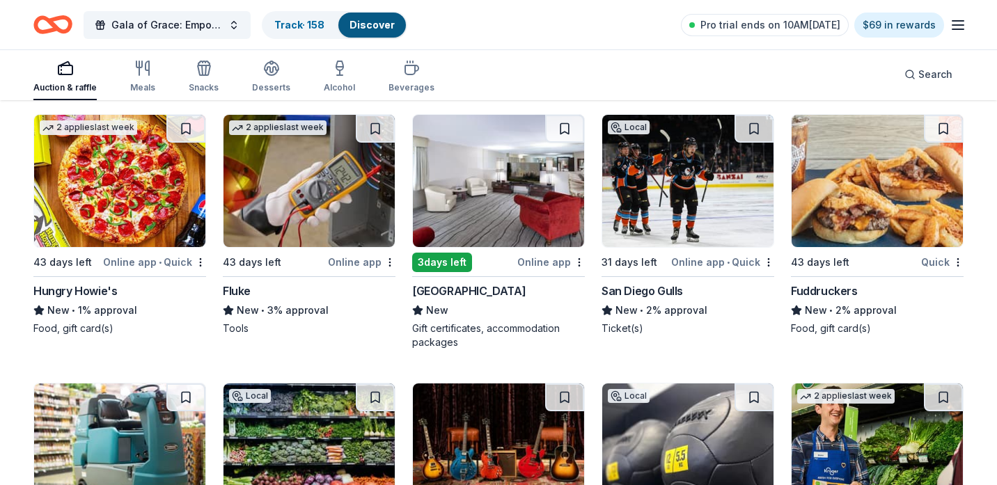
scroll to position [2537, 0]
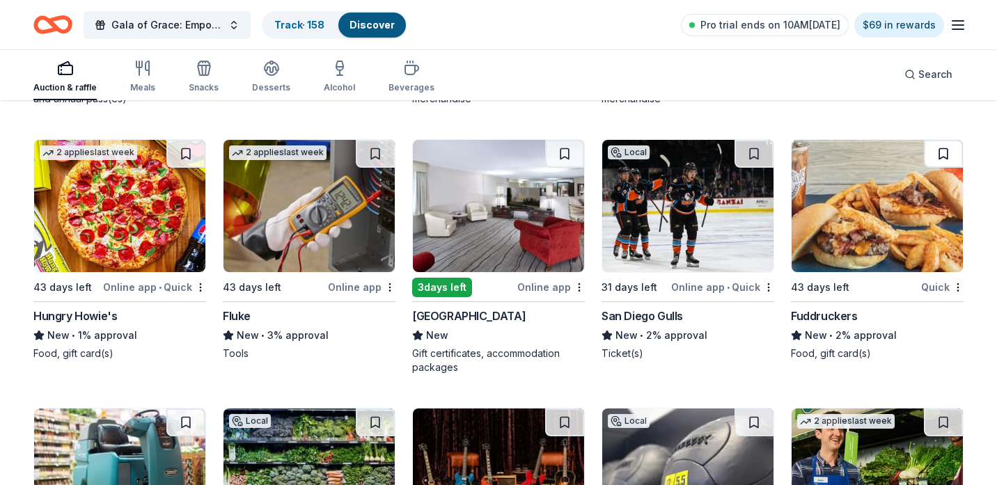
click at [939, 158] on button at bounding box center [943, 154] width 39 height 28
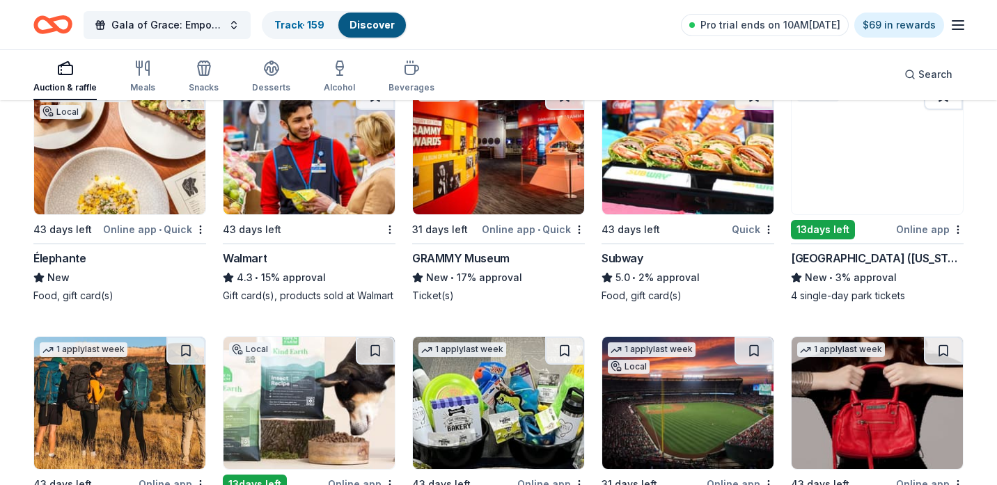
scroll to position [3094, 0]
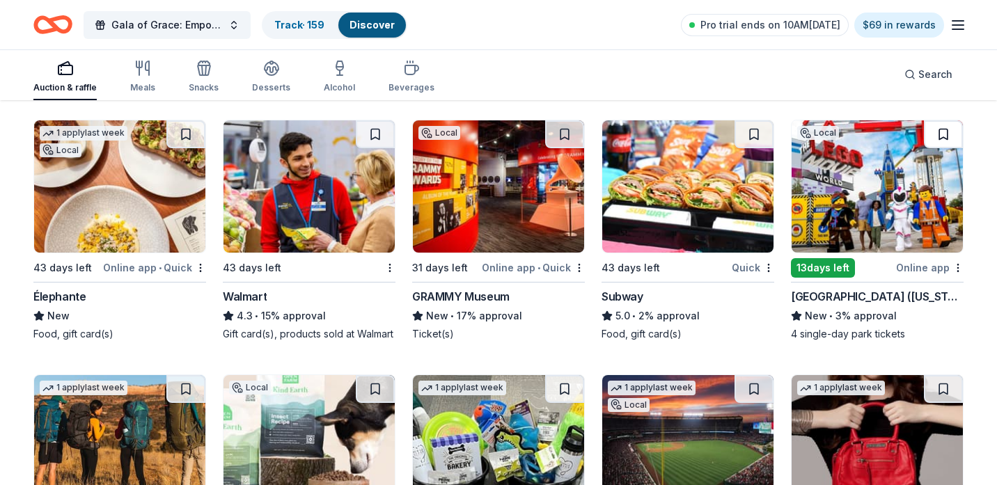
click at [953, 135] on button at bounding box center [943, 134] width 39 height 28
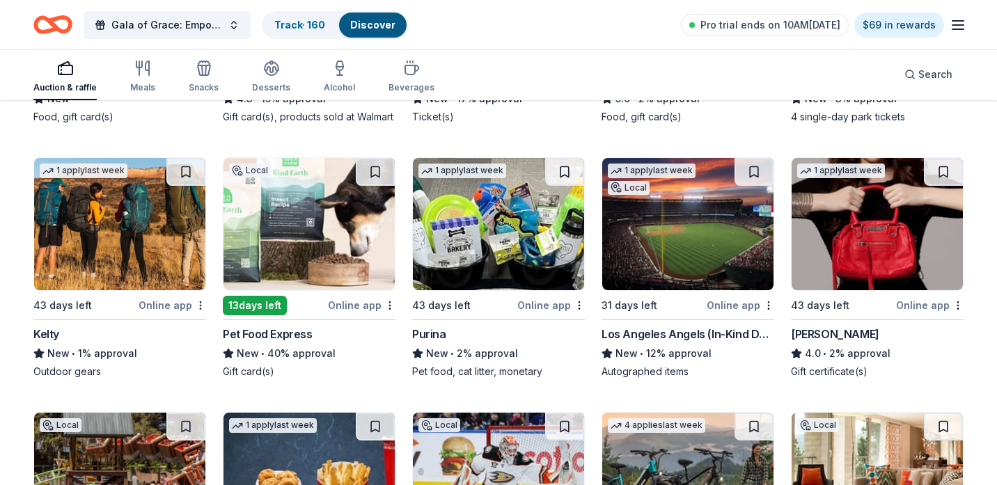
scroll to position [3303, 0]
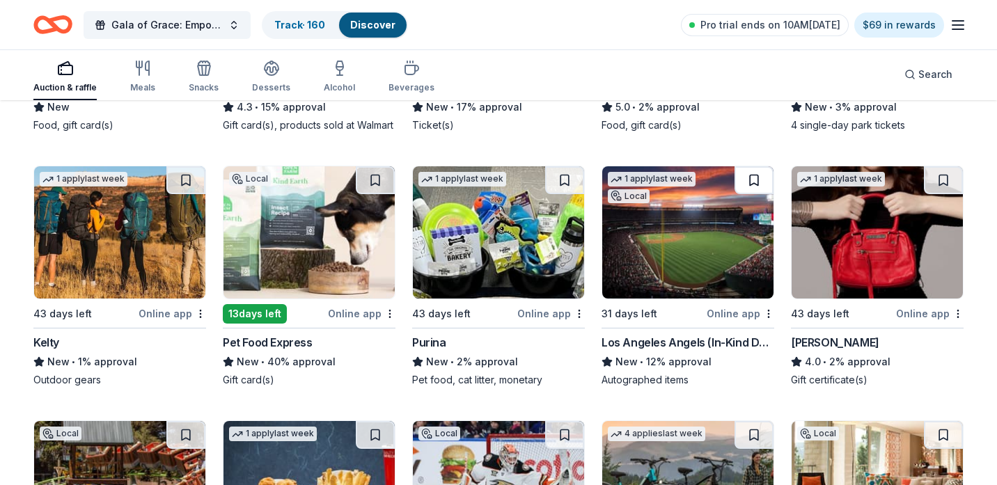
click at [748, 174] on button at bounding box center [754, 180] width 39 height 28
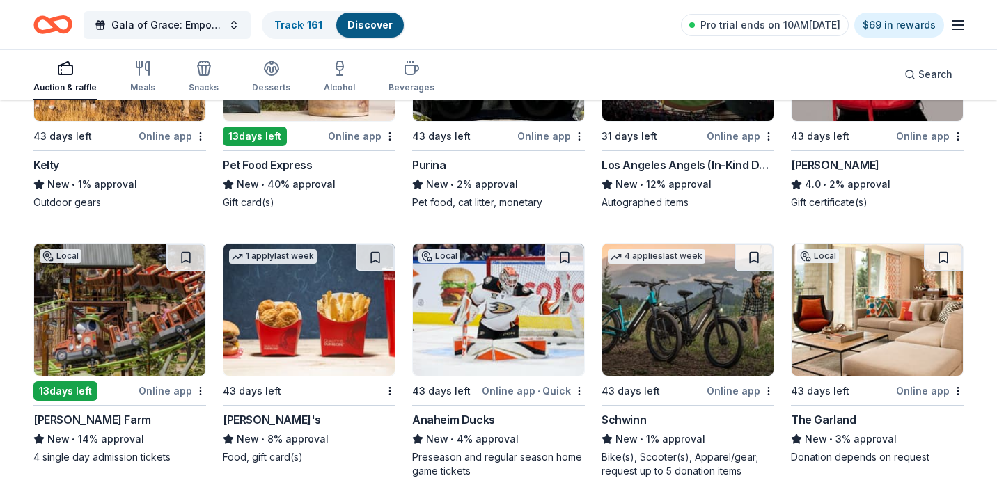
scroll to position [3512, 0]
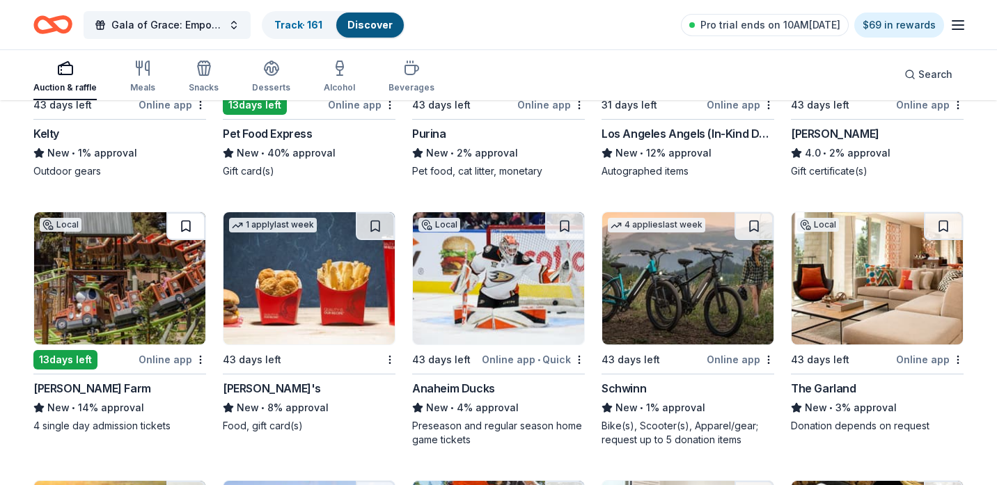
click at [182, 224] on button at bounding box center [185, 226] width 39 height 28
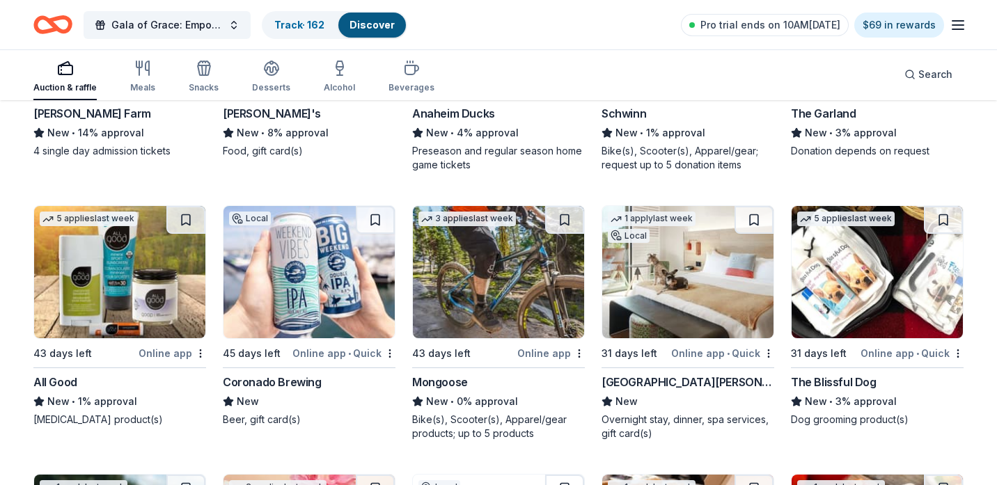
scroll to position [3790, 0]
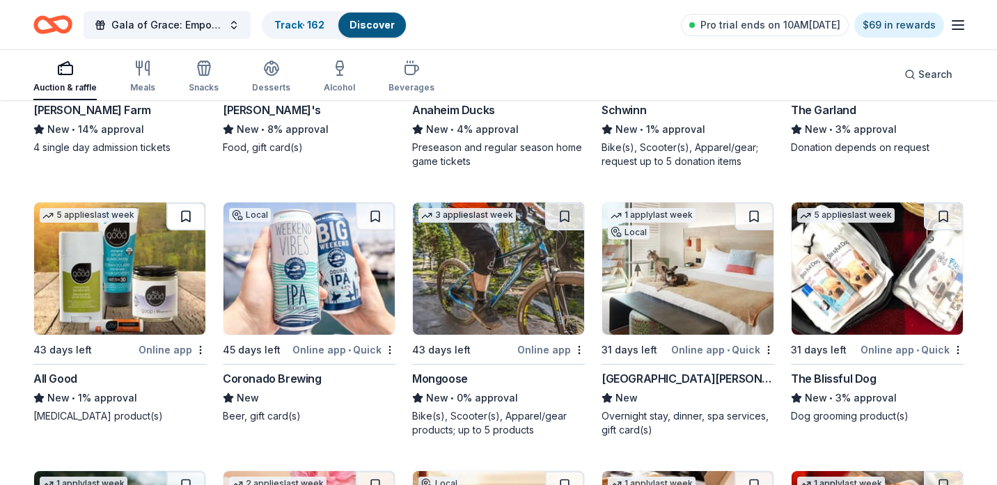
click at [194, 210] on button at bounding box center [185, 217] width 39 height 28
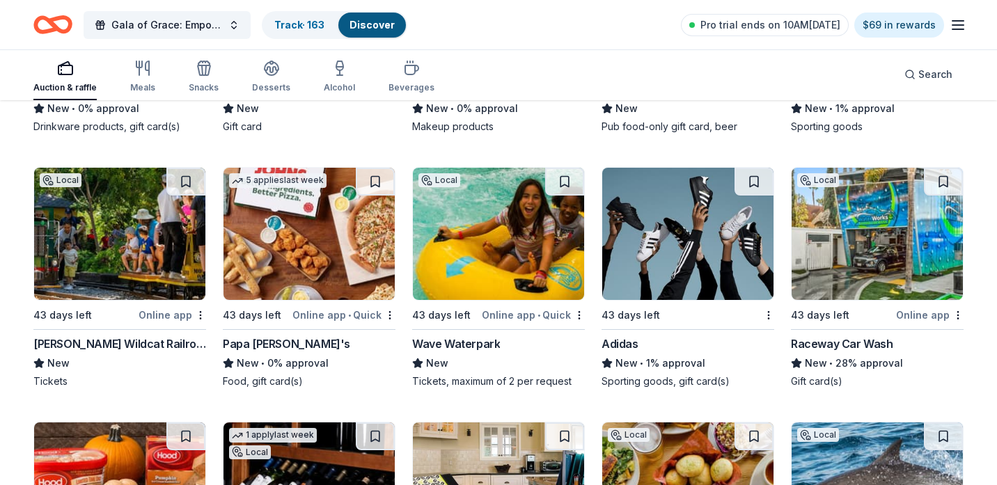
scroll to position [7270, 0]
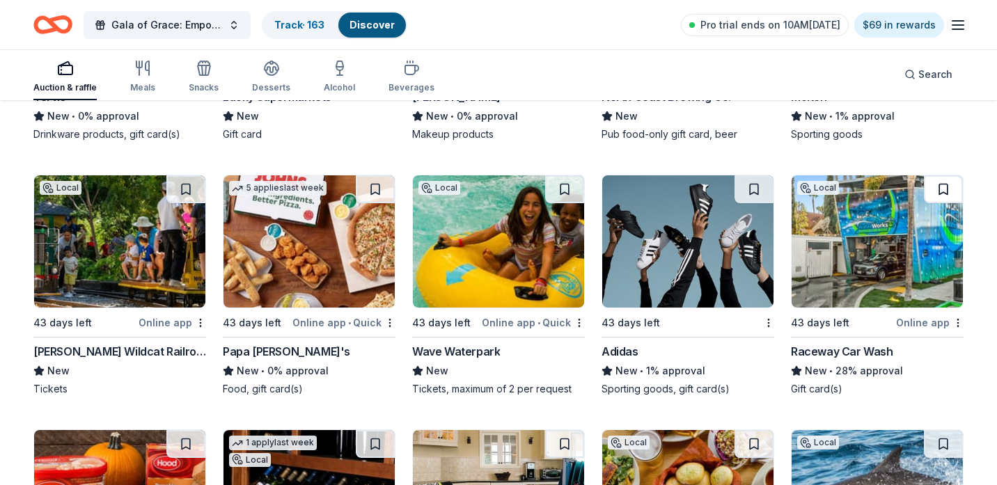
click at [939, 194] on button at bounding box center [943, 190] width 39 height 28
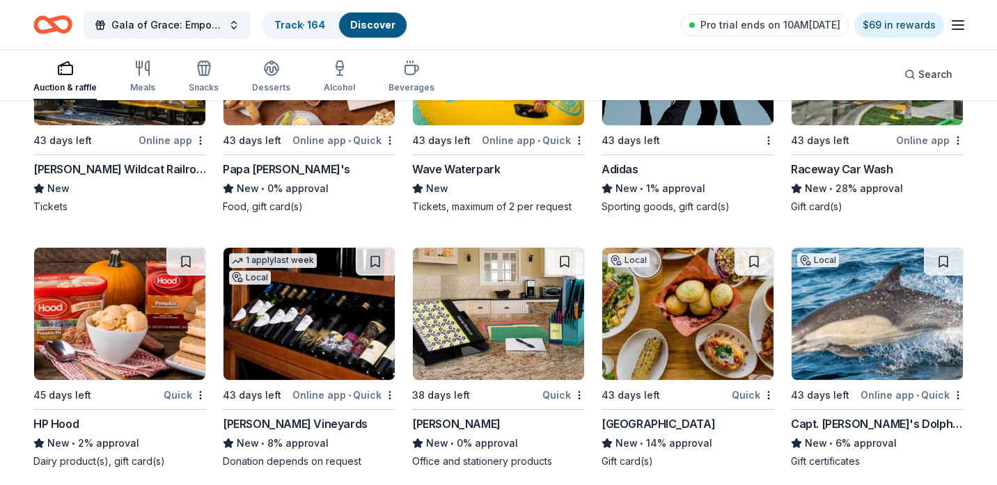
scroll to position [7479, 0]
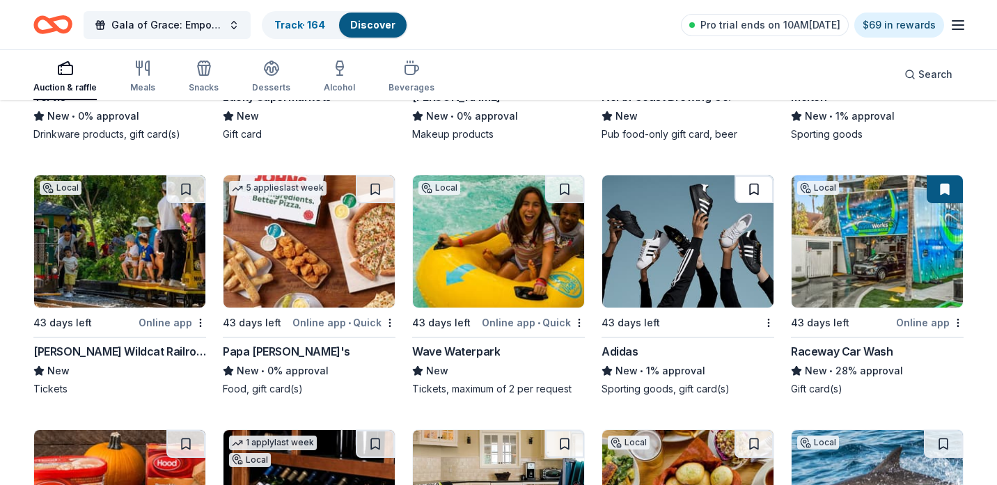
click at [742, 180] on button at bounding box center [754, 190] width 39 height 28
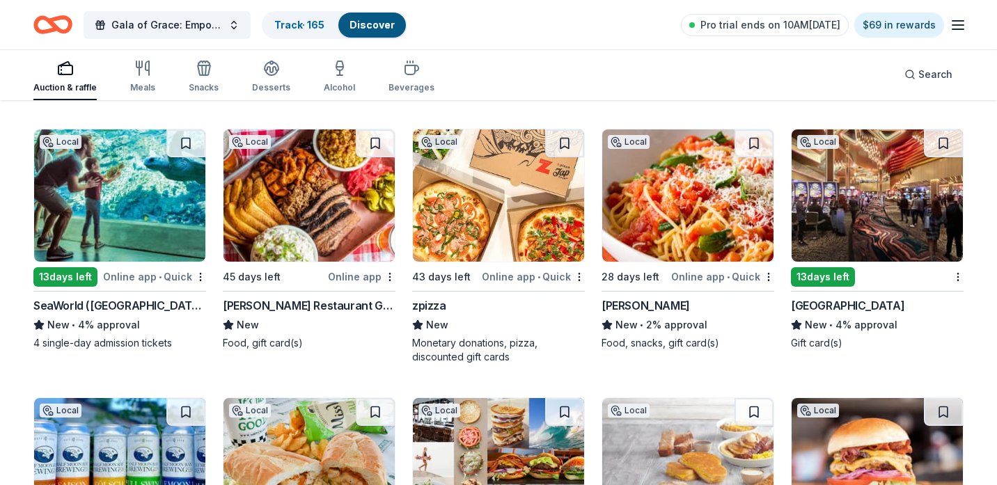
scroll to position [8106, 0]
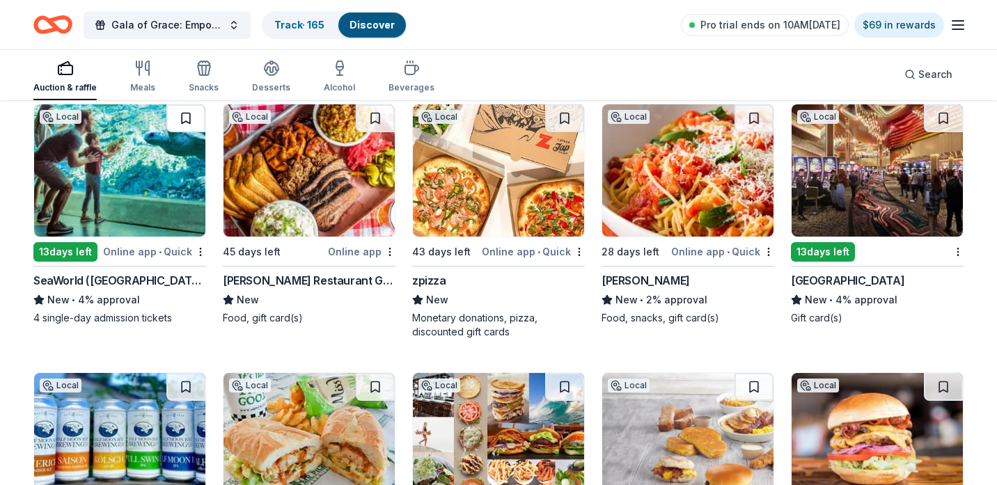
click at [191, 119] on button at bounding box center [185, 118] width 39 height 28
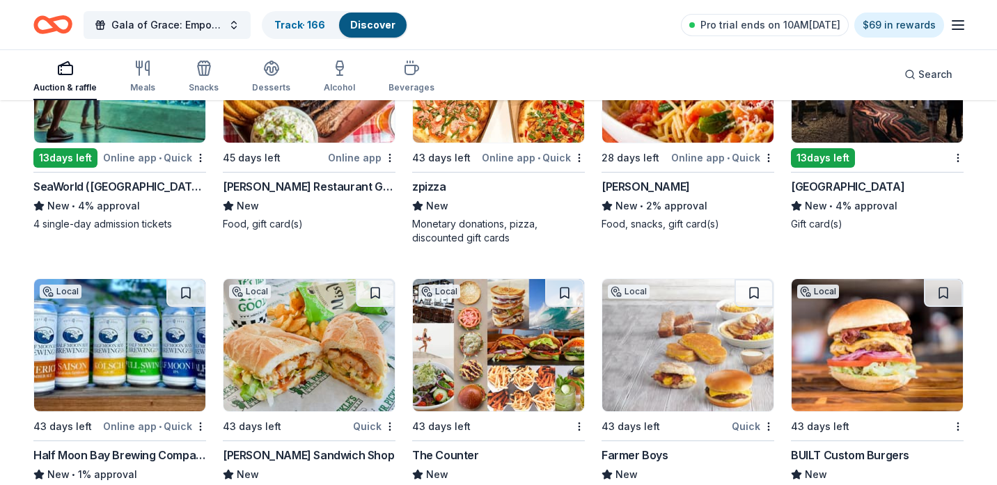
scroll to position [8243, 0]
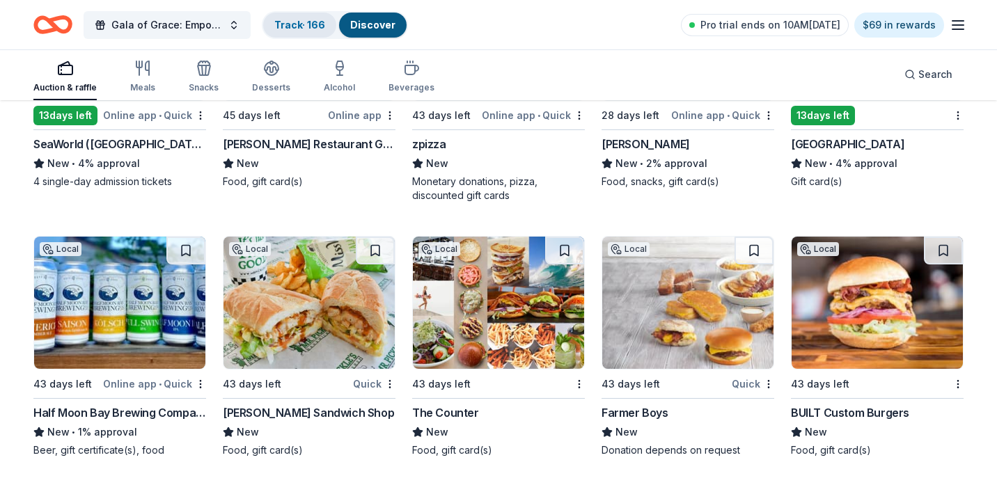
click at [283, 24] on link "Track · 166" at bounding box center [299, 25] width 51 height 12
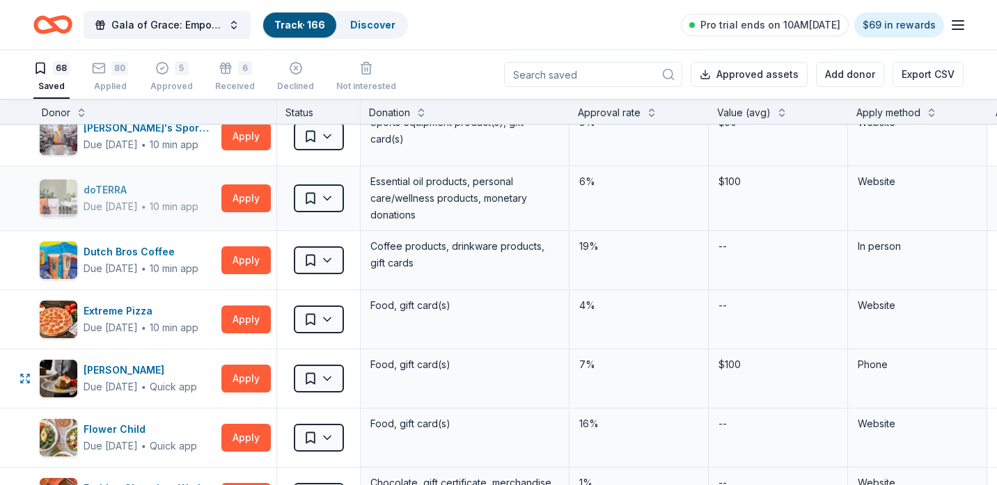
scroll to position [1254, 0]
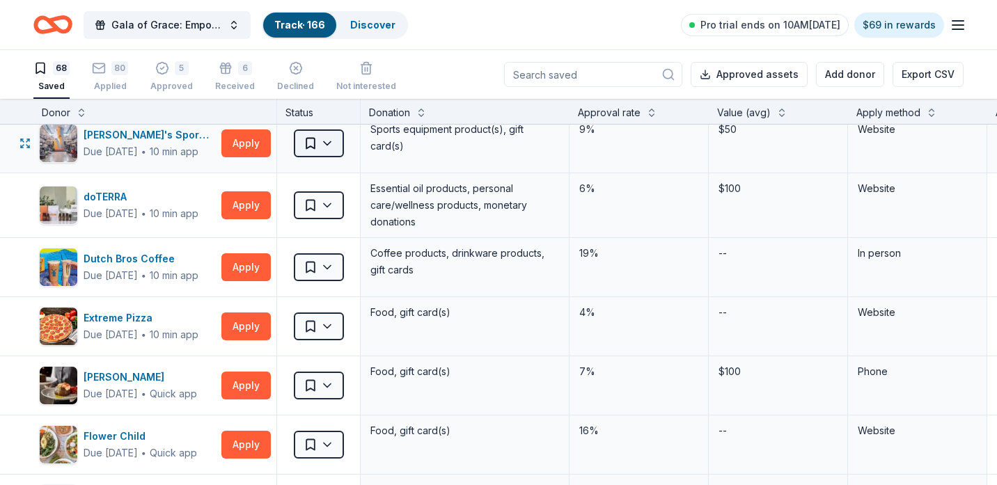
click at [311, 146] on html "Gala of Grace: Empowering Futures for El Porvenir Track · 166 Discover Pro tria…" at bounding box center [498, 242] width 997 height 485
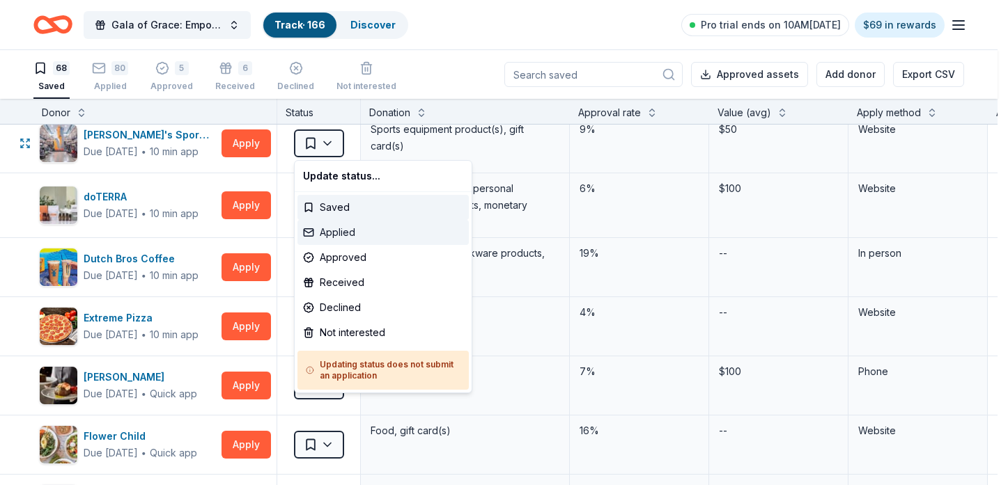
click at [334, 234] on div "Applied" at bounding box center [382, 232] width 171 height 25
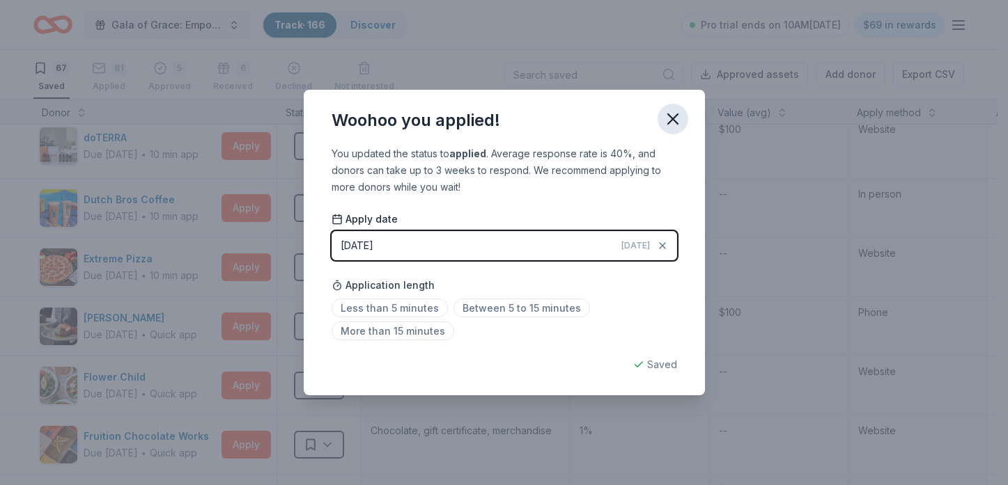
click at [672, 119] on icon "button" at bounding box center [673, 119] width 10 height 10
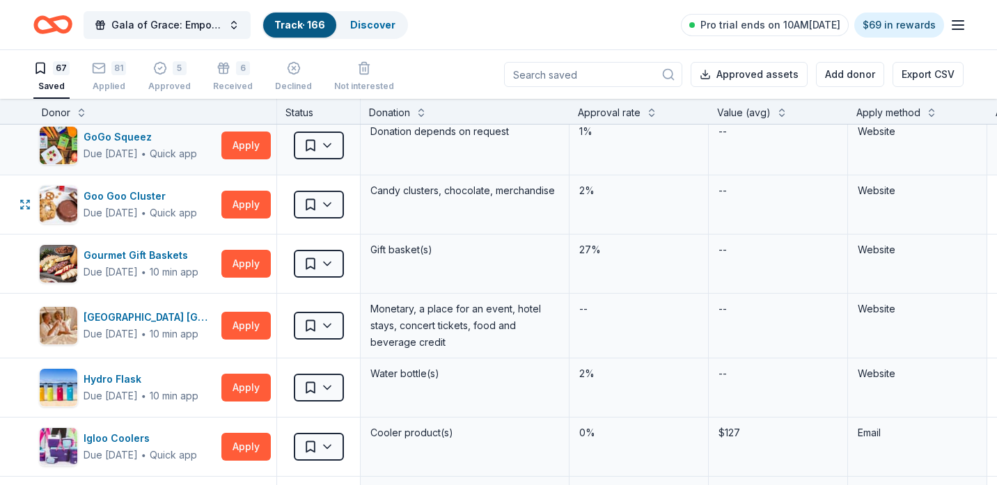
scroll to position [1741, 0]
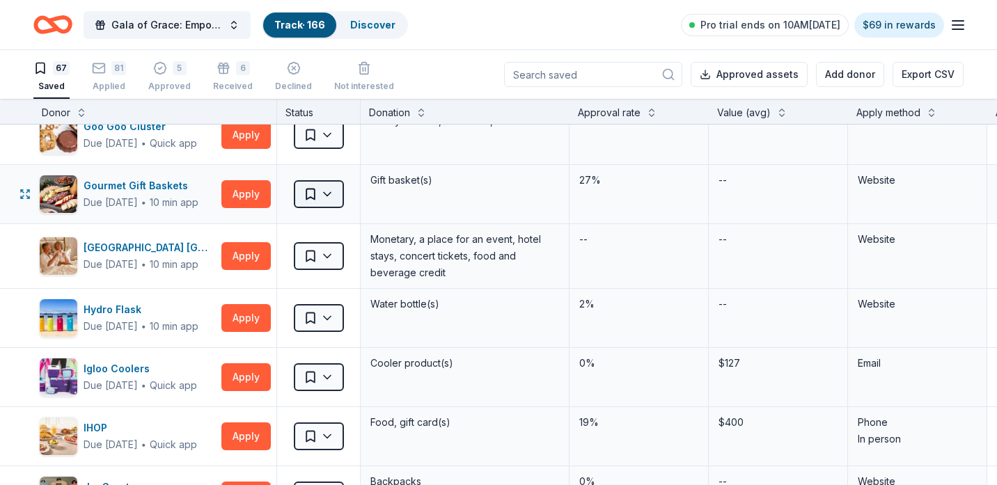
click at [338, 198] on html "Gala of Grace: Empowering Futures for El Porvenir Track · 166 Discover Pro tria…" at bounding box center [498, 242] width 997 height 485
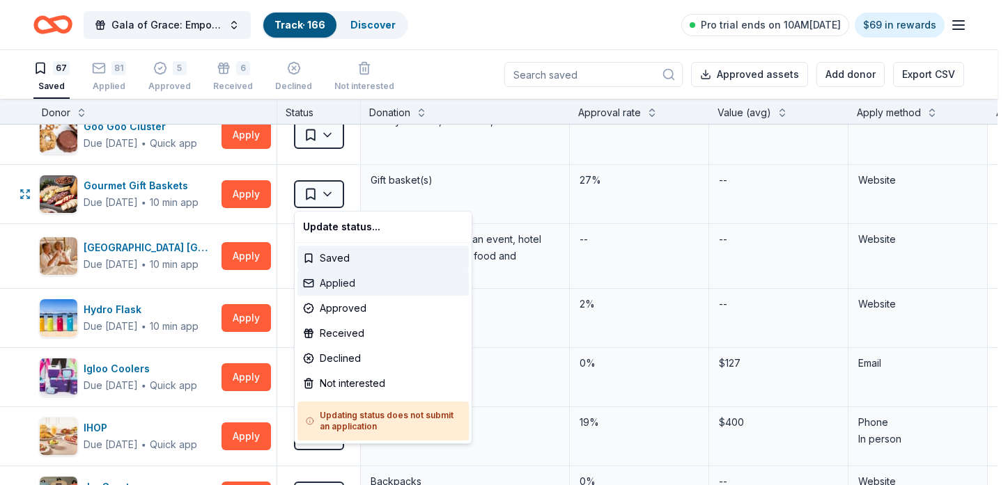
click at [368, 282] on div "Applied" at bounding box center [382, 283] width 171 height 25
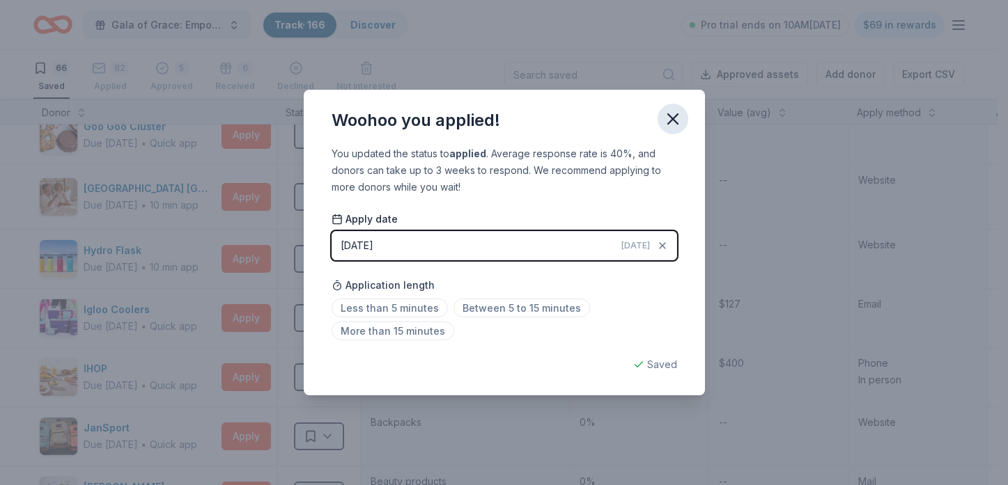
click at [685, 118] on button "button" at bounding box center [672, 119] width 31 height 31
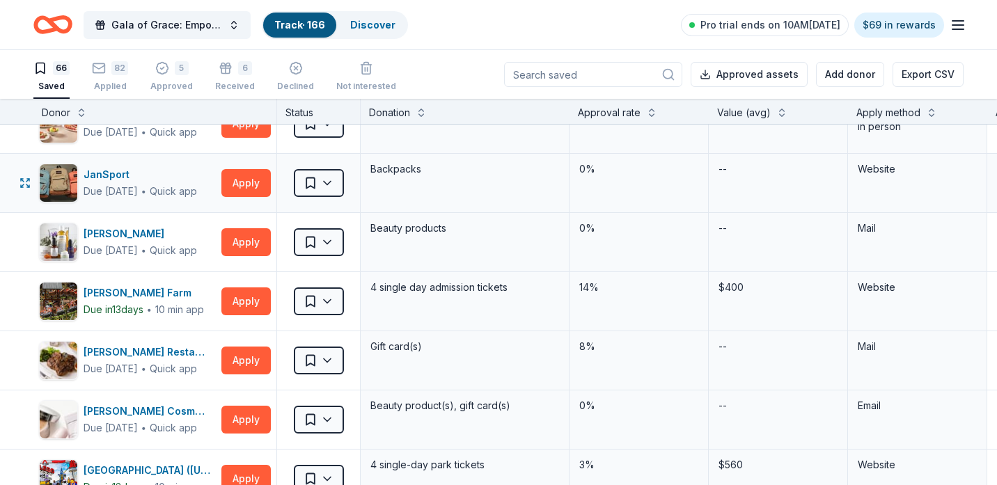
scroll to position [2020, 0]
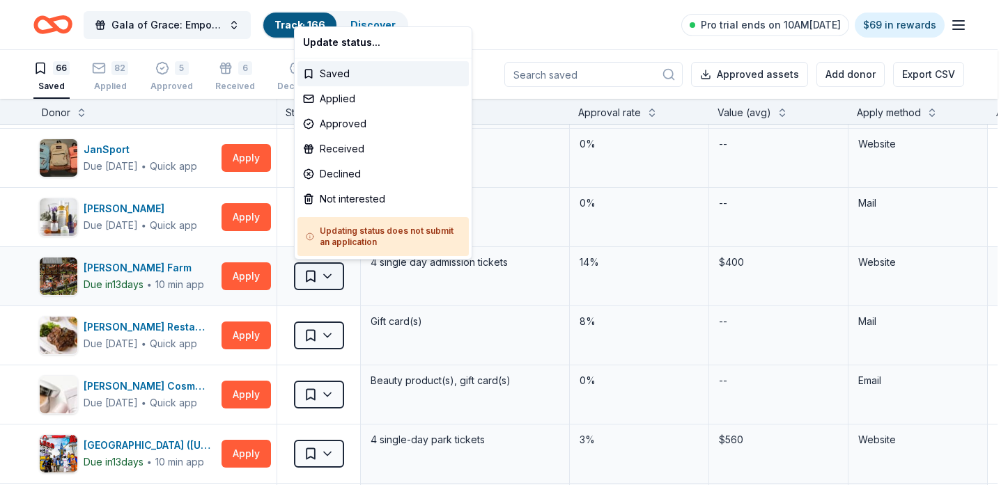
click at [323, 286] on html "Gala of Grace: Empowering Futures for El Porvenir Track · 166 Discover Pro tria…" at bounding box center [504, 242] width 1008 height 485
click at [382, 100] on div "Applied" at bounding box center [382, 98] width 171 height 25
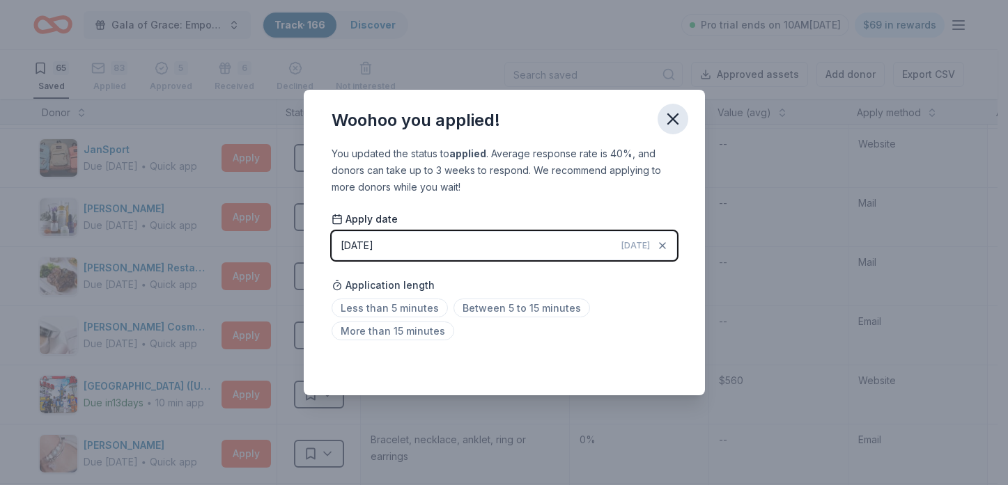
click at [665, 111] on icon "button" at bounding box center [673, 119] width 20 height 20
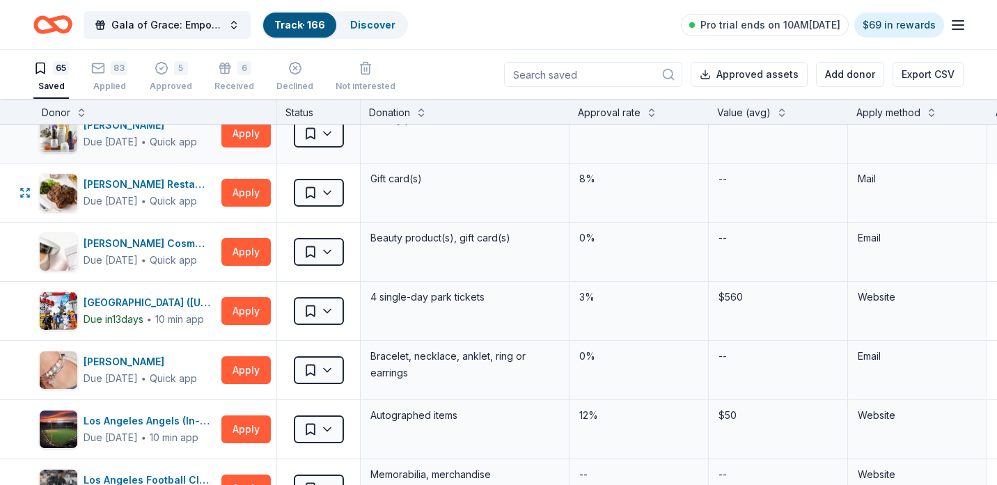
scroll to position [2159, 0]
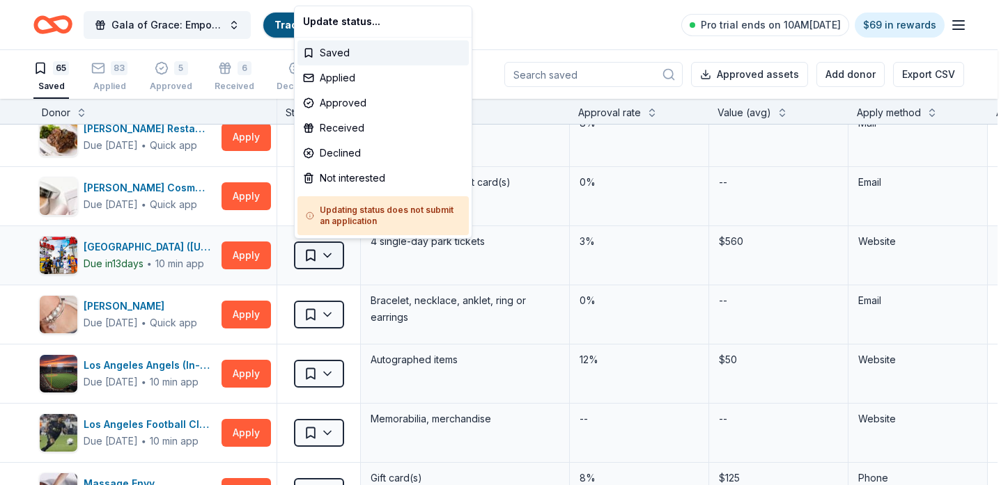
click at [312, 264] on html "Gala of Grace: Empowering Futures for El Porvenir Track · 166 Discover Pro tria…" at bounding box center [504, 242] width 1008 height 485
click at [380, 78] on div "Applied" at bounding box center [382, 77] width 171 height 25
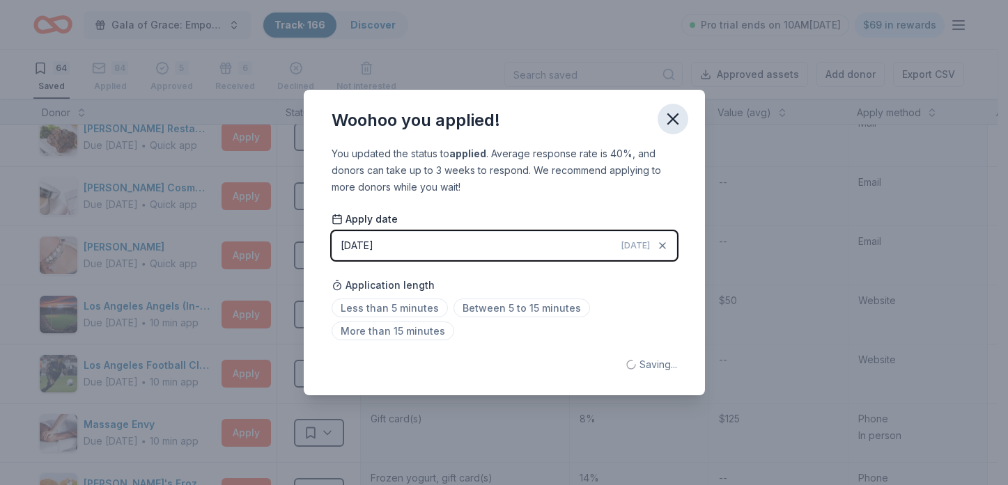
click at [661, 117] on button "button" at bounding box center [672, 119] width 31 height 31
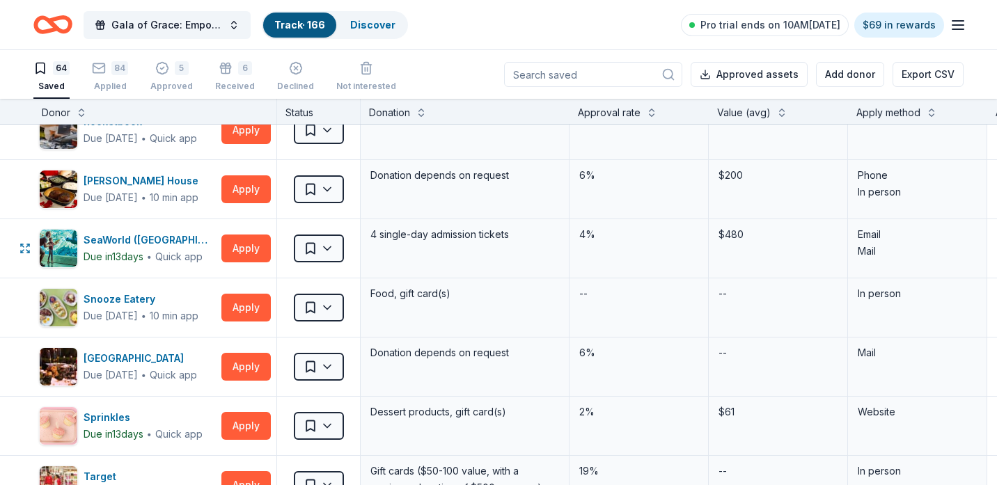
scroll to position [3064, 0]
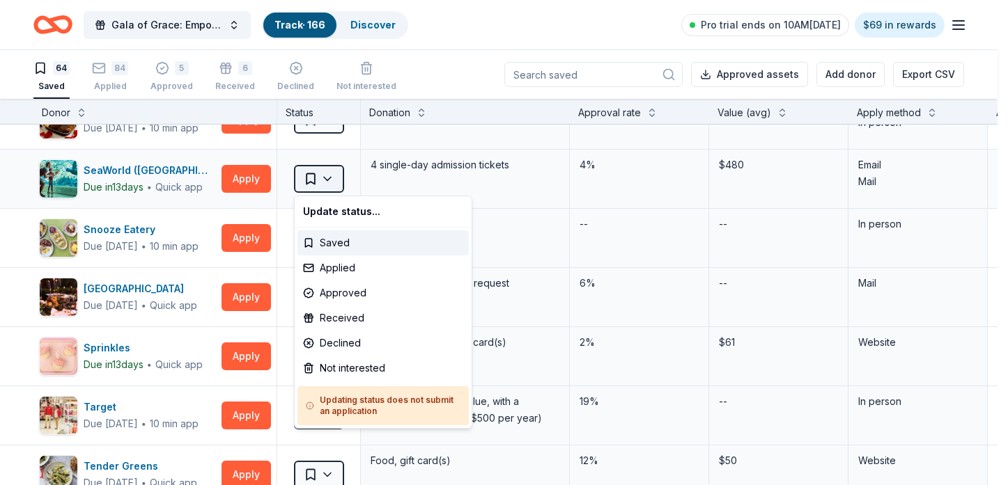
click at [309, 179] on html "Gala of Grace: Empowering Futures for El Porvenir Track · 166 Discover Pro tria…" at bounding box center [504, 242] width 1008 height 485
click at [346, 268] on div "Applied" at bounding box center [382, 268] width 171 height 25
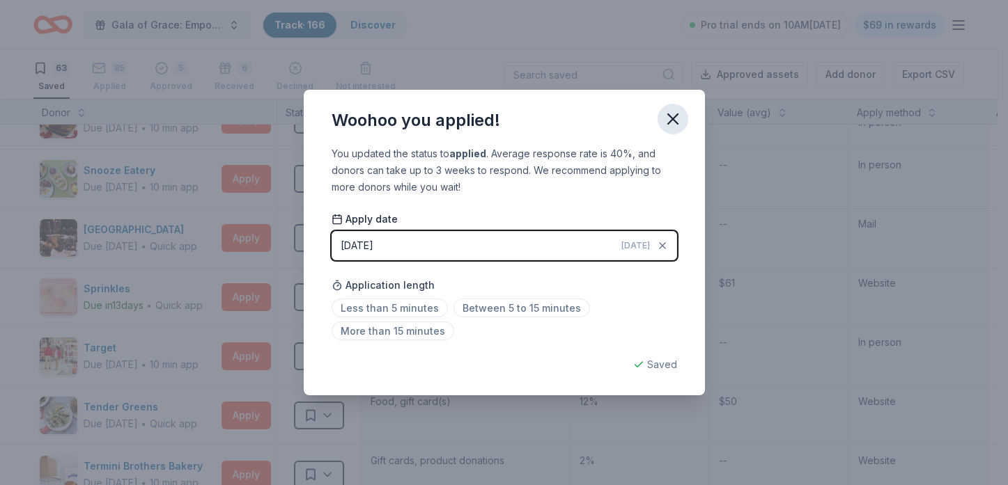
click at [667, 111] on icon "button" at bounding box center [673, 119] width 20 height 20
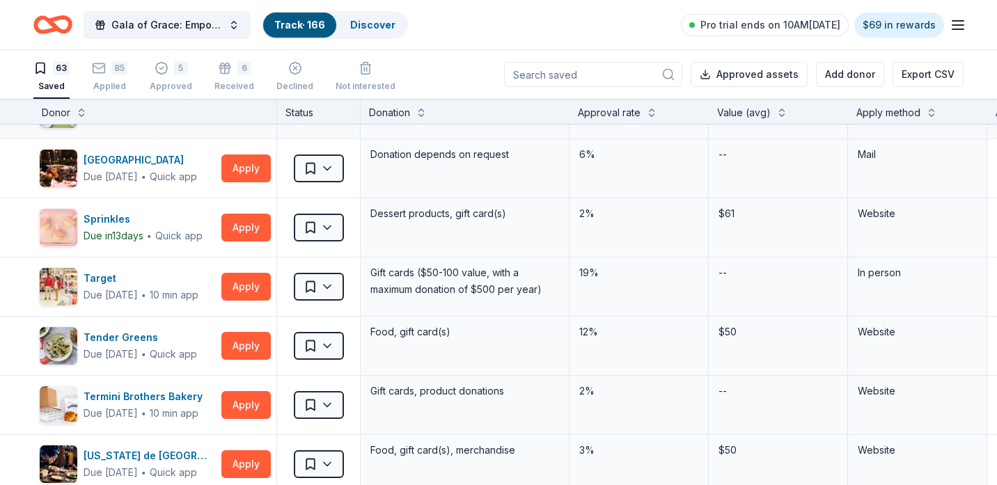
scroll to position [3204, 0]
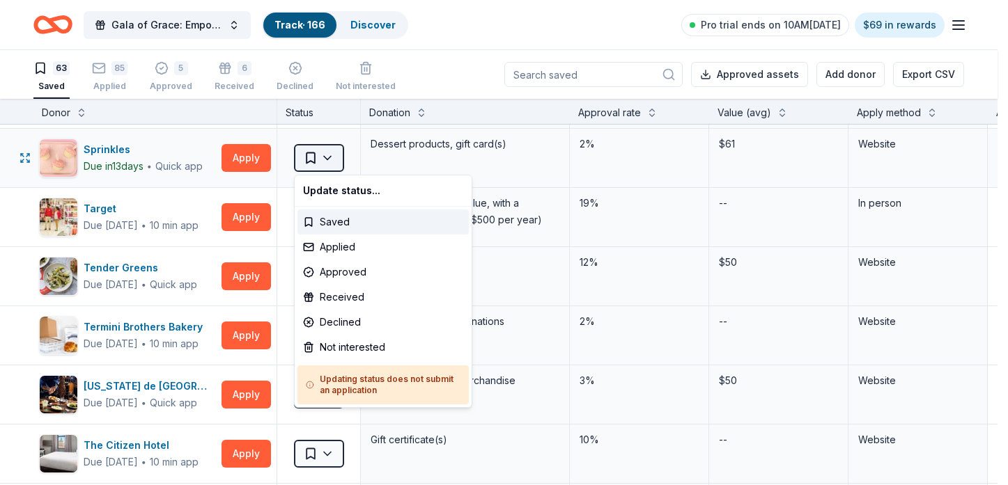
click at [331, 160] on html "Gala of Grace: Empowering Futures for El Porvenir Track · 166 Discover Pro tria…" at bounding box center [504, 242] width 1008 height 485
click at [332, 164] on html "Gala of Grace: Empowering Futures for El Porvenir Track · 166 Discover Pro tria…" at bounding box center [504, 242] width 1008 height 485
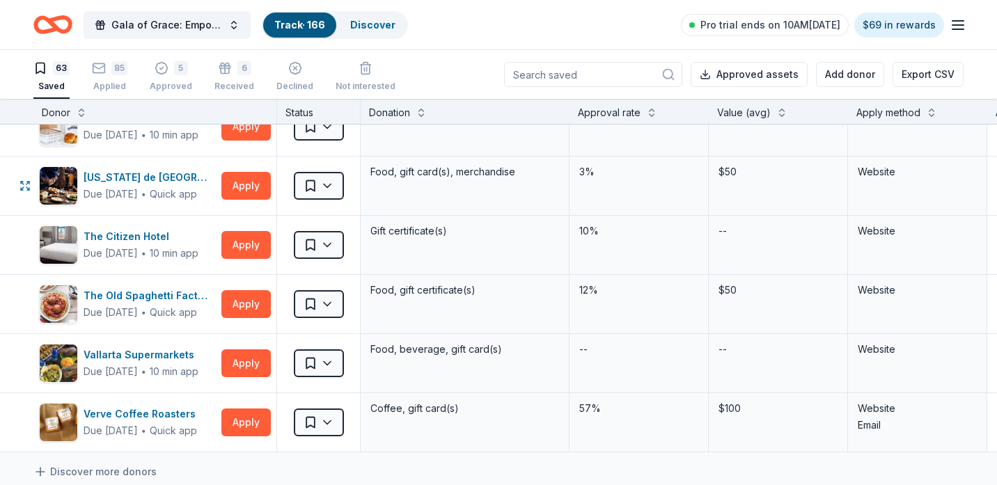
scroll to position [3482, 0]
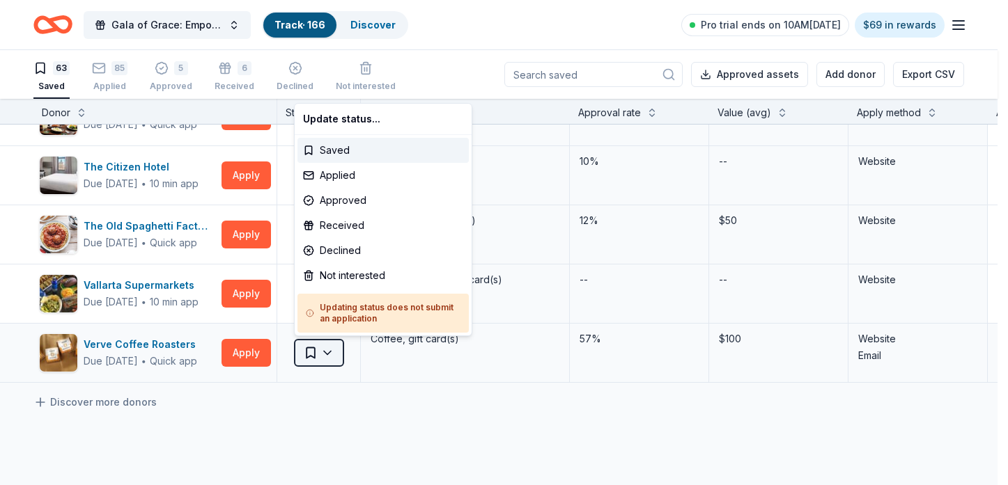
click at [329, 346] on html "Gala of Grace: Empowering Futures for El Porvenir Track · 166 Discover Pro tria…" at bounding box center [504, 242] width 1008 height 485
click at [359, 186] on div "Applied" at bounding box center [382, 175] width 171 height 25
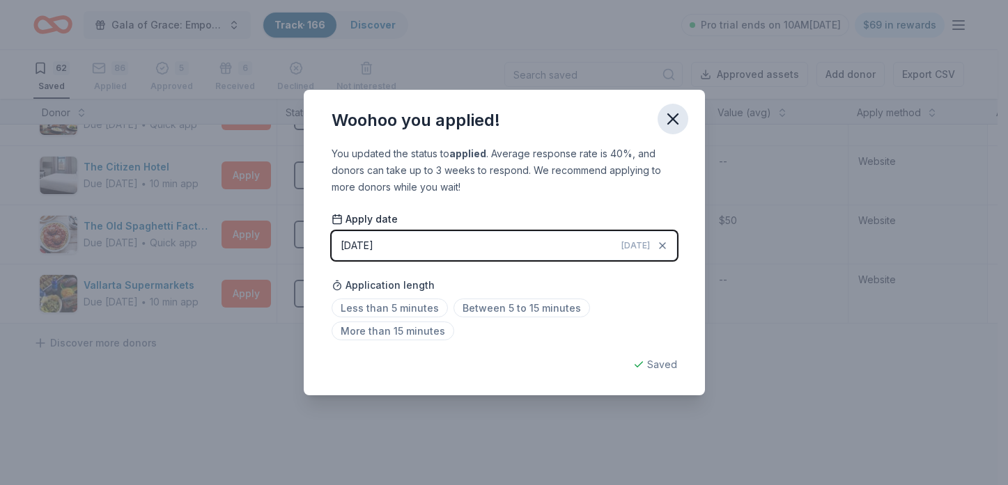
click at [677, 120] on icon "button" at bounding box center [673, 119] width 20 height 20
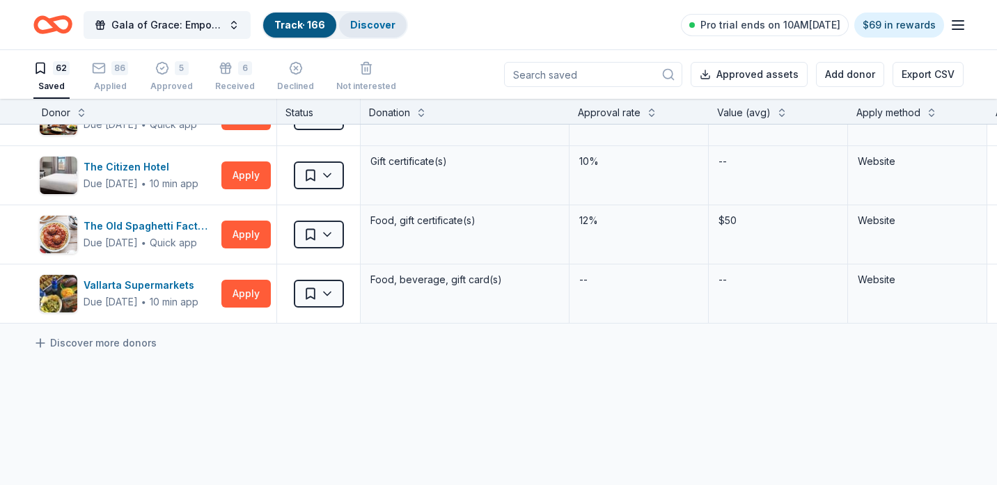
click at [370, 29] on link "Discover" at bounding box center [372, 25] width 45 height 12
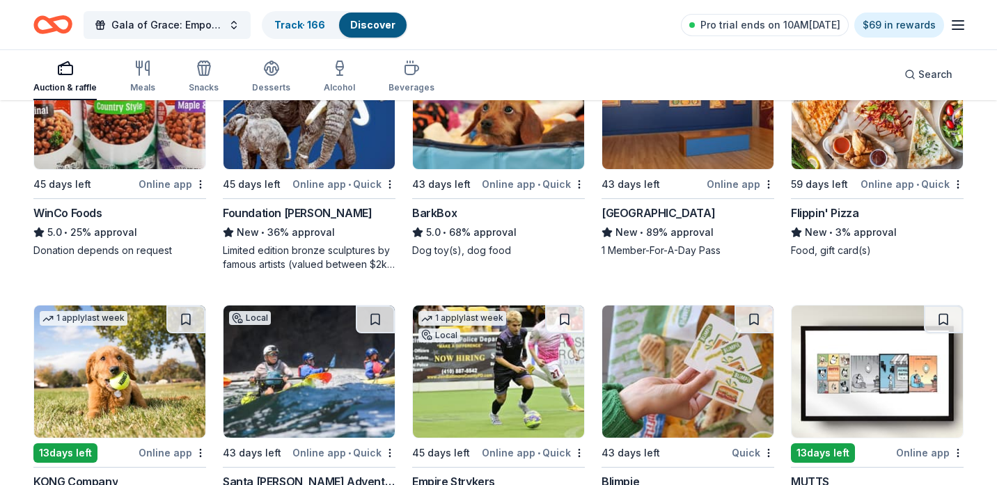
scroll to position [488, 0]
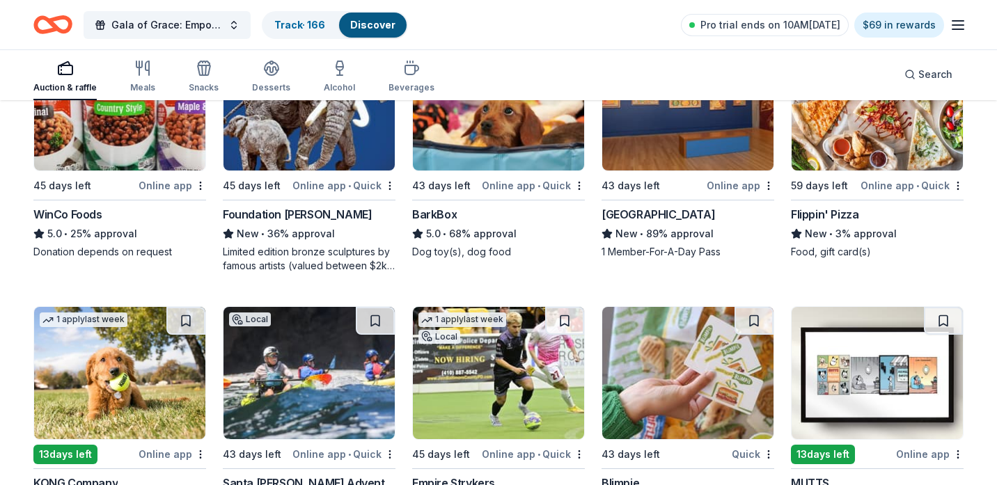
click at [93, 171] on div "45 days left Online app WinCo Foods 5.0 • 25% approval Donation depends on requ…" at bounding box center [119, 148] width 173 height 221
click at [302, 25] on link "Track · 166" at bounding box center [299, 25] width 51 height 12
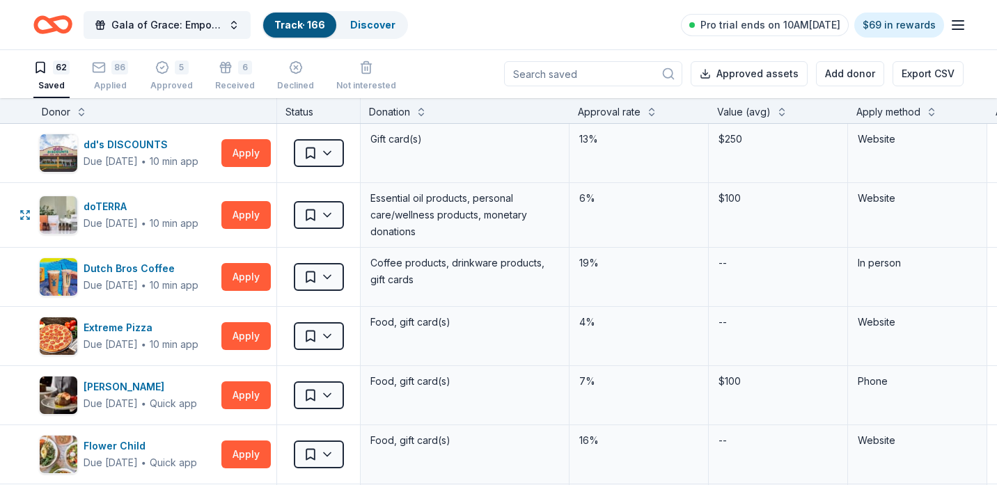
scroll to position [1254, 0]
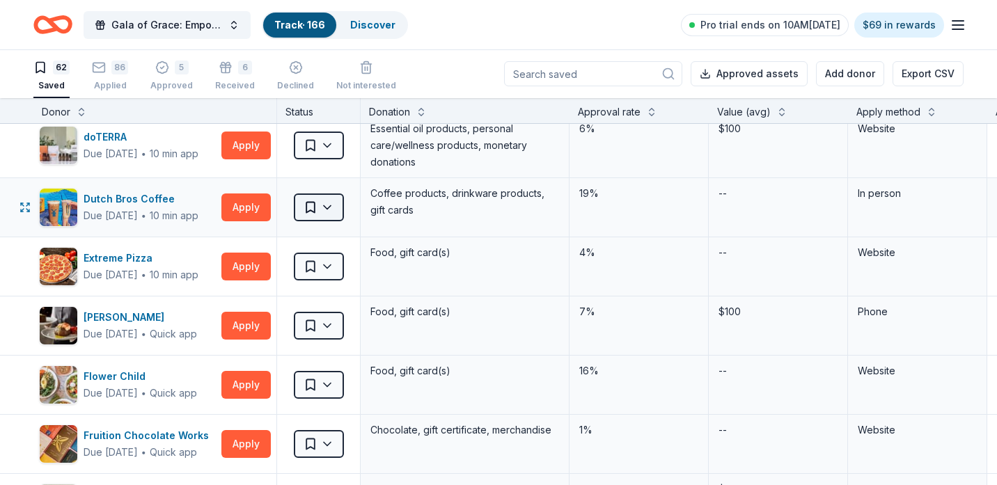
click at [325, 201] on html "Gala of Grace: Empowering Futures for El Porvenir Track · 166 Discover Pro tria…" at bounding box center [498, 241] width 997 height 485
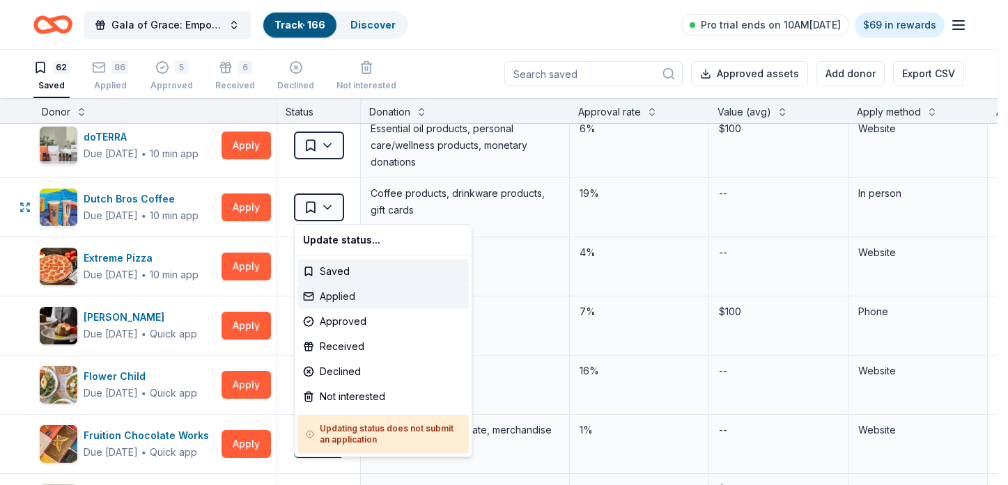
click at [355, 295] on div "Applied" at bounding box center [382, 296] width 171 height 25
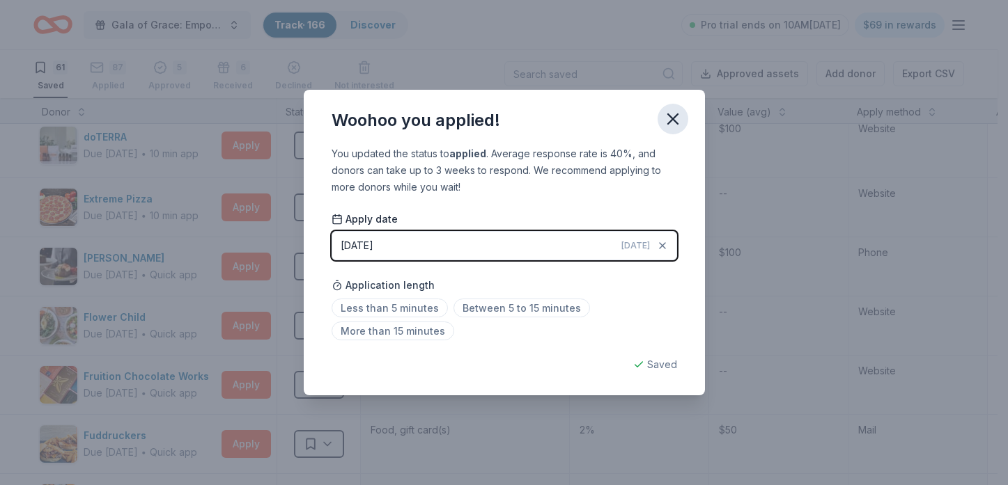
click at [672, 121] on icon "button" at bounding box center [673, 119] width 20 height 20
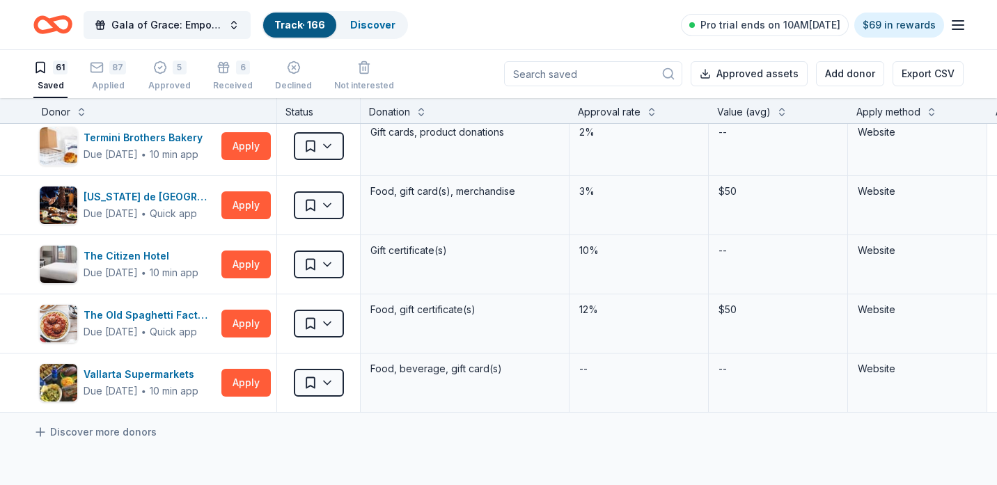
scroll to position [3343, 0]
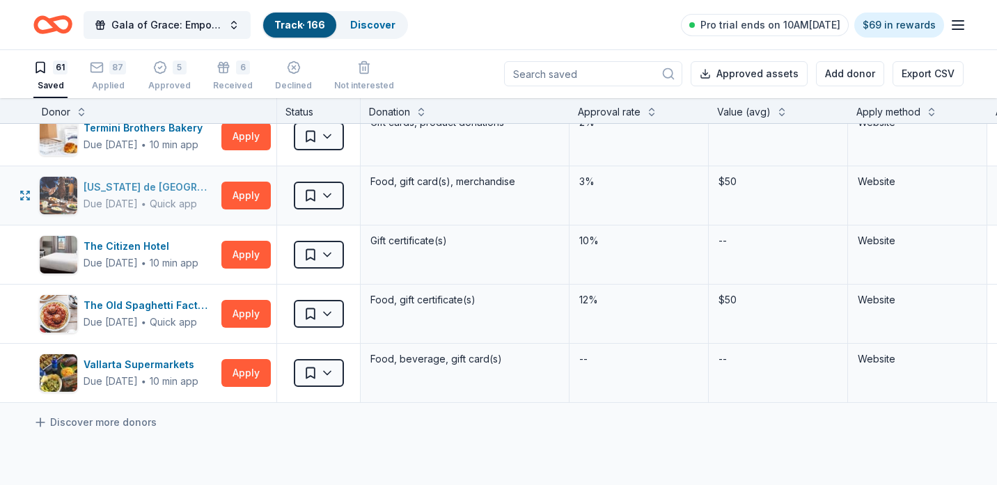
click at [140, 180] on div "Texas de Brazil" at bounding box center [150, 187] width 132 height 17
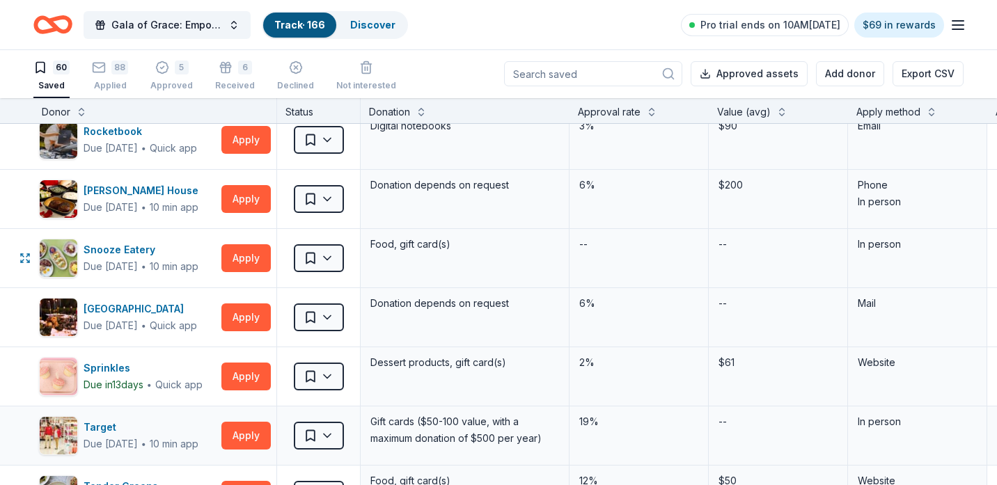
scroll to position [2856, 0]
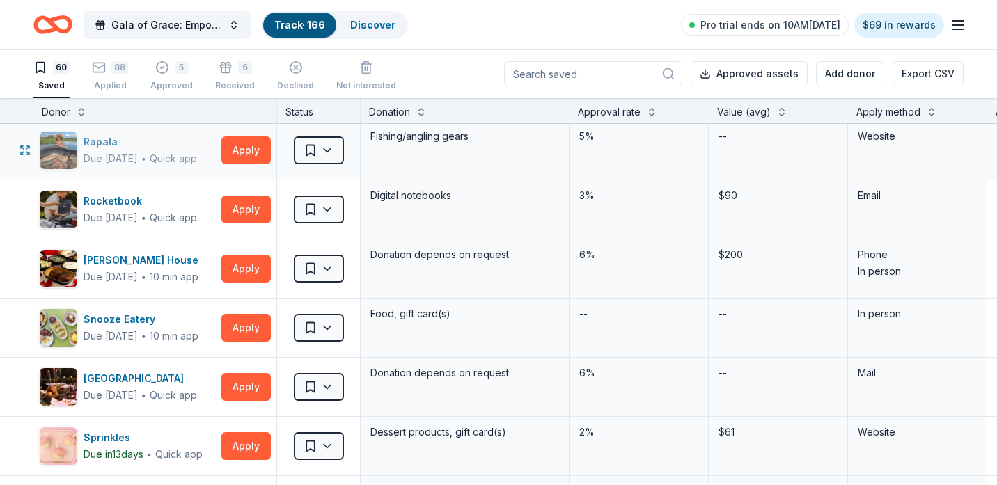
click at [153, 164] on div "Due in 43 days ∙ Quick app" at bounding box center [141, 158] width 114 height 17
click at [129, 79] on div "60 Saved 88 Applied 5 Approved 6 Received Declined Not interested" at bounding box center [214, 76] width 363 height 43
click at [117, 79] on div "88 Applied" at bounding box center [110, 70] width 36 height 31
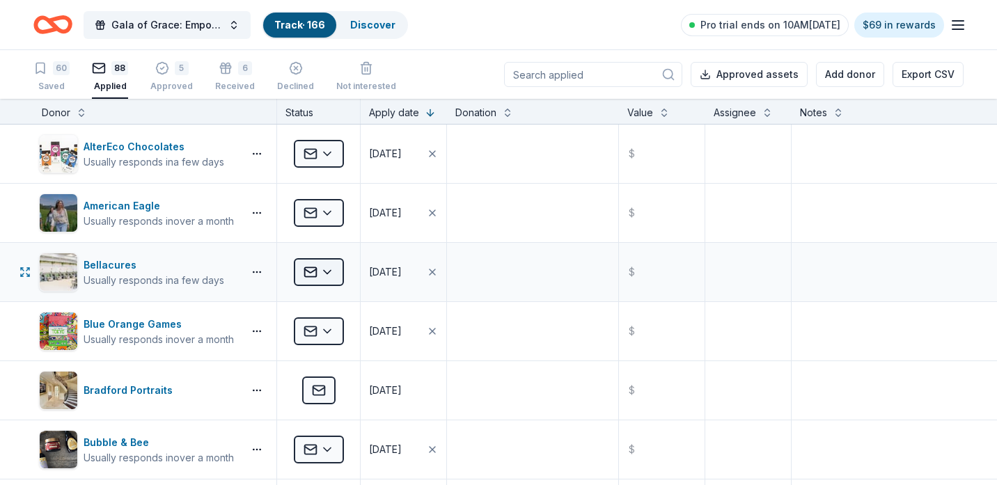
click at [322, 272] on html "Gala of Grace: Empowering Futures for El Porvenir Track · 166 Discover Pro tria…" at bounding box center [498, 242] width 997 height 485
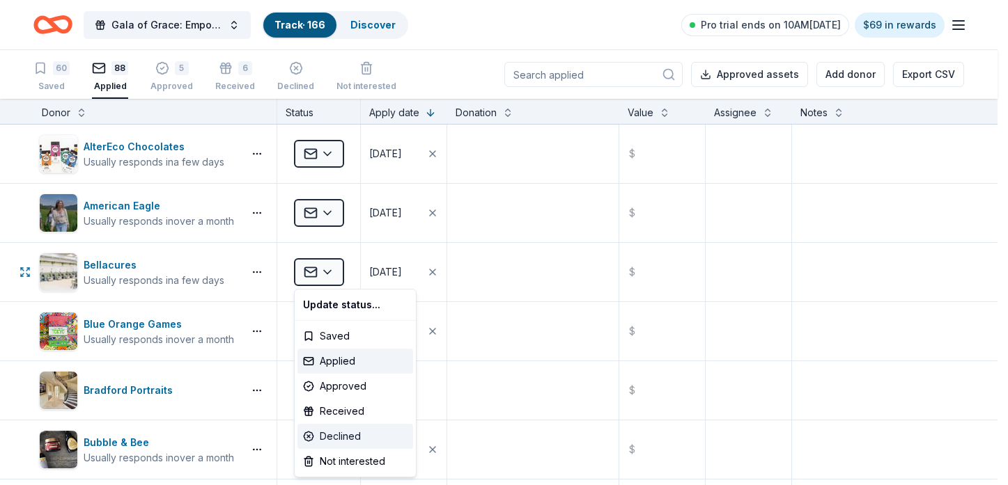
click at [348, 434] on div "Declined" at bounding box center [355, 436] width 116 height 25
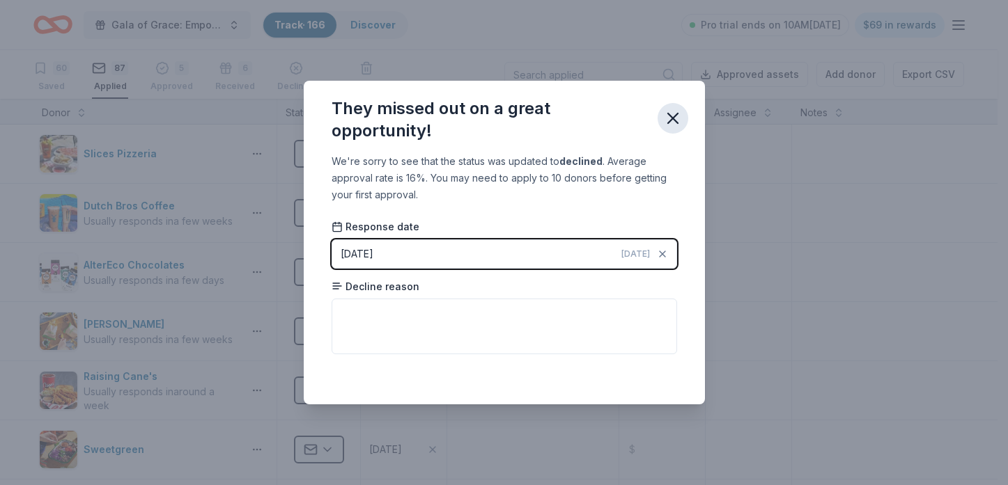
click at [670, 124] on icon "button" at bounding box center [673, 119] width 20 height 20
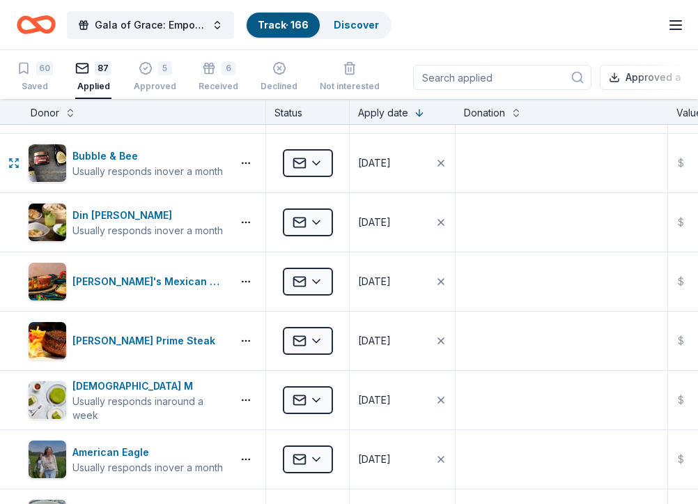
scroll to position [348, 0]
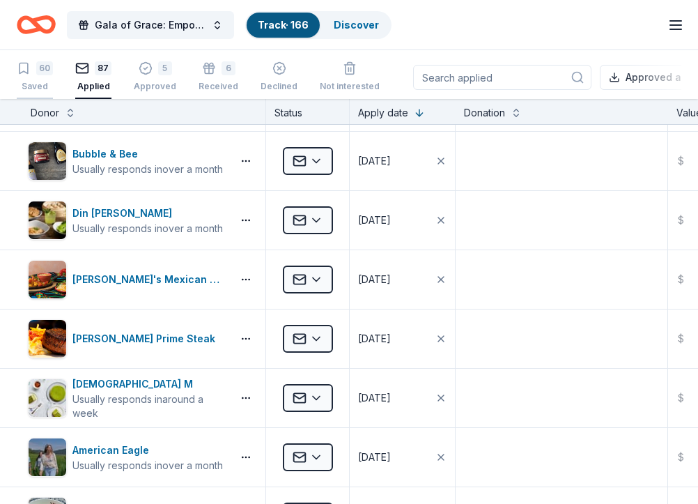
click at [32, 67] on div "60" at bounding box center [35, 68] width 36 height 14
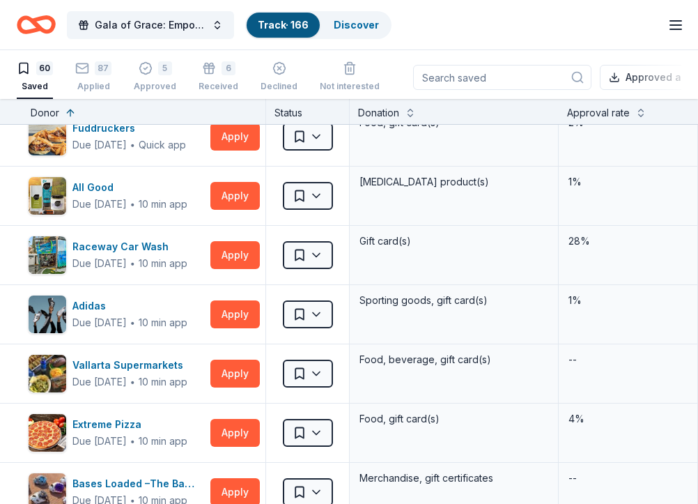
scroll to position [3273, 0]
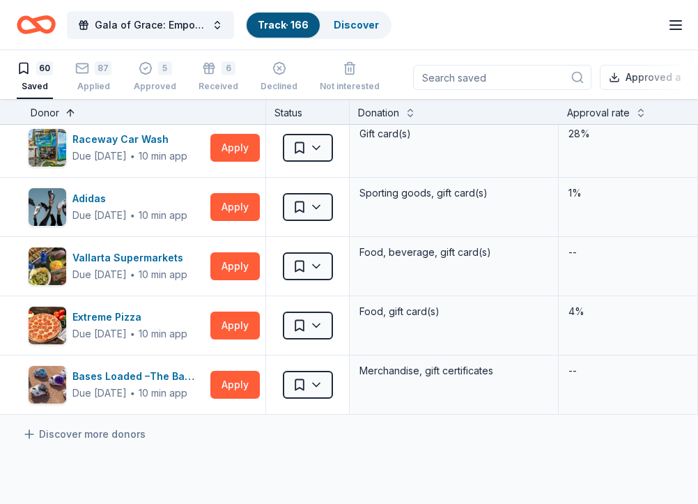
click at [65, 112] on button at bounding box center [70, 111] width 11 height 14
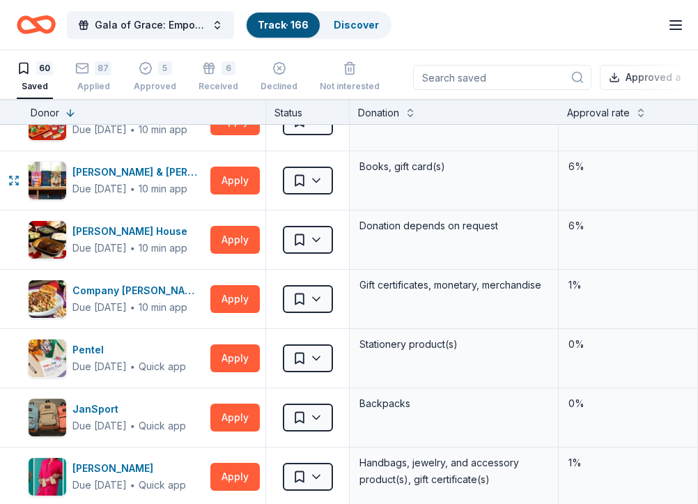
scroll to position [2577, 0]
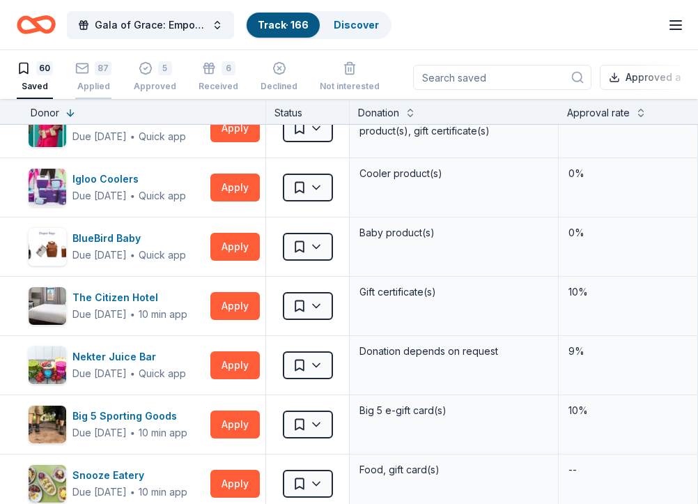
click at [91, 77] on div "87 Applied" at bounding box center [93, 69] width 36 height 31
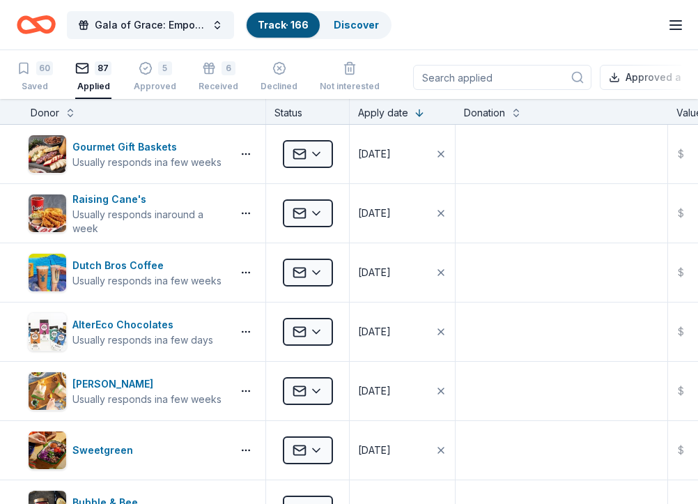
click at [61, 77] on div "60 Saved 87 Applied 5 Approved 6 Received Declined Not interested" at bounding box center [198, 77] width 363 height 43
click at [50, 77] on div "60 Saved" at bounding box center [35, 76] width 36 height 31
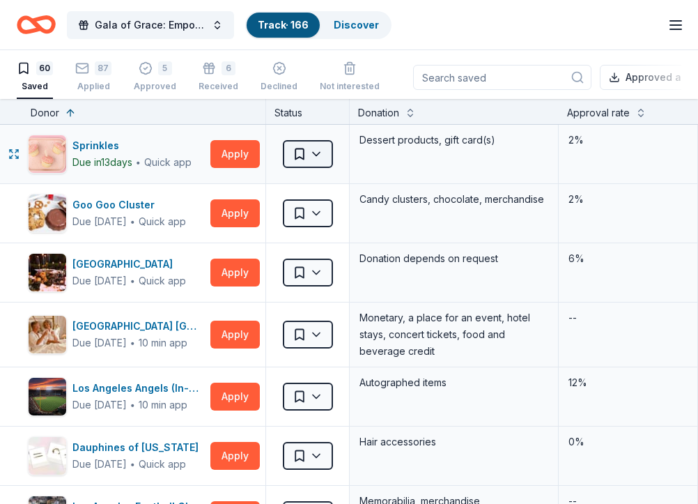
click at [290, 153] on html "Gala of Grace: Empowering Futures for El Porvenir Track · 166 Discover Pro tria…" at bounding box center [349, 252] width 698 height 504
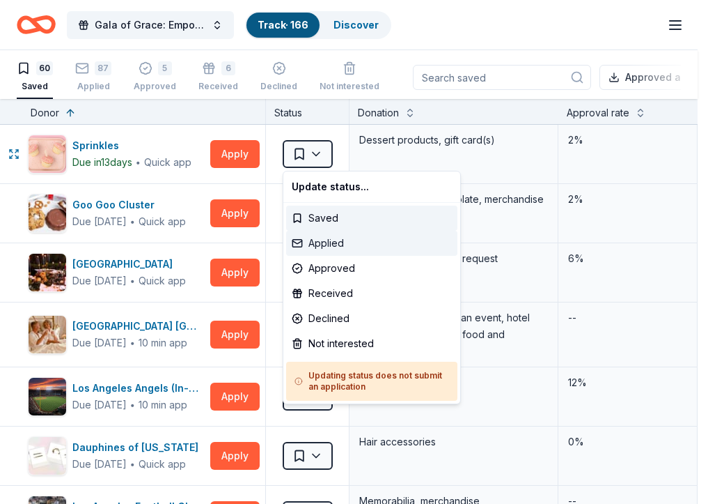
click at [339, 233] on div "Applied" at bounding box center [371, 243] width 171 height 25
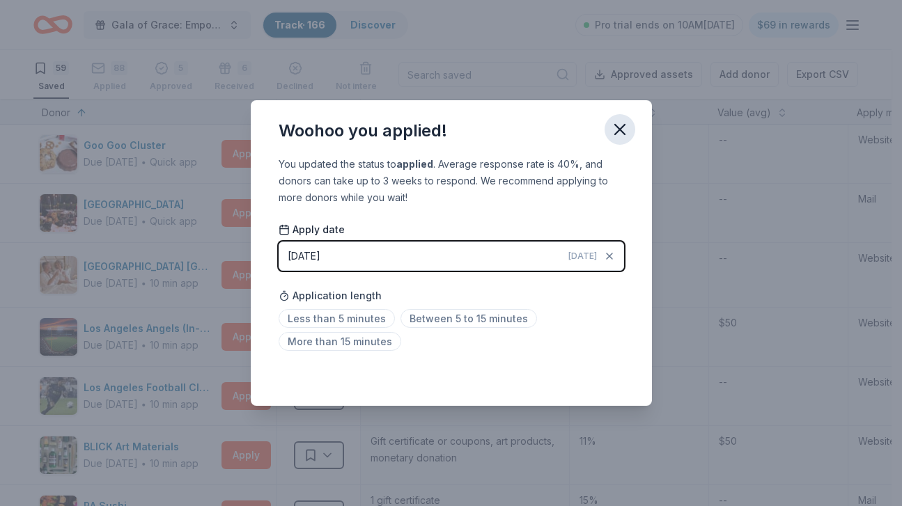
click at [613, 125] on icon "button" at bounding box center [620, 130] width 20 height 20
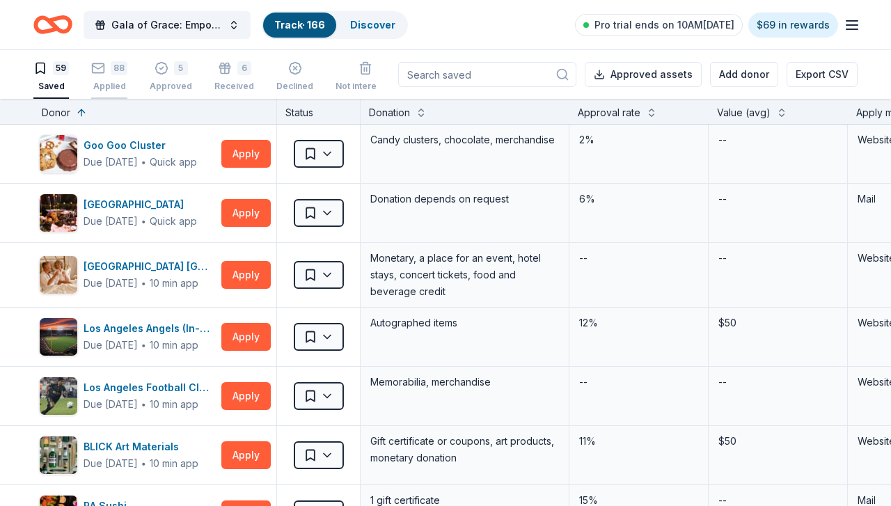
click at [109, 63] on div "88" at bounding box center [109, 61] width 36 height 14
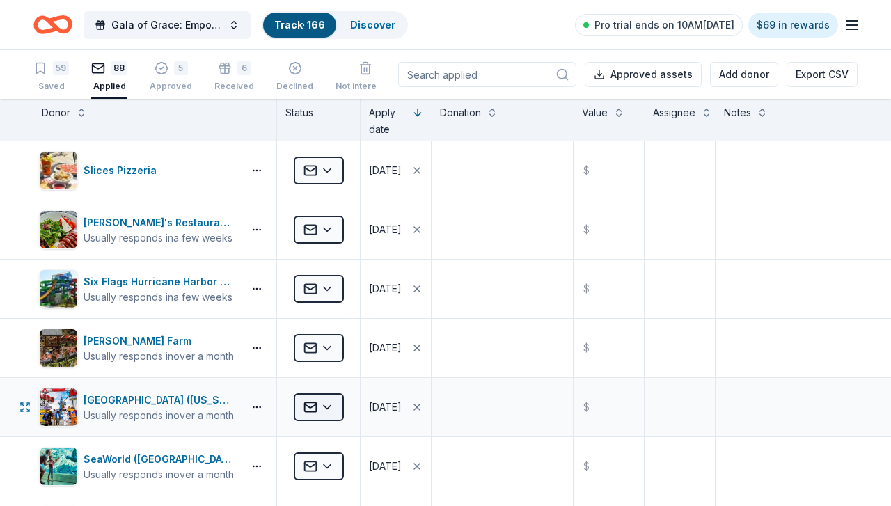
click at [326, 402] on html "Gala of Grace: Empowering Futures for El Porvenir Track · 166 Discover Pro tria…" at bounding box center [445, 253] width 891 height 506
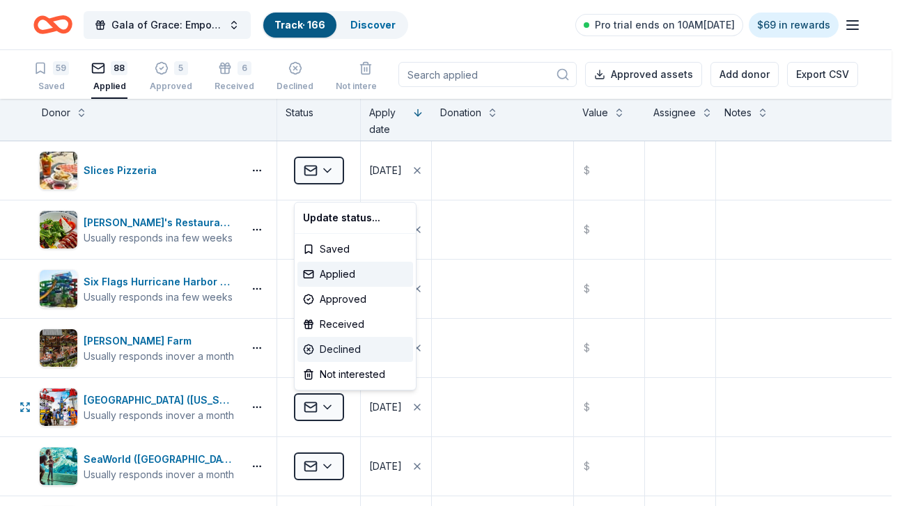
click at [330, 354] on div "Declined" at bounding box center [355, 349] width 116 height 25
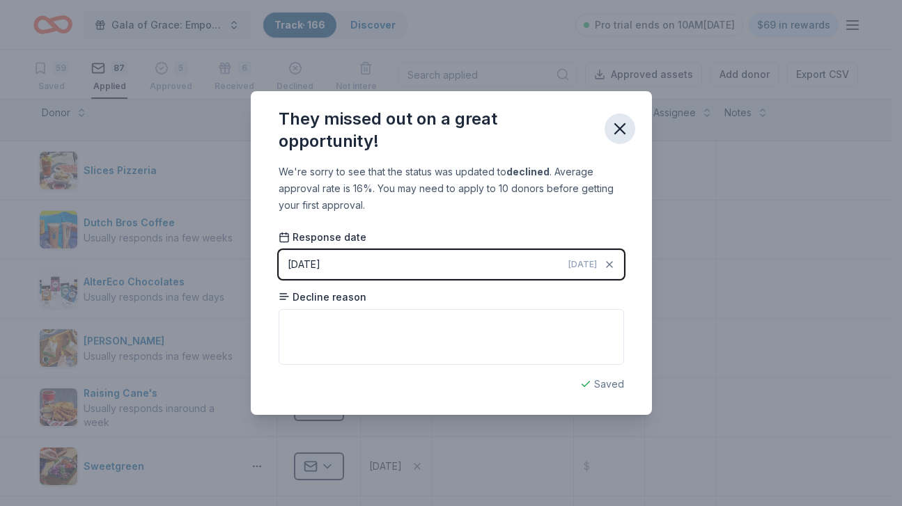
click at [620, 129] on icon "button" at bounding box center [620, 129] width 10 height 10
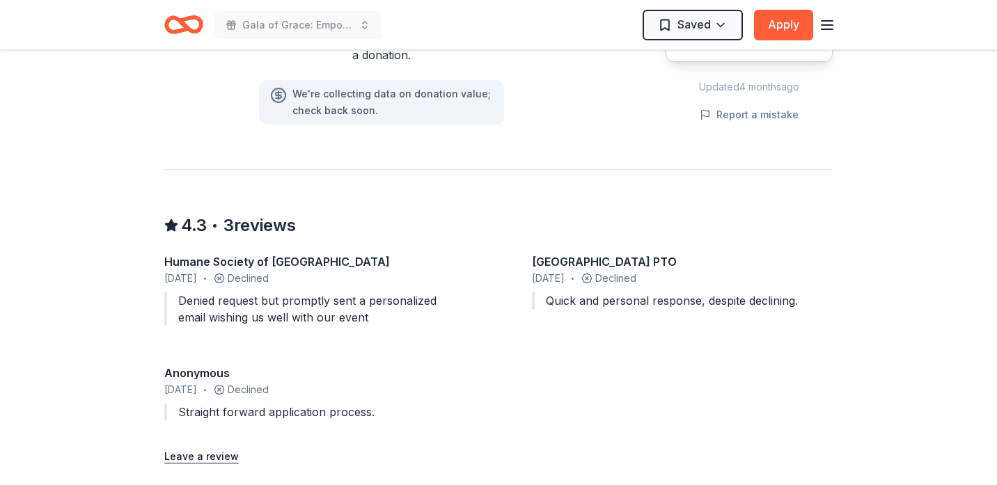
scroll to position [1114, 0]
click at [767, 33] on button "Apply" at bounding box center [783, 25] width 59 height 31
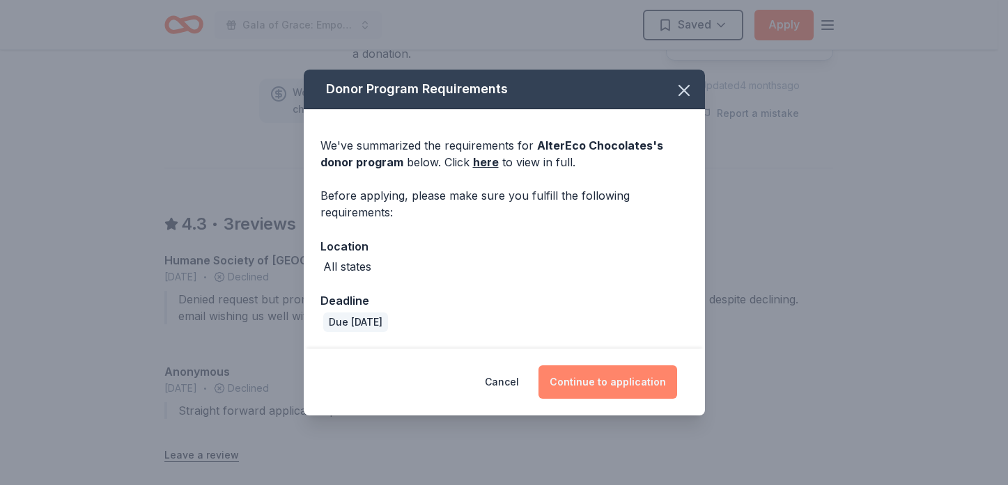
click at [639, 386] on button "Continue to application" at bounding box center [607, 382] width 139 height 33
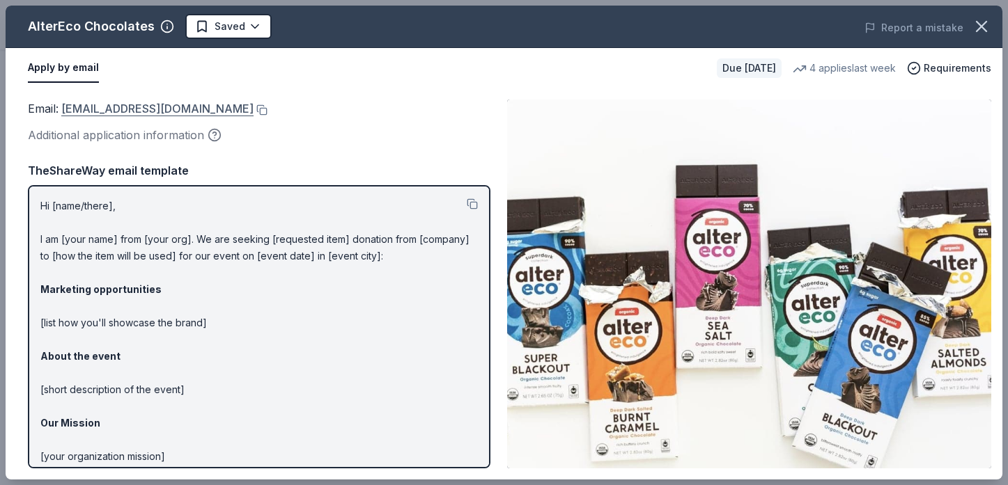
click at [143, 111] on link "shop@alterecofoods.com" at bounding box center [157, 109] width 192 height 18
click at [254, 104] on button at bounding box center [261, 109] width 14 height 11
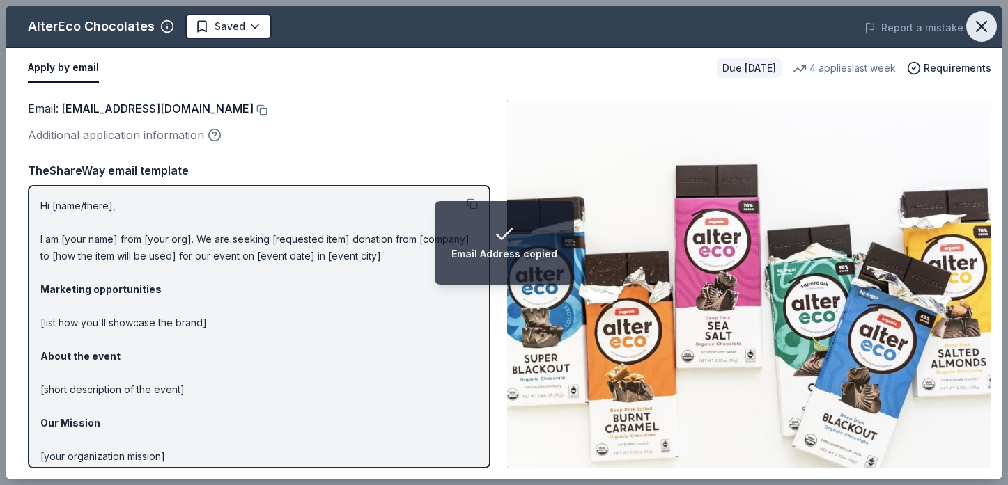
click at [990, 22] on icon "button" at bounding box center [982, 27] width 20 height 20
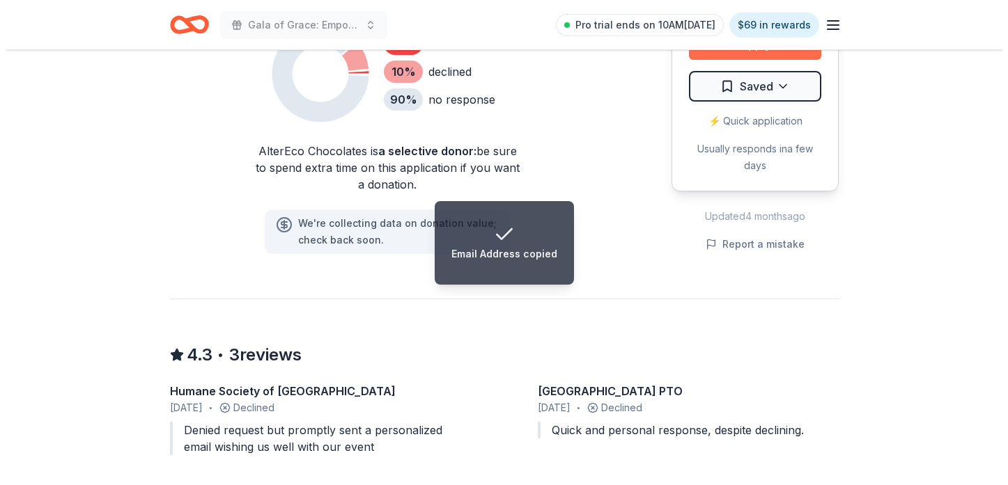
scroll to position [975, 0]
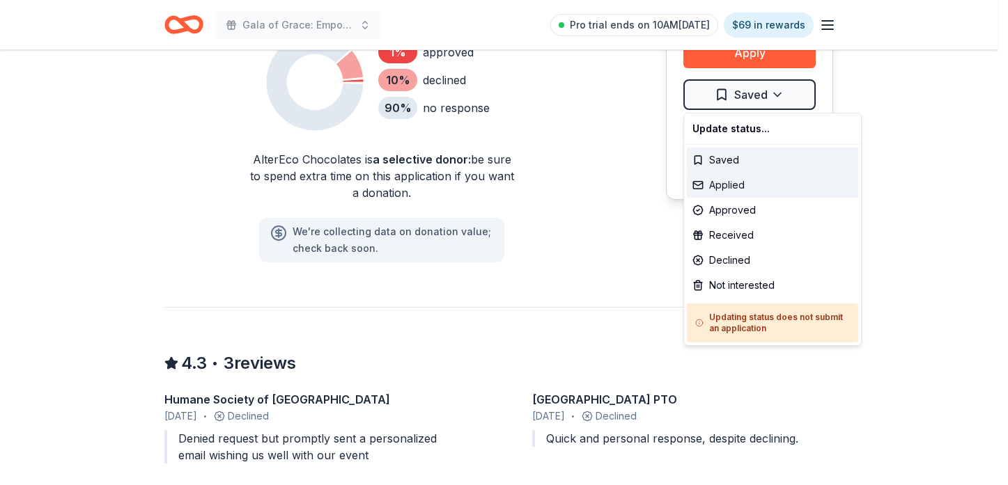
click at [731, 190] on div "Applied" at bounding box center [772, 185] width 171 height 25
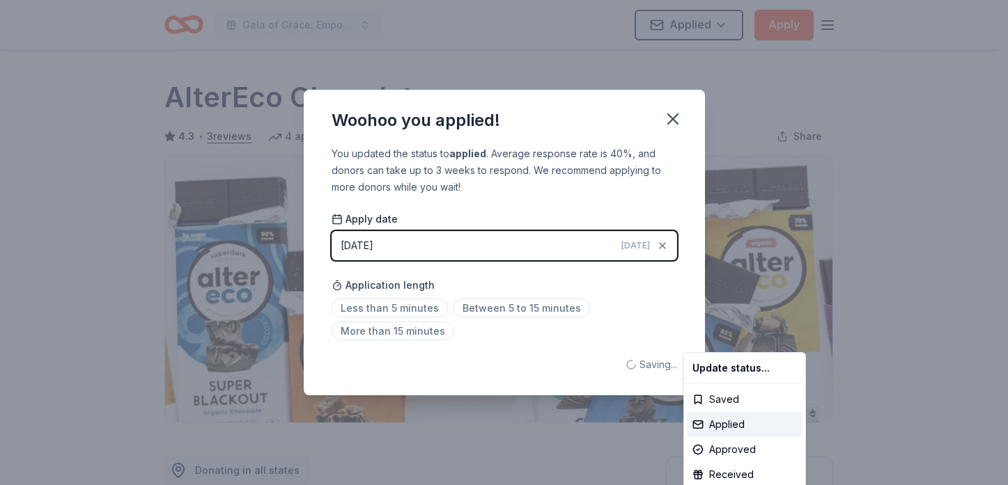
scroll to position [0, 0]
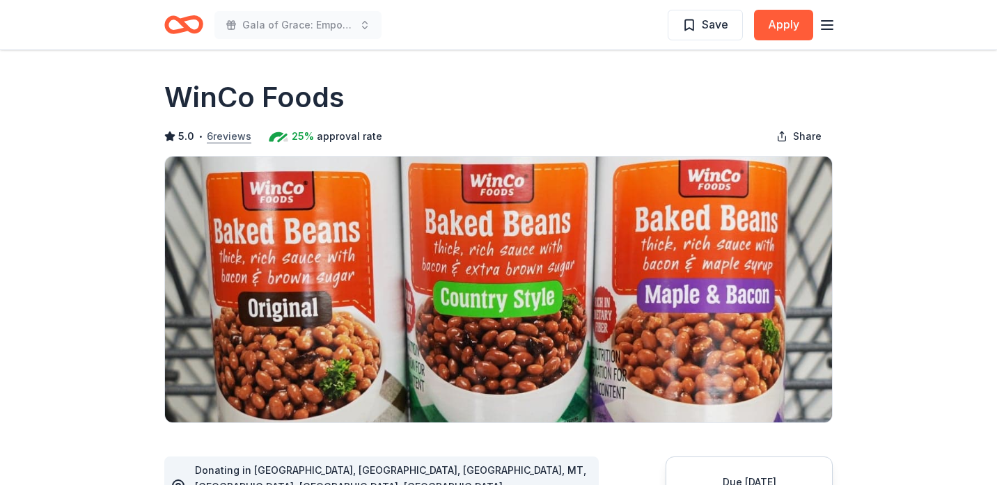
click at [215, 139] on button "6 reviews" at bounding box center [229, 136] width 45 height 17
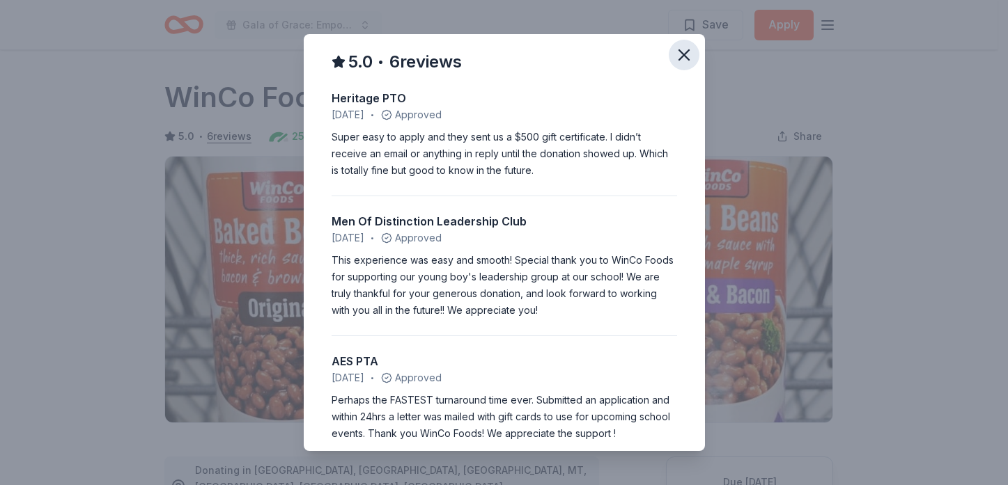
click at [674, 63] on icon "button" at bounding box center [684, 55] width 20 height 20
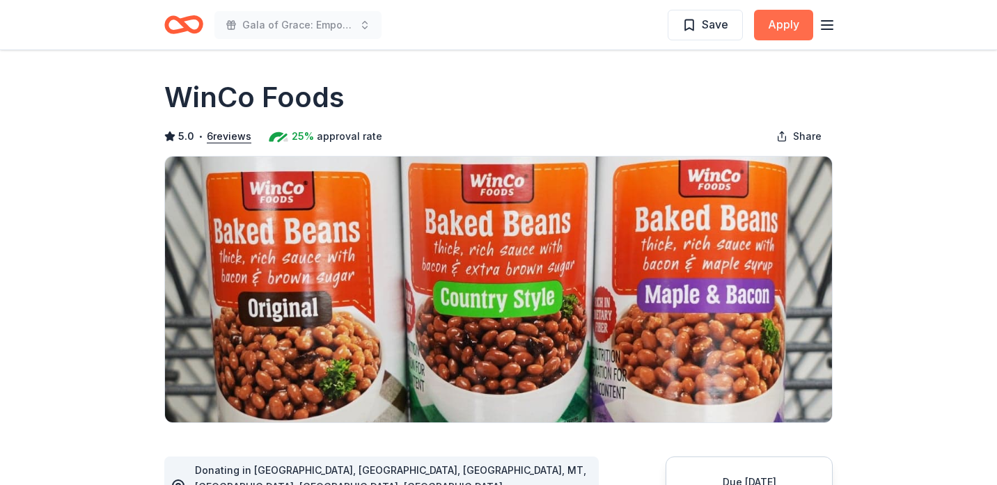
click at [793, 24] on button "Apply" at bounding box center [783, 25] width 59 height 31
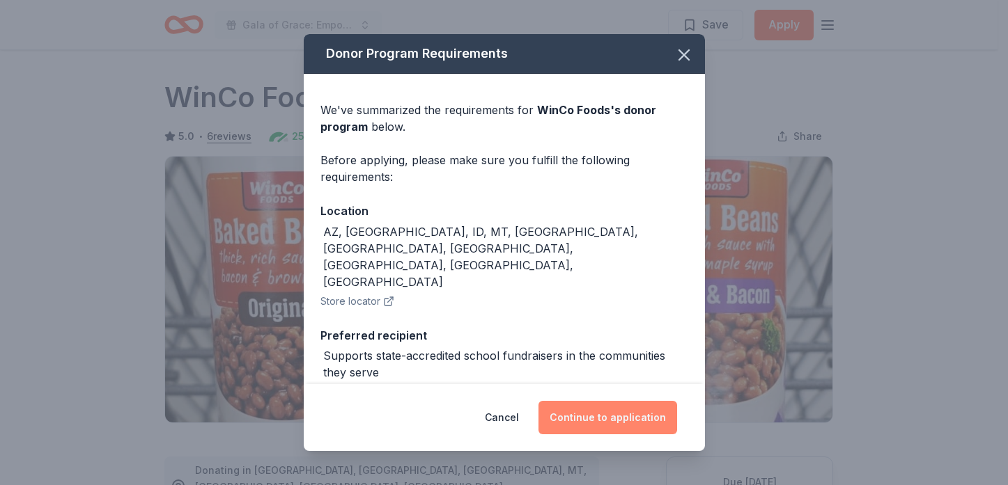
click at [597, 423] on button "Continue to application" at bounding box center [607, 417] width 139 height 33
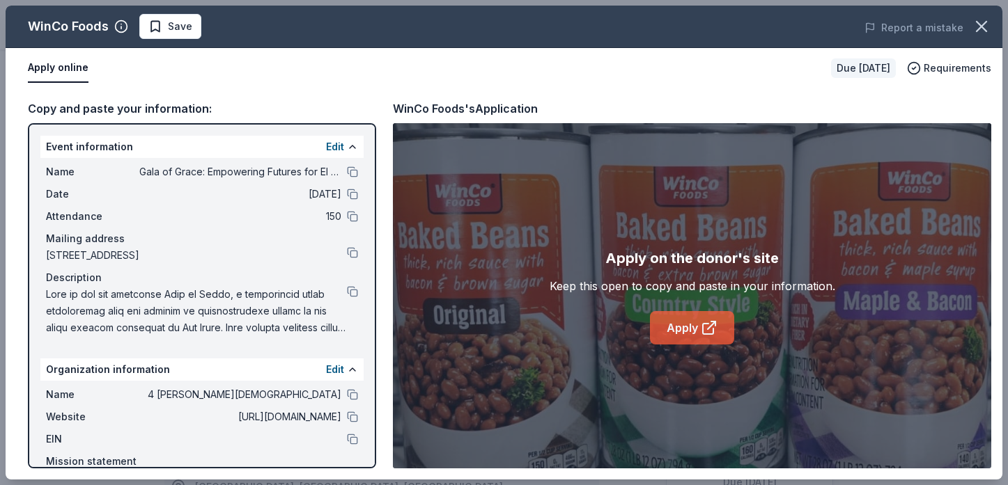
click at [674, 326] on link "Apply" at bounding box center [692, 327] width 84 height 33
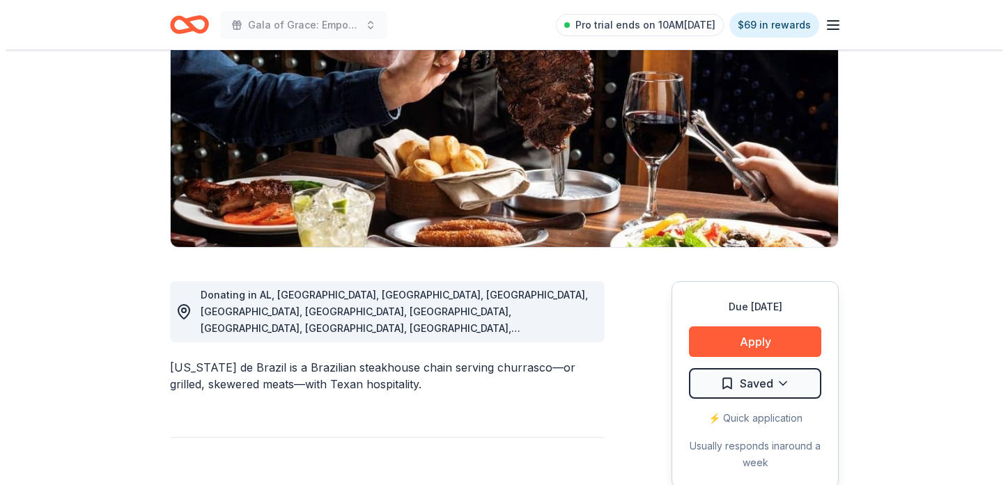
scroll to position [348, 0]
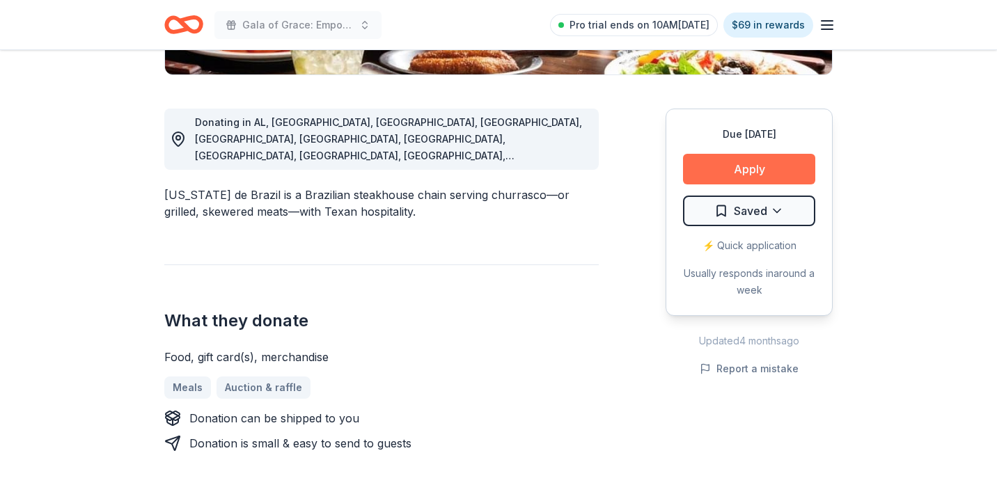
click at [726, 165] on button "Apply" at bounding box center [749, 169] width 132 height 31
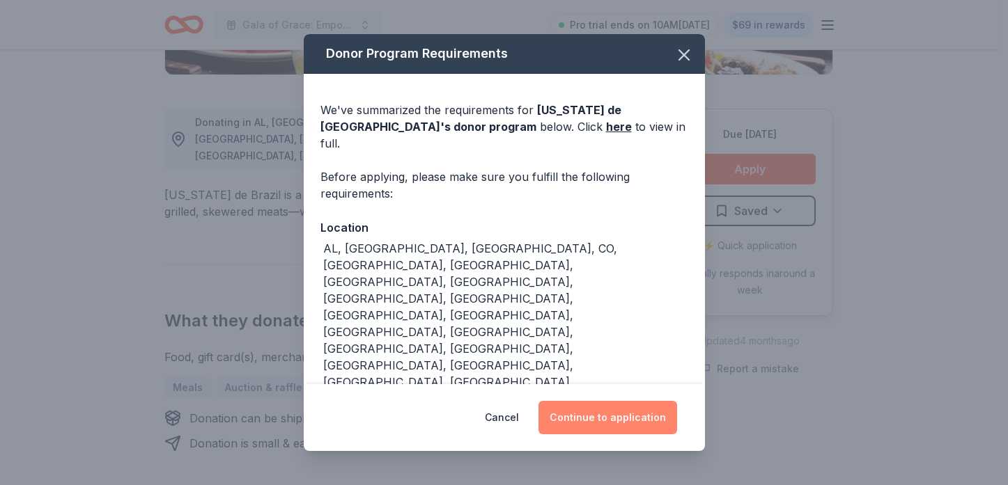
click at [616, 401] on button "Continue to application" at bounding box center [607, 417] width 139 height 33
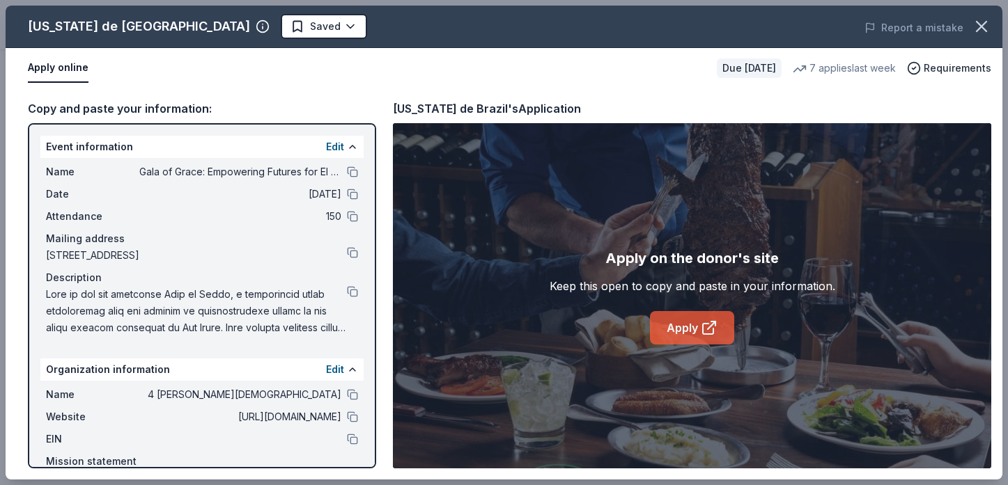
click at [695, 316] on link "Apply" at bounding box center [692, 327] width 84 height 33
click at [990, 26] on icon "button" at bounding box center [982, 27] width 20 height 20
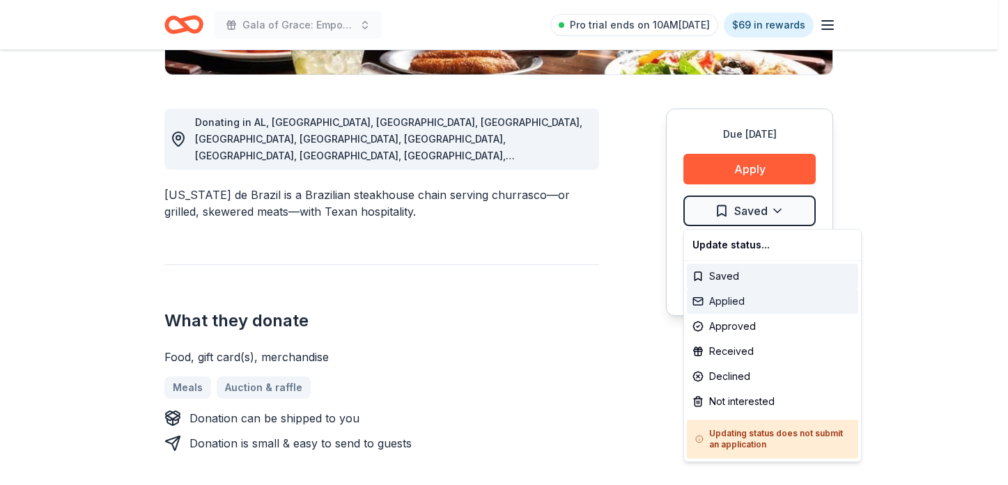
click at [744, 302] on div "Applied" at bounding box center [772, 301] width 171 height 25
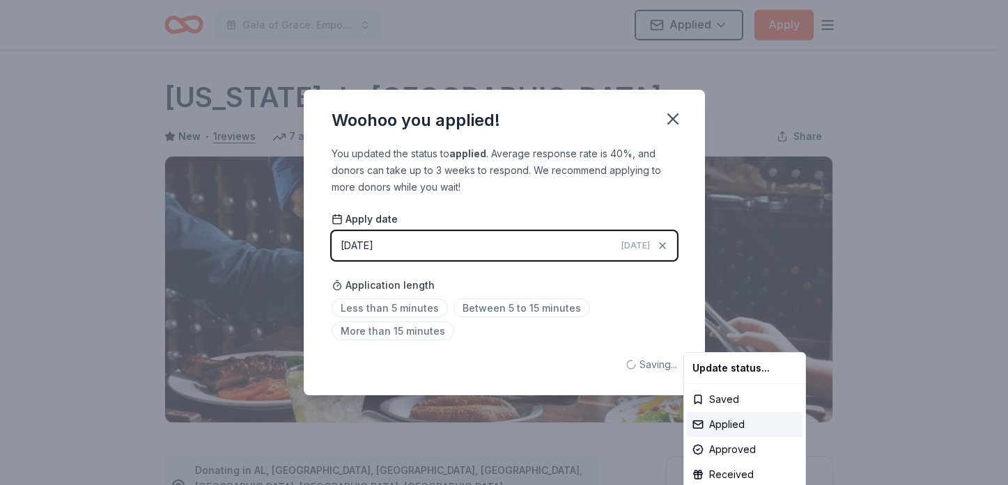
scroll to position [0, 0]
click at [673, 119] on html "Gala of Grace: Empowering Futures for El Porvenir Applied Apply Due [DATE] Shar…" at bounding box center [504, 242] width 1008 height 485
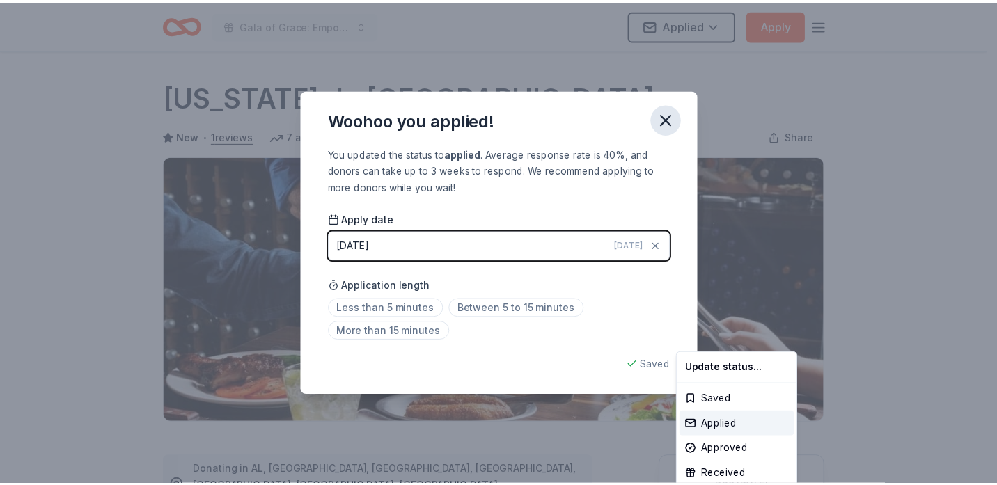
scroll to position [317, 0]
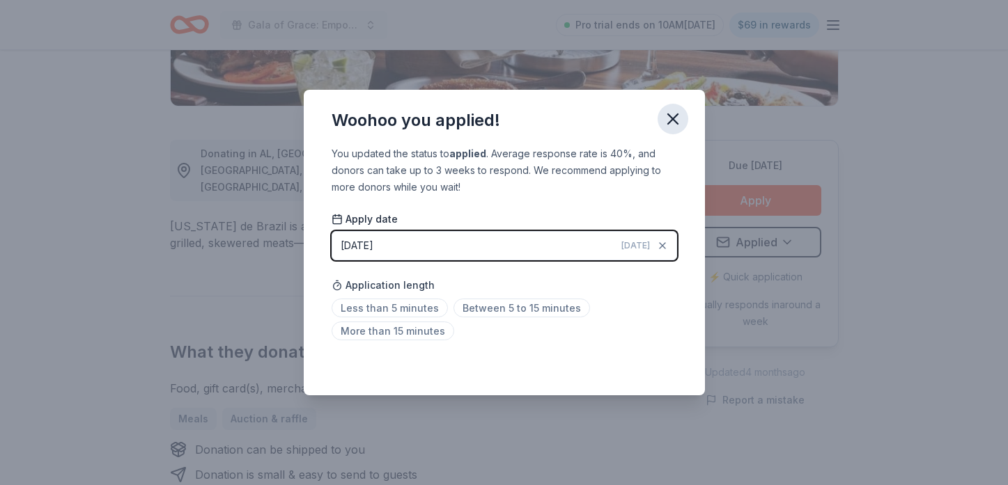
click at [680, 119] on icon "button" at bounding box center [673, 119] width 20 height 20
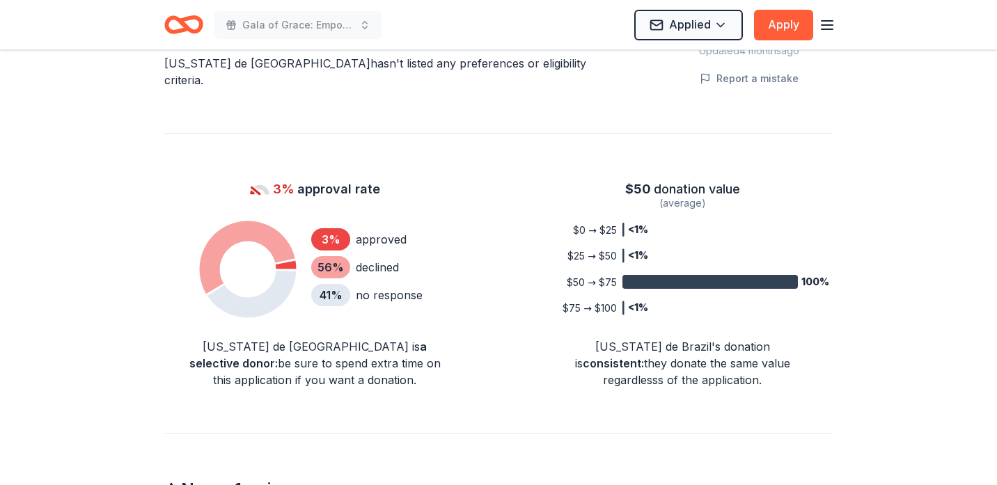
scroll to position [1013, 0]
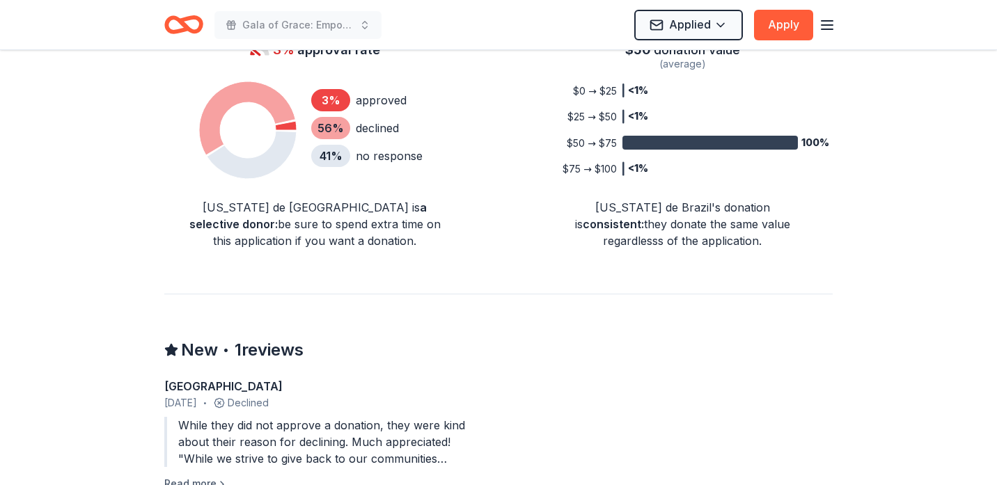
click at [187, 476] on button "Read more" at bounding box center [195, 484] width 63 height 17
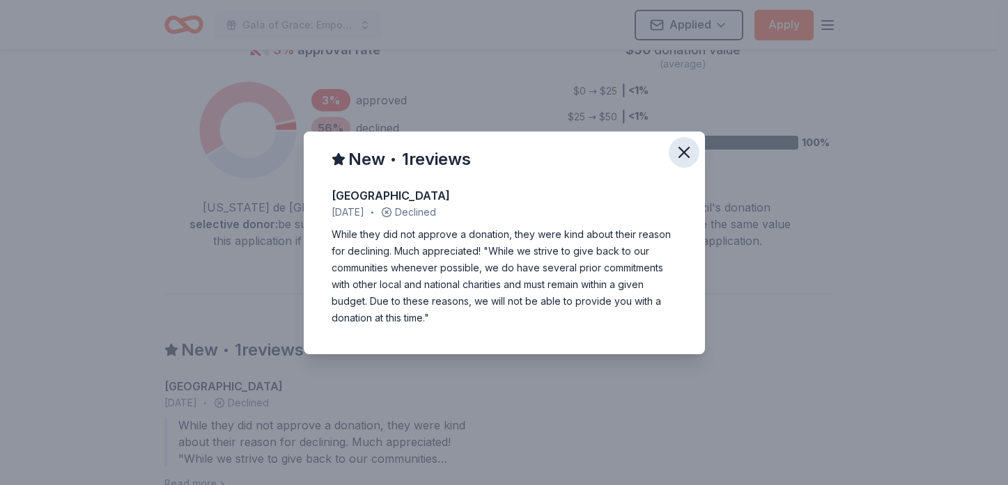
click at [688, 152] on icon "button" at bounding box center [684, 153] width 20 height 20
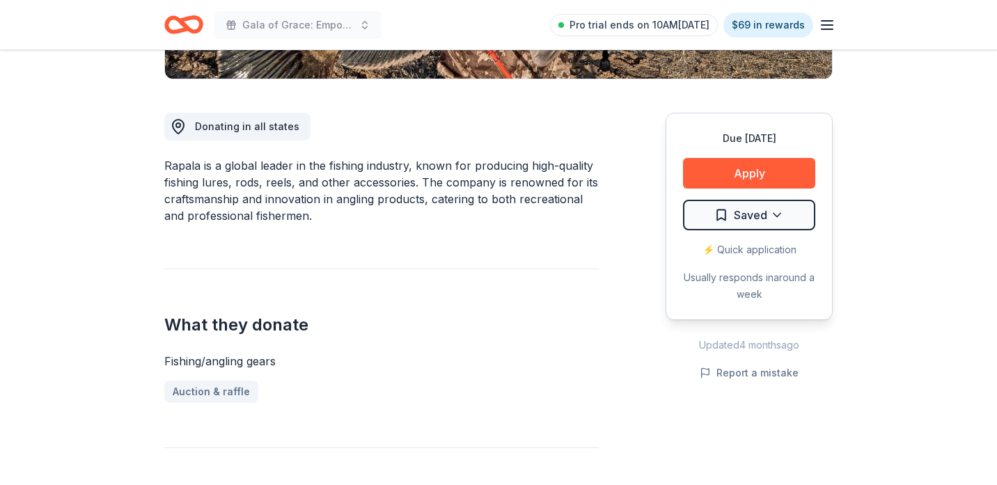
scroll to position [348, 0]
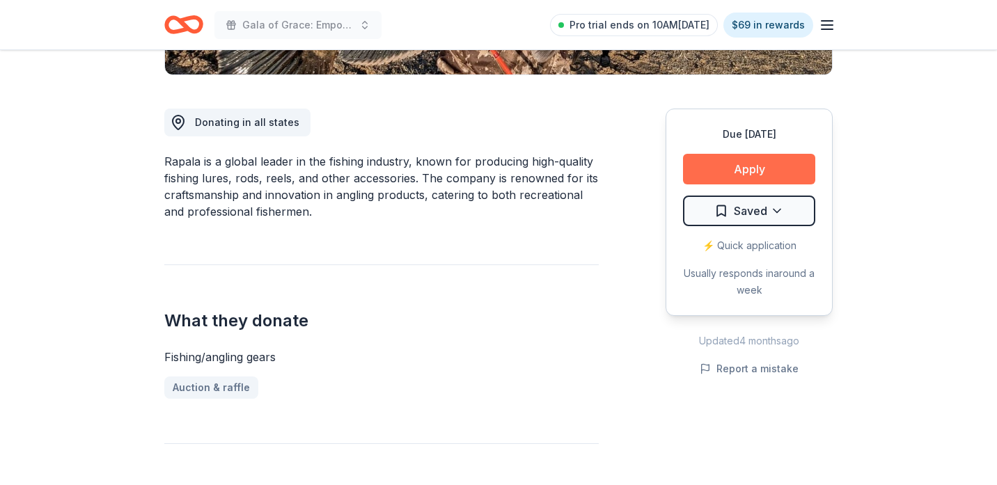
click at [729, 174] on button "Apply" at bounding box center [749, 169] width 132 height 31
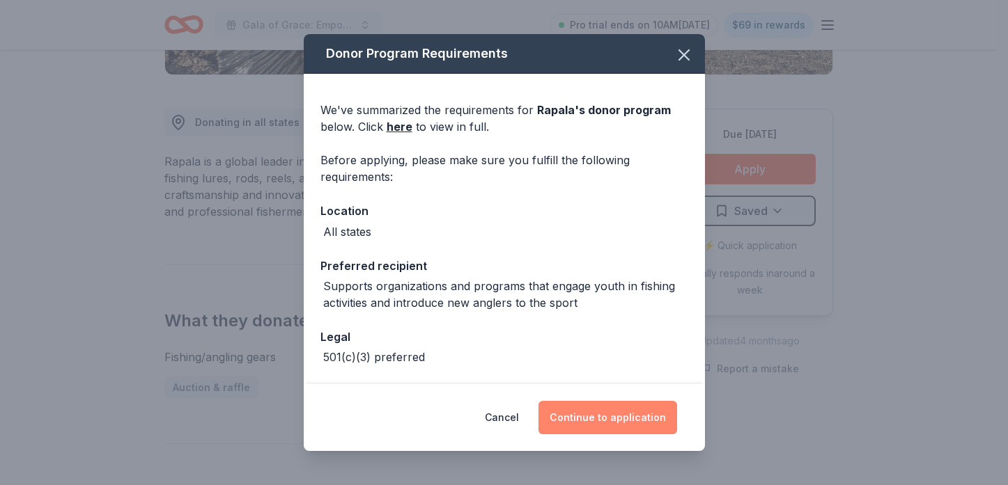
click at [607, 426] on button "Continue to application" at bounding box center [607, 417] width 139 height 33
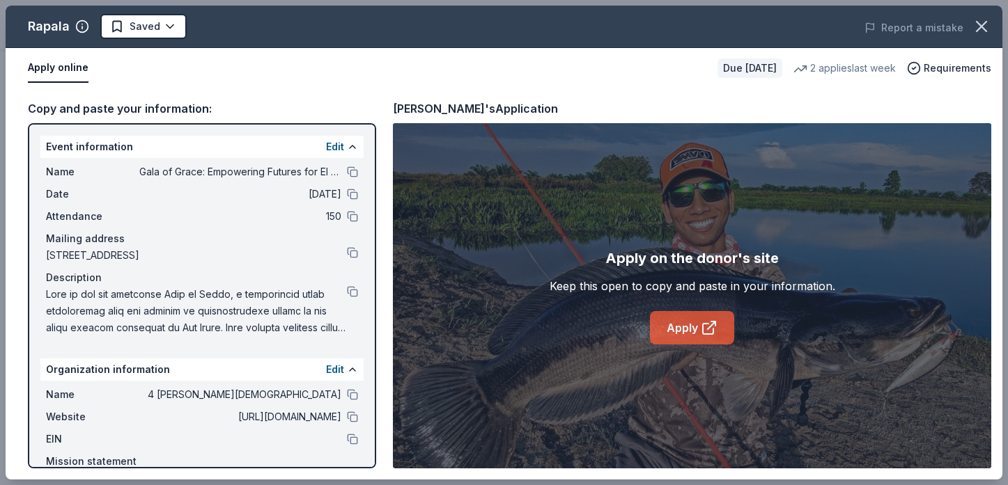
click at [690, 338] on link "Apply" at bounding box center [692, 327] width 84 height 33
click at [985, 27] on icon "button" at bounding box center [982, 27] width 20 height 20
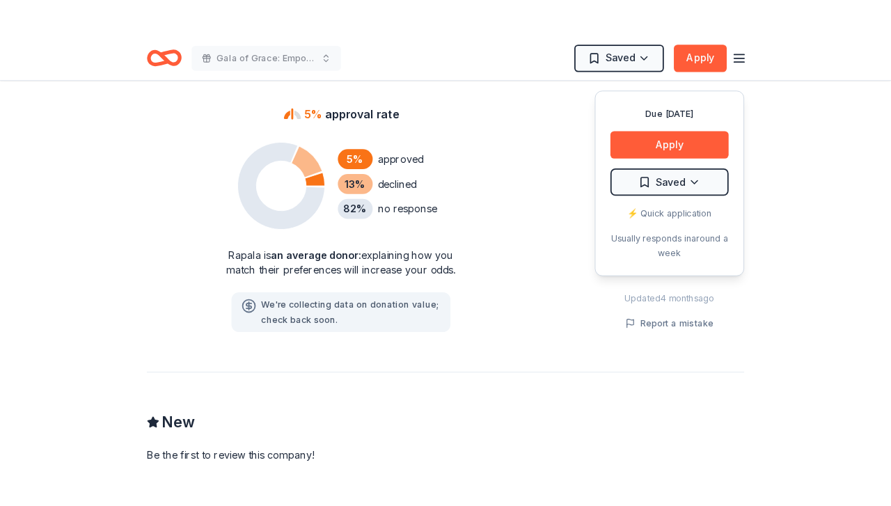
scroll to position [1184, 0]
